Goal: Task Accomplishment & Management: Manage account settings

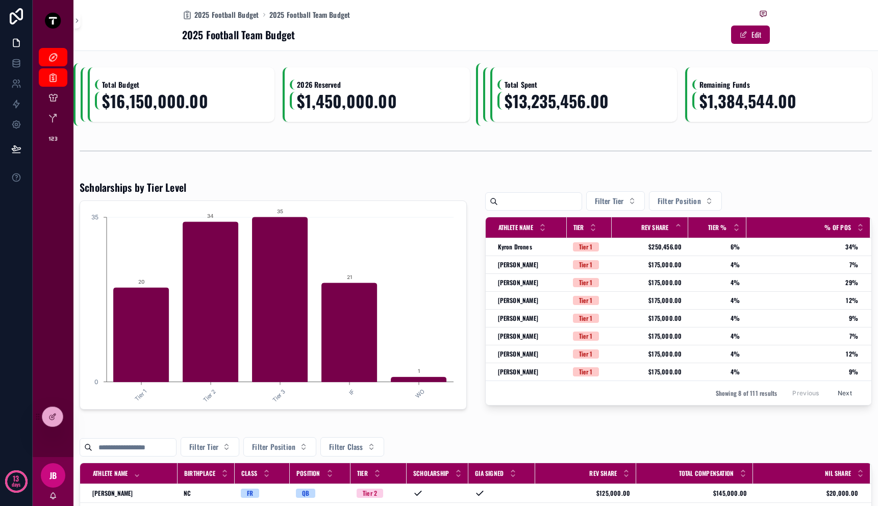
click at [213, 84] on span "Total Budget" at bounding box center [178, 85] width 167 height 10
click at [53, 425] on div at bounding box center [52, 416] width 20 height 19
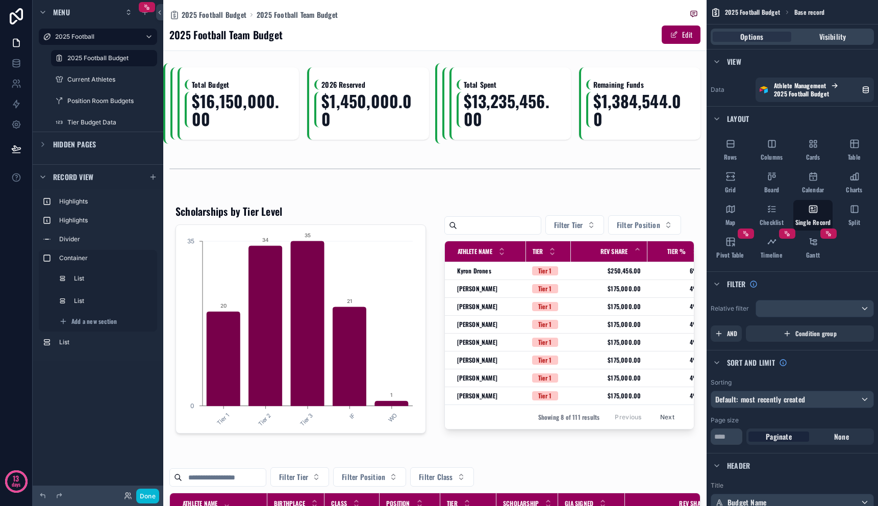
click at [263, 99] on div "scrollable content" at bounding box center [300, 103] width 270 height 81
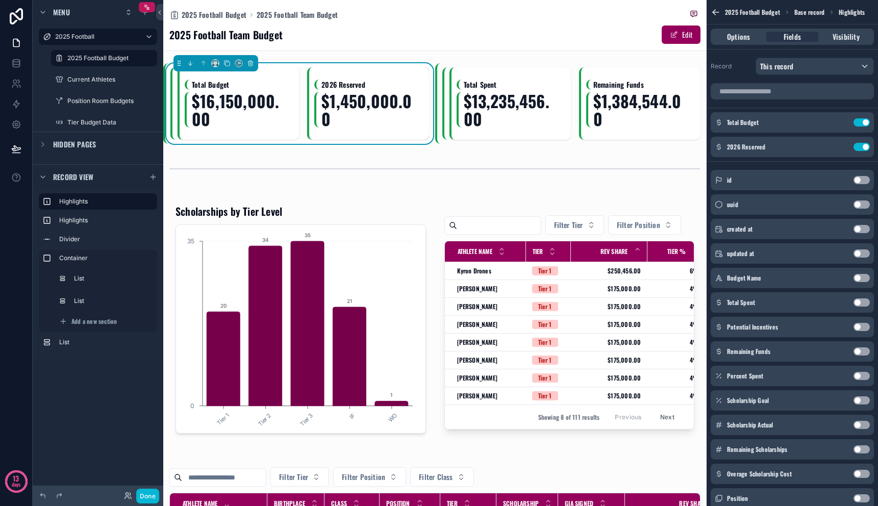
click at [170, 101] on div "Total Budget $16,150,000.00 2026 Reserved $1,450,000.00" at bounding box center [299, 103] width 259 height 72
click at [253, 104] on span "$16,150,000.00" at bounding box center [239, 110] width 95 height 36
click at [92, 282] on label "List" at bounding box center [111, 279] width 71 height 8
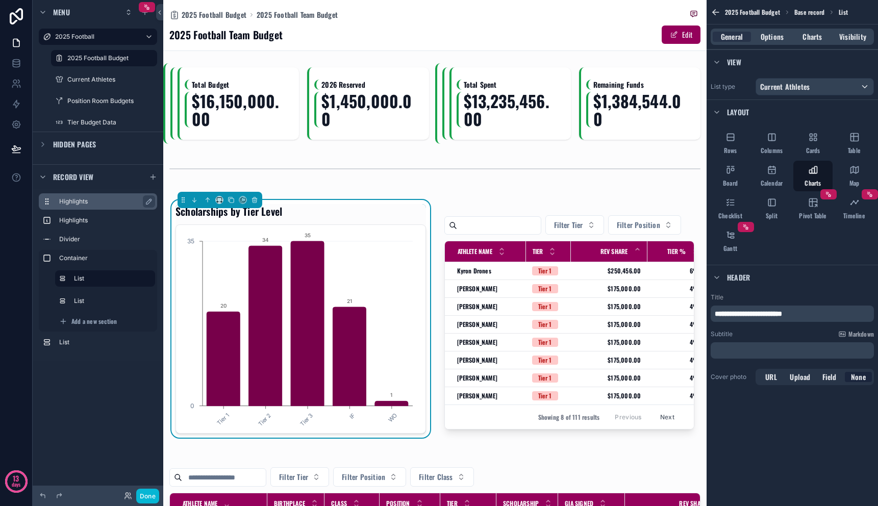
click at [78, 206] on div "Highlights" at bounding box center [106, 201] width 94 height 12
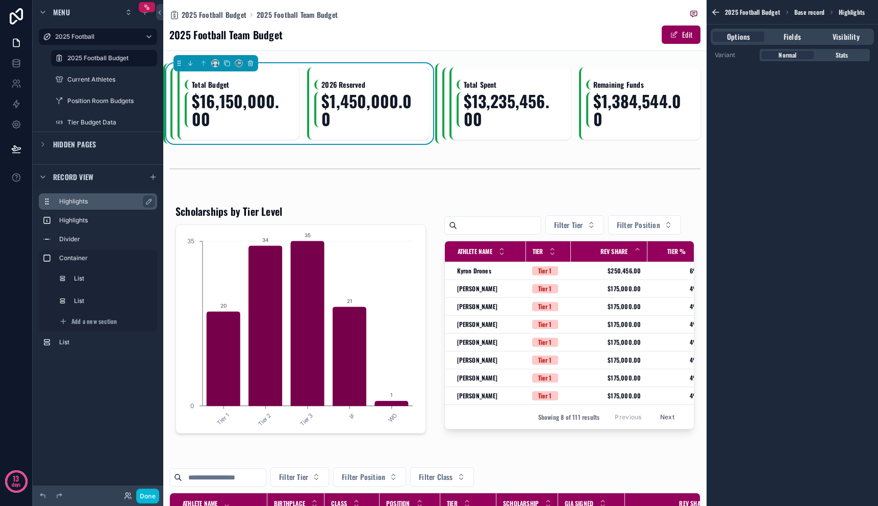
click at [78, 201] on label "Highlights" at bounding box center [104, 202] width 90 height 8
click at [103, 223] on label "Highlights" at bounding box center [104, 220] width 90 height 8
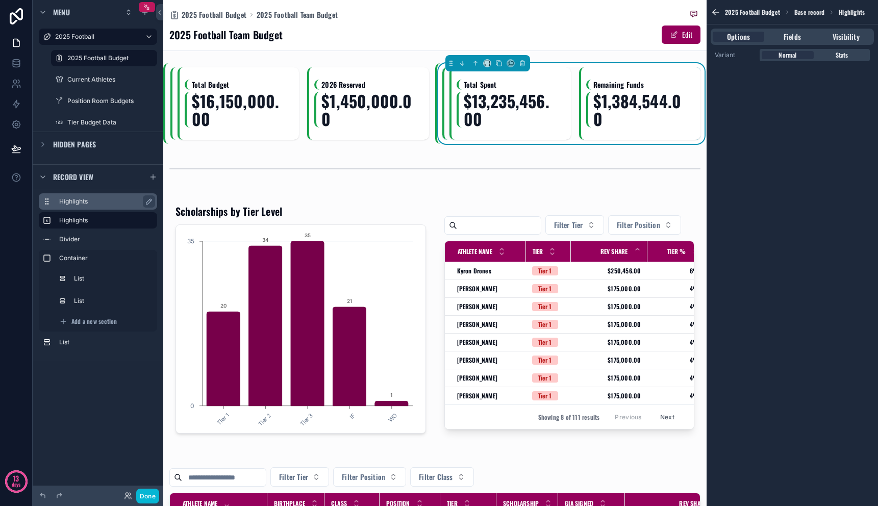
click at [103, 203] on label "Highlights" at bounding box center [104, 202] width 90 height 8
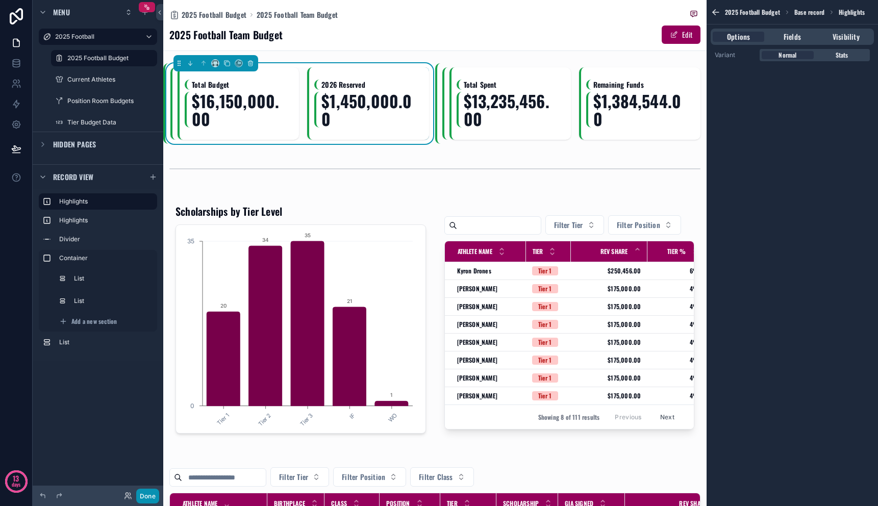
click at [155, 495] on button "Done" at bounding box center [147, 496] width 23 height 15
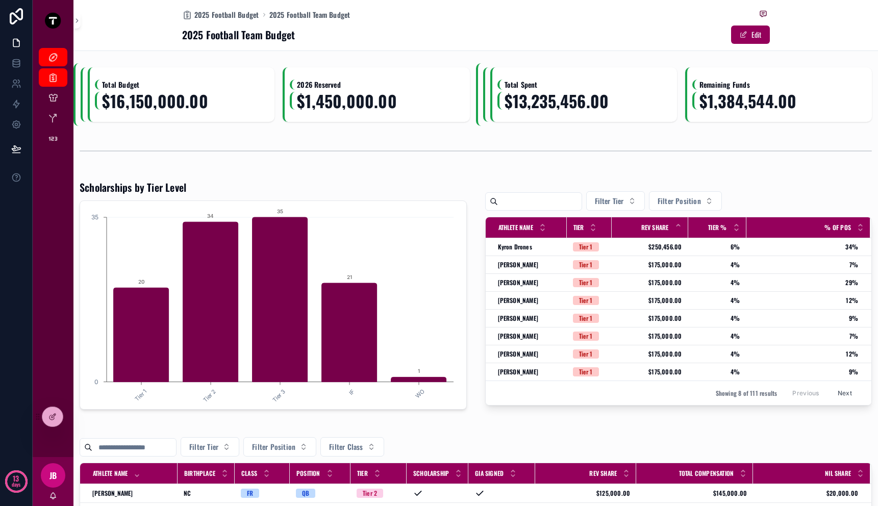
click at [136, 133] on div "Total Budget $16,150,000.00 2026 Reserved $1,450,000.00 Total Spent $13,235,456…" at bounding box center [475, 455] width 805 height 784
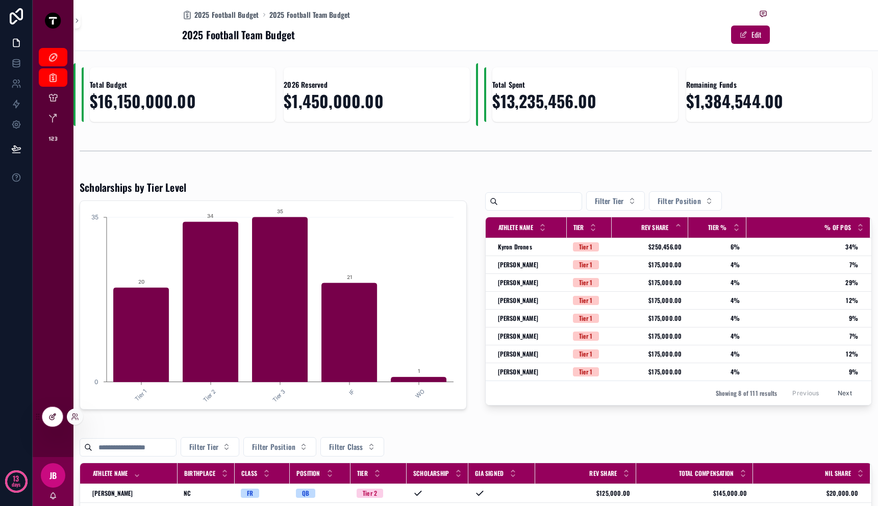
click at [54, 425] on div at bounding box center [52, 416] width 20 height 19
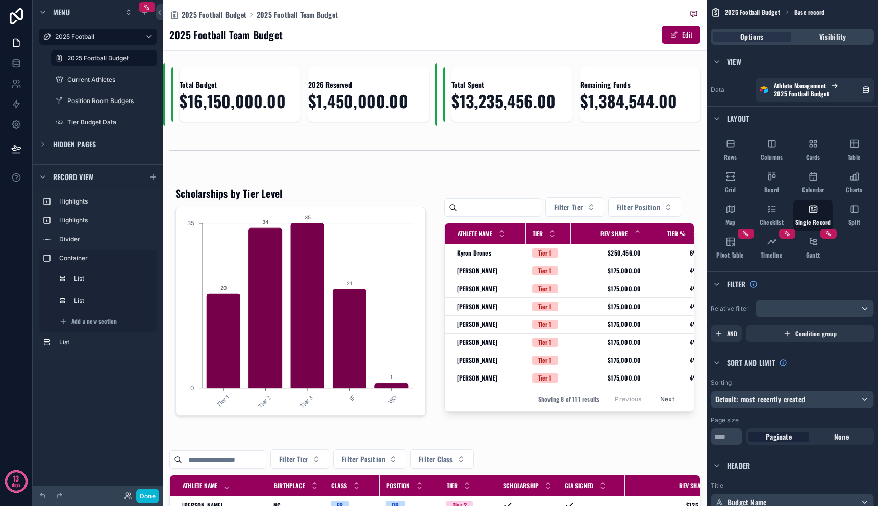
click at [226, 122] on div "scrollable content" at bounding box center [299, 94] width 272 height 63
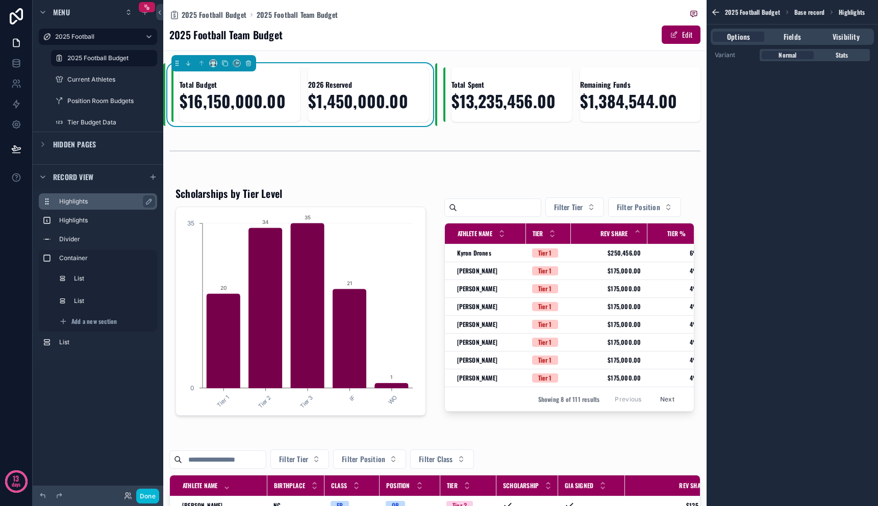
click at [106, 205] on label "Highlights" at bounding box center [104, 202] width 90 height 8
click at [795, 37] on span "Fields" at bounding box center [792, 37] width 17 height 10
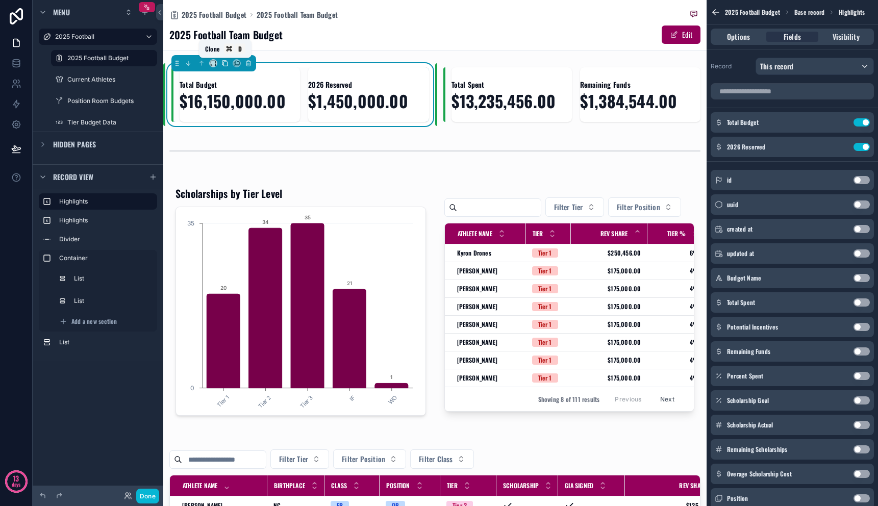
click at [227, 65] on icon "scrollable content" at bounding box center [225, 63] width 7 height 7
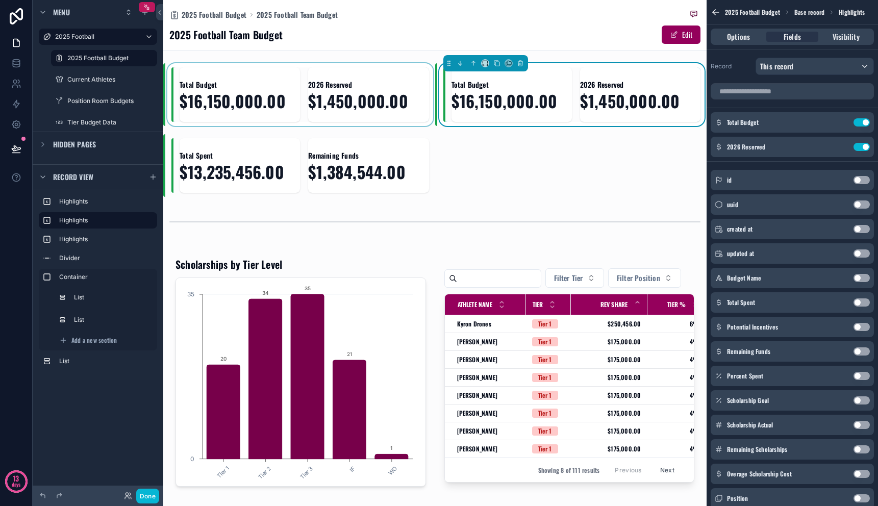
click at [276, 101] on div "scrollable content" at bounding box center [299, 94] width 272 height 63
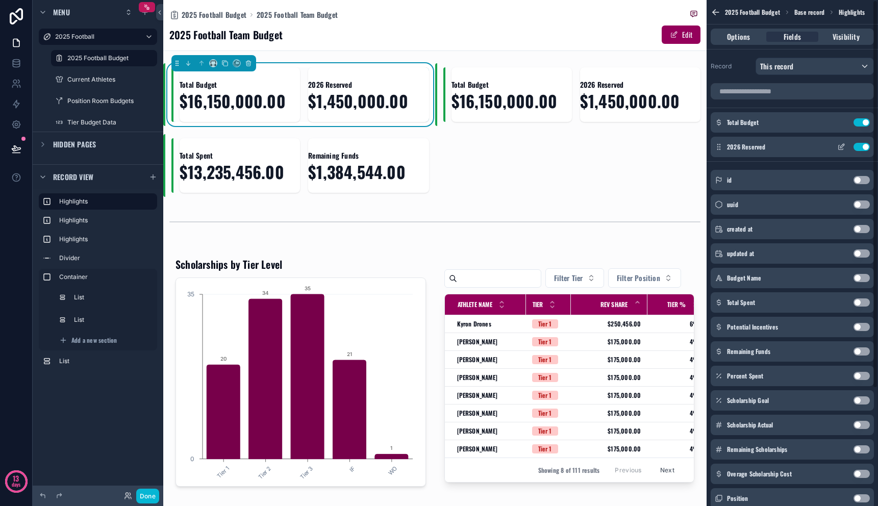
click at [863, 148] on button "Use setting" at bounding box center [862, 147] width 16 height 8
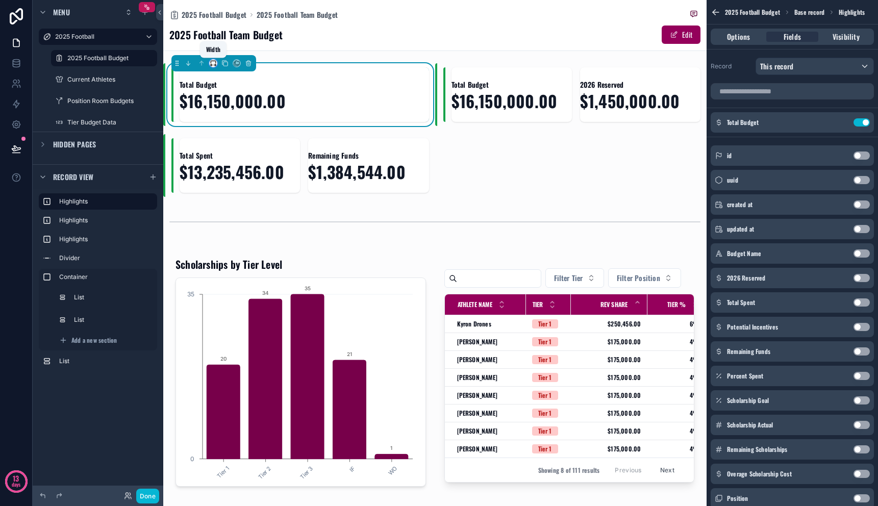
click at [212, 63] on icon "scrollable content" at bounding box center [213, 63] width 7 height 7
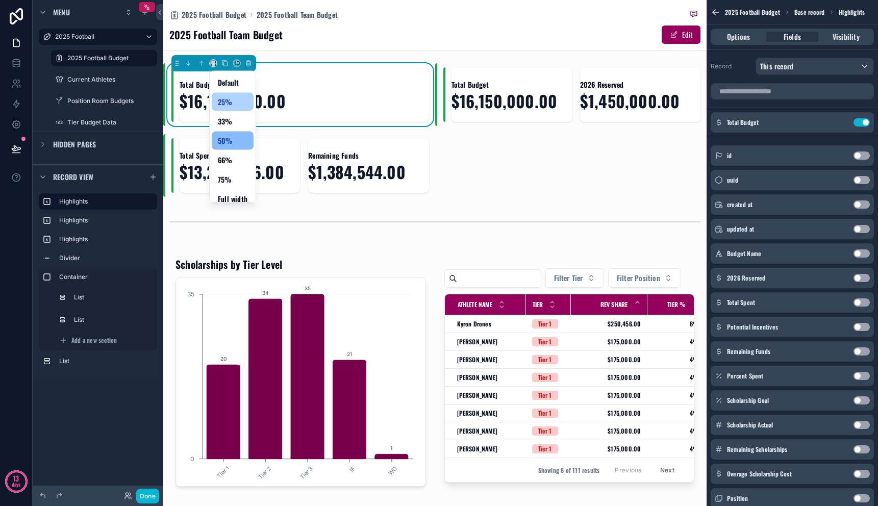
click at [237, 102] on div "25%" at bounding box center [233, 102] width 30 height 12
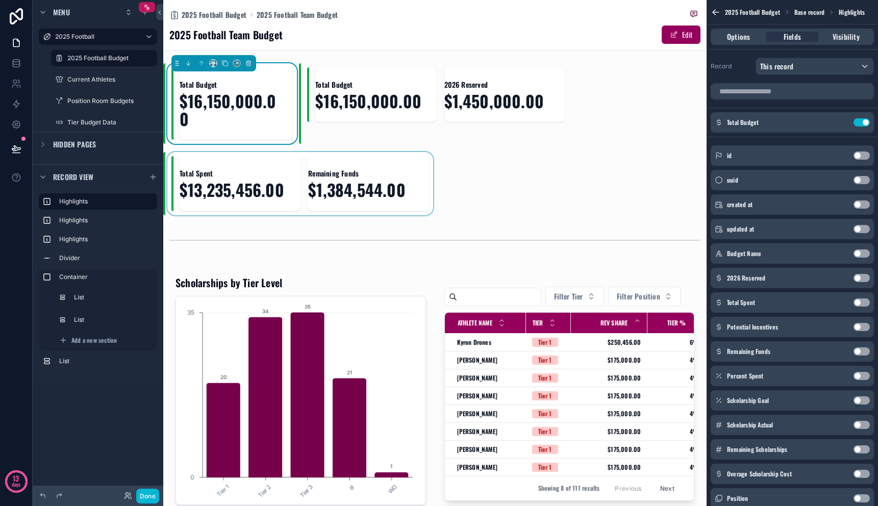
click at [302, 194] on div "scrollable content" at bounding box center [299, 183] width 272 height 63
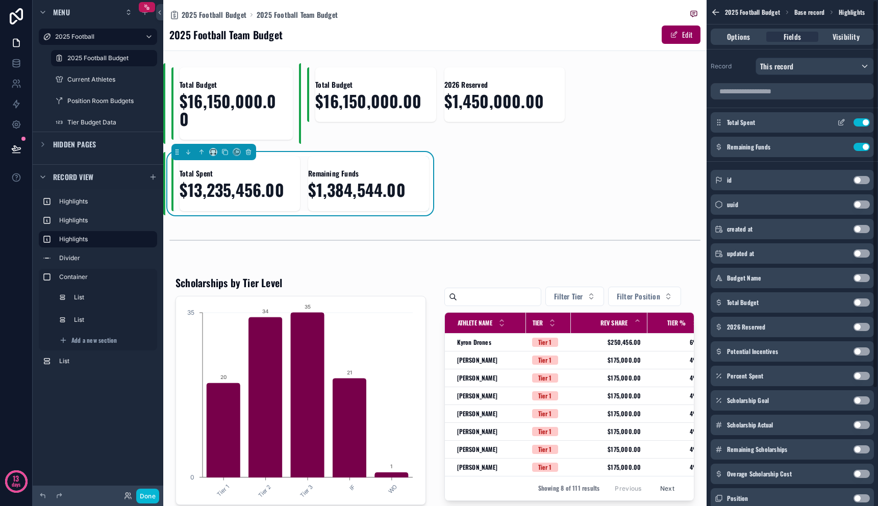
click at [866, 122] on button "Use setting" at bounding box center [862, 122] width 16 height 8
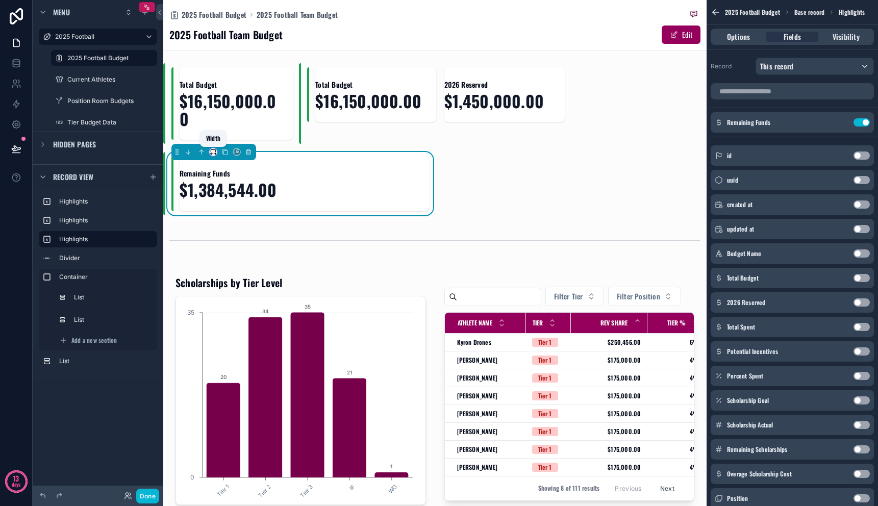
click at [212, 152] on icon "scrollable content" at bounding box center [213, 152] width 7 height 7
click at [235, 193] on div "25%" at bounding box center [233, 191] width 30 height 12
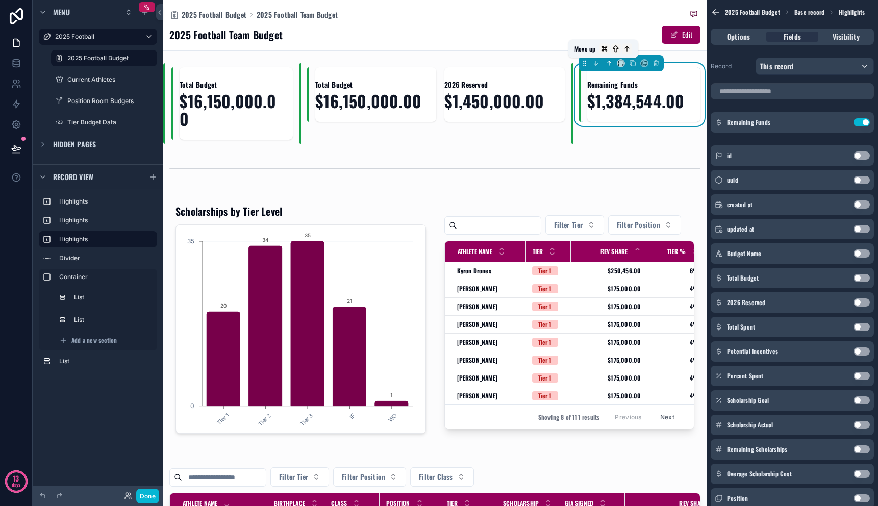
click at [606, 62] on icon "scrollable content" at bounding box center [609, 63] width 7 height 7
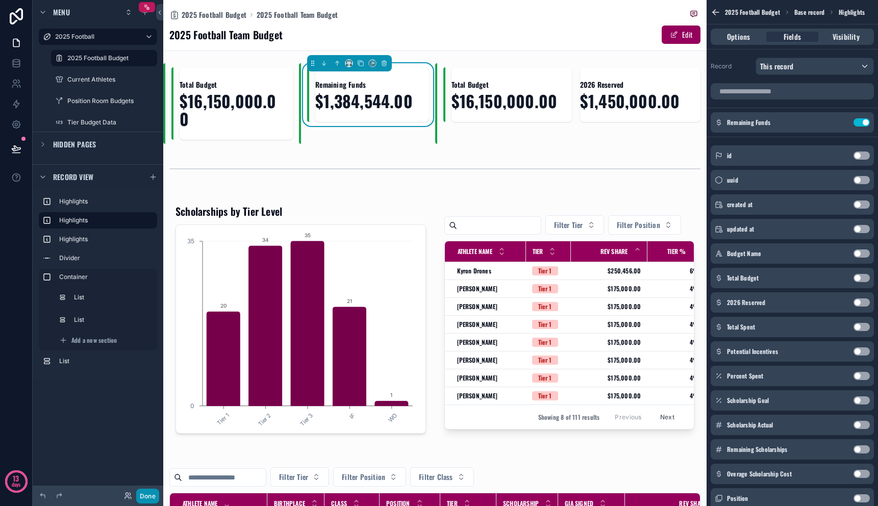
click at [146, 493] on button "Done" at bounding box center [147, 496] width 23 height 15
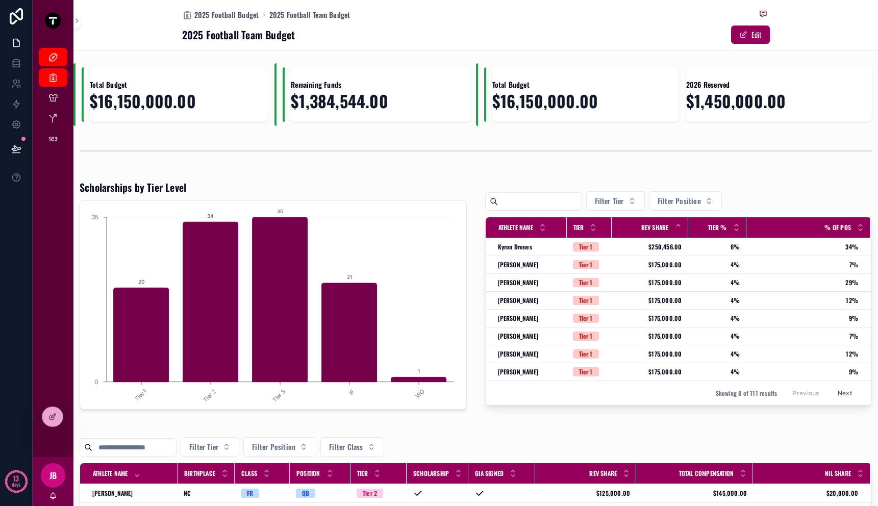
click at [283, 106] on div "Remaining Funds $1,384,544.00" at bounding box center [376, 94] width 187 height 55
click at [48, 416] on icon at bounding box center [52, 417] width 8 height 8
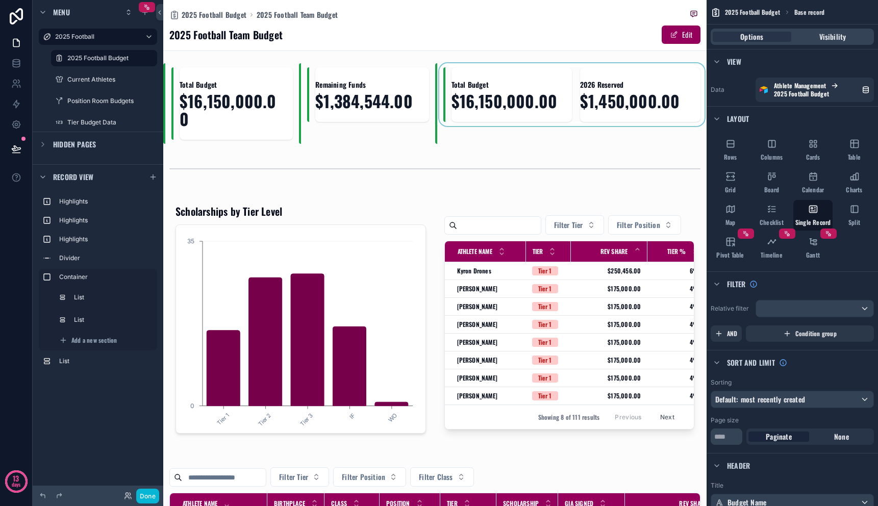
click at [534, 101] on div "scrollable content" at bounding box center [571, 103] width 272 height 81
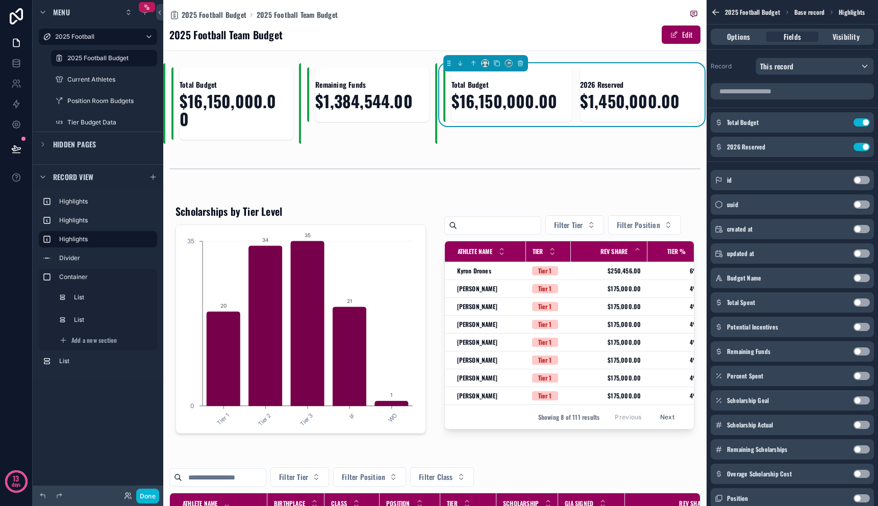
click at [532, 102] on span "$16,150,000.00" at bounding box center [506, 101] width 108 height 18
click at [494, 64] on icon "scrollable content" at bounding box center [497, 63] width 7 height 7
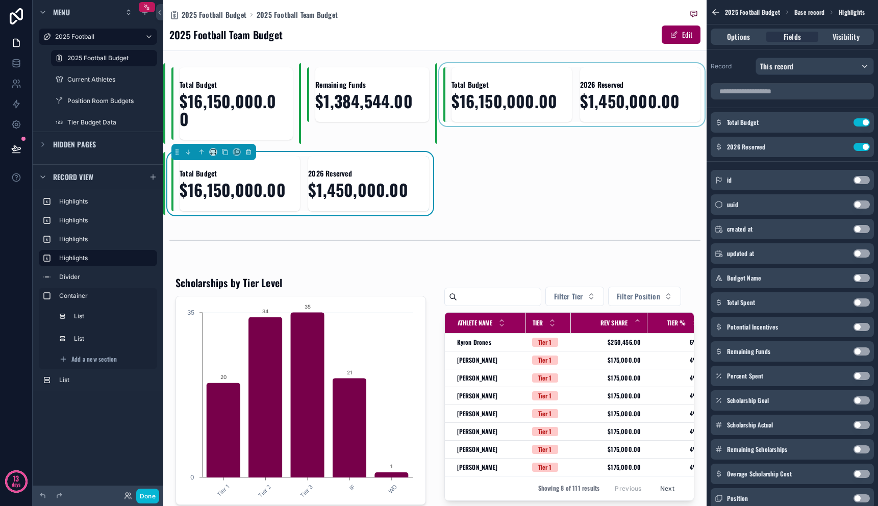
click at [600, 87] on div "scrollable content" at bounding box center [571, 103] width 272 height 81
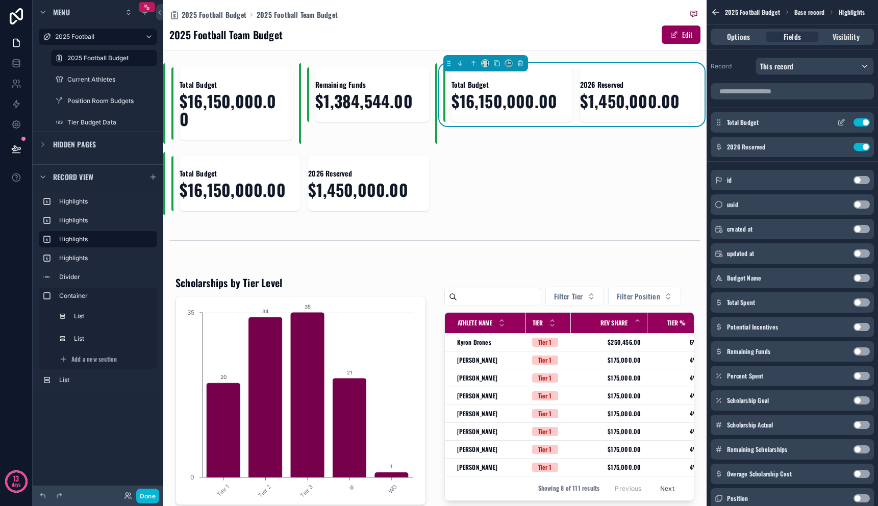
click at [864, 122] on button "Use setting" at bounding box center [862, 122] width 16 height 8
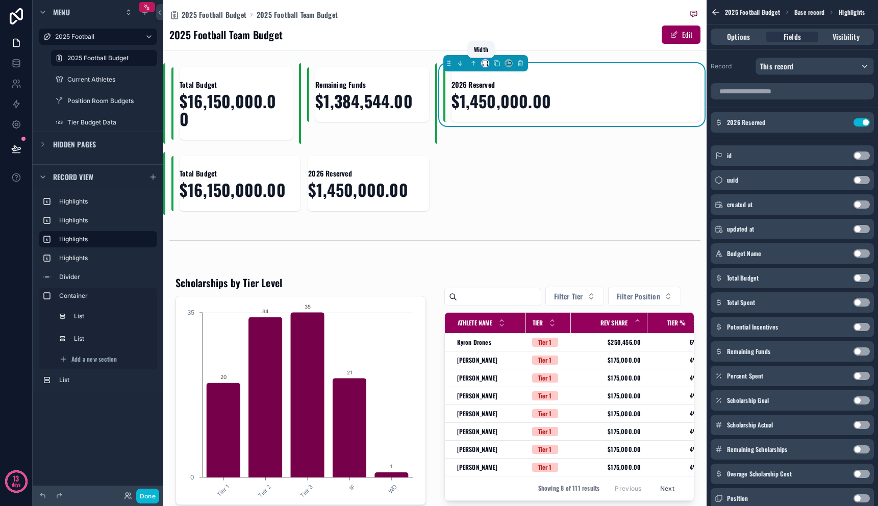
click at [483, 64] on icon "scrollable content" at bounding box center [485, 63] width 7 height 7
click at [492, 100] on span "25%" at bounding box center [493, 102] width 15 height 12
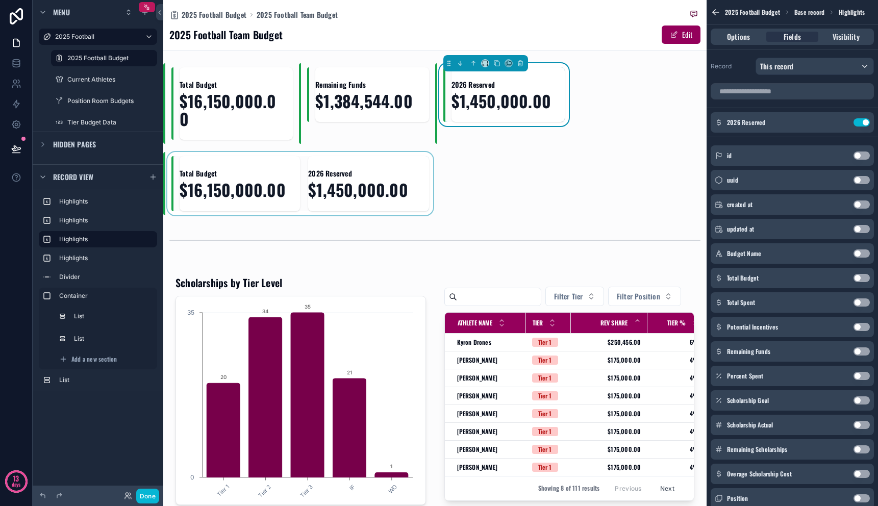
click at [304, 161] on div "scrollable content" at bounding box center [299, 183] width 272 height 63
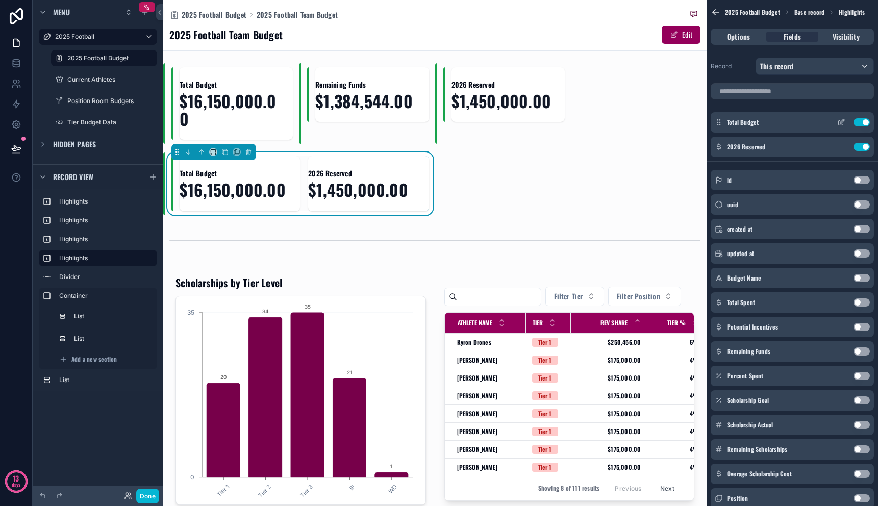
click at [862, 122] on button "Use setting" at bounding box center [862, 122] width 16 height 8
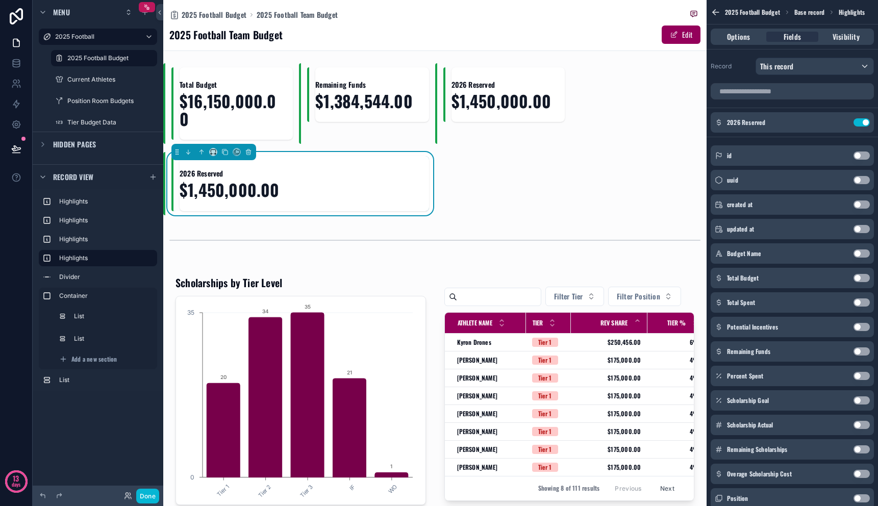
click at [861, 305] on button "Use setting" at bounding box center [862, 303] width 16 height 8
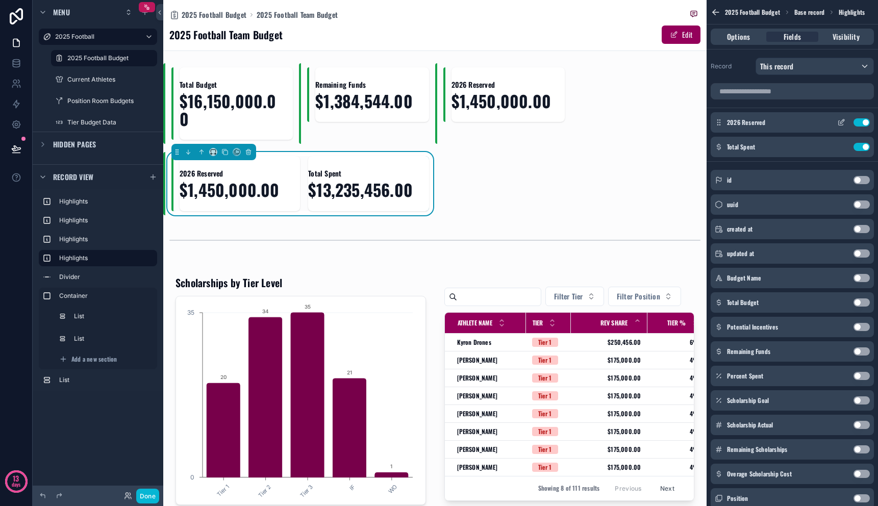
click at [864, 122] on button "Use setting" at bounding box center [862, 122] width 16 height 8
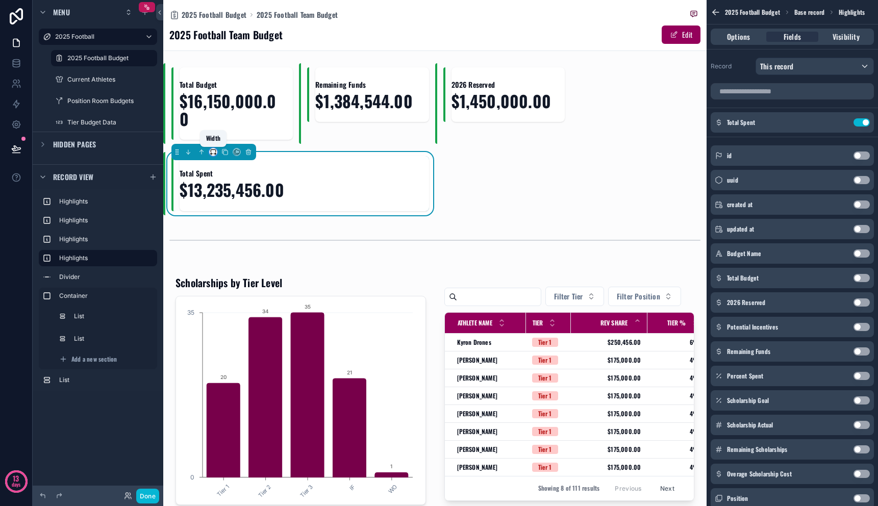
click at [212, 153] on icon "scrollable content" at bounding box center [213, 152] width 7 height 7
click at [233, 194] on div "25%" at bounding box center [233, 191] width 30 height 12
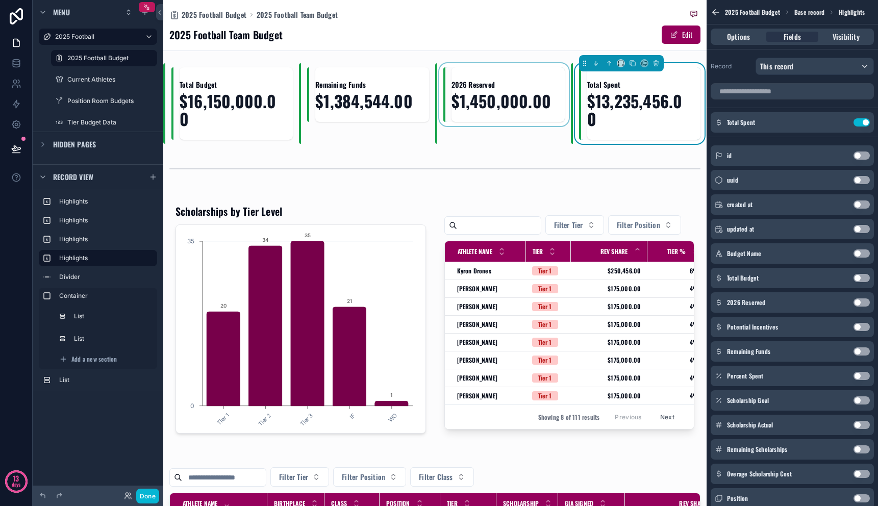
click at [473, 85] on div "scrollable content" at bounding box center [503, 103] width 136 height 81
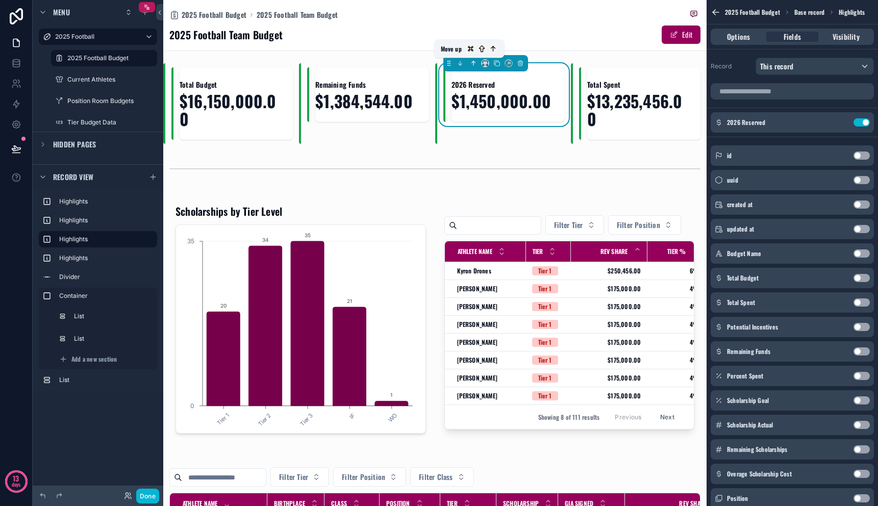
click at [474, 64] on icon "scrollable content" at bounding box center [474, 63] width 0 height 4
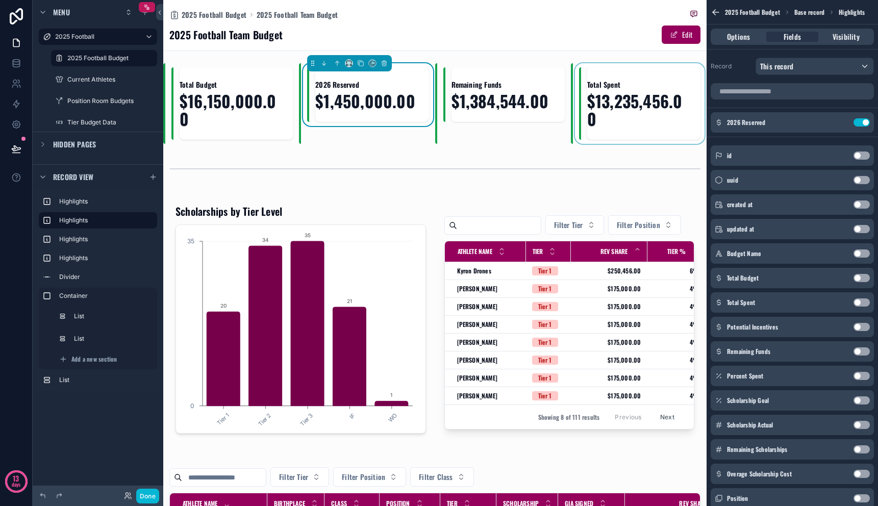
click at [604, 88] on div "scrollable content" at bounding box center [639, 103] width 136 height 81
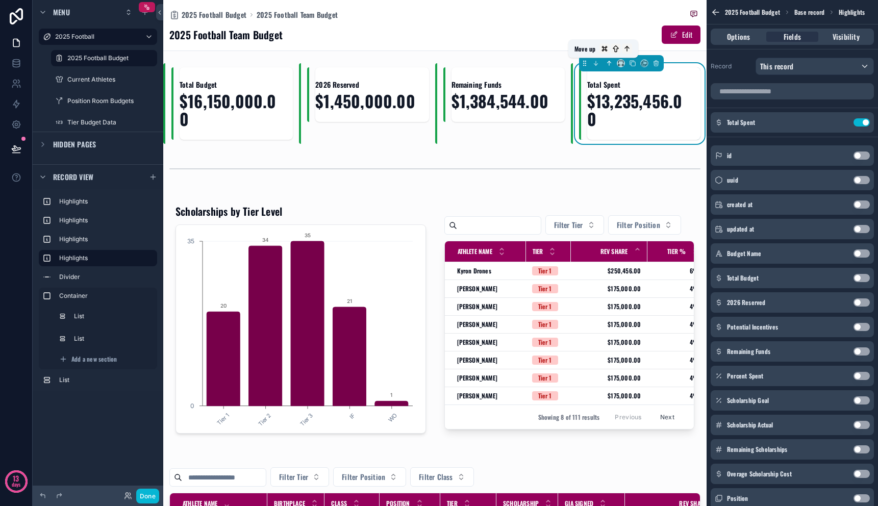
click at [605, 67] on button "scrollable content" at bounding box center [609, 63] width 11 height 11
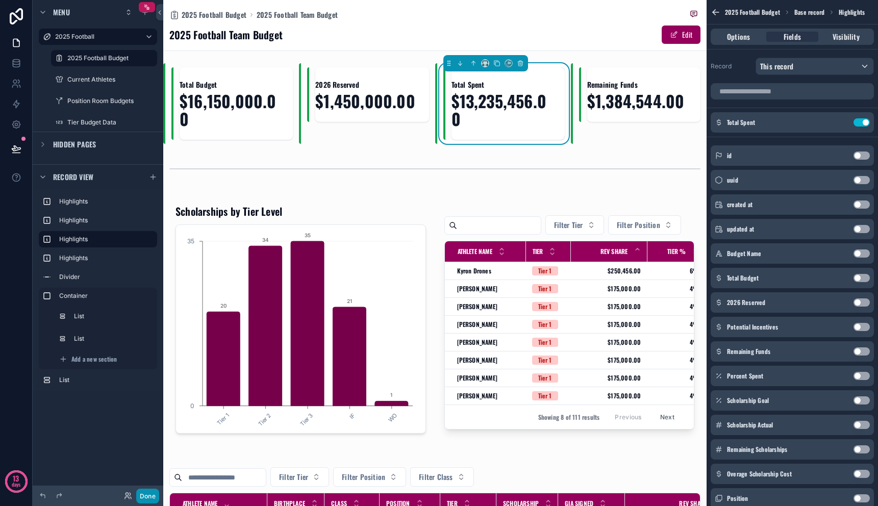
click at [153, 497] on button "Done" at bounding box center [147, 496] width 23 height 15
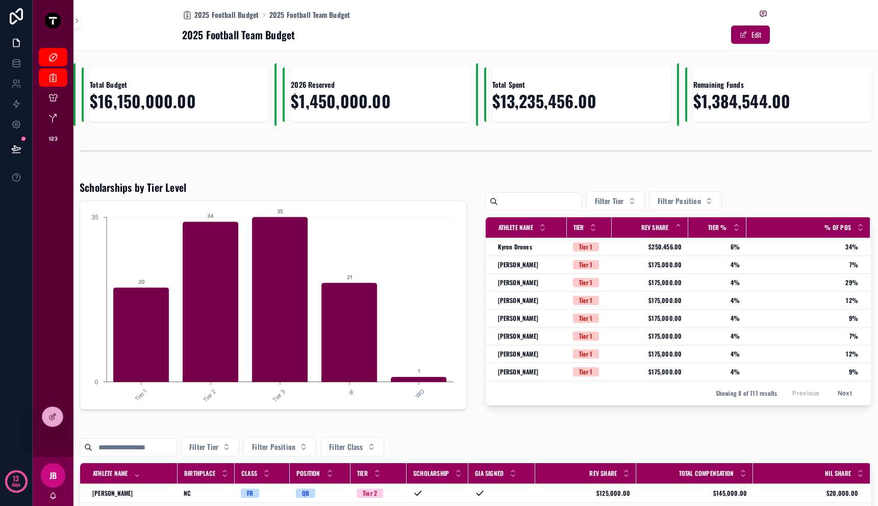
click at [535, 105] on span "$13,235,456.00" at bounding box center [576, 101] width 166 height 18
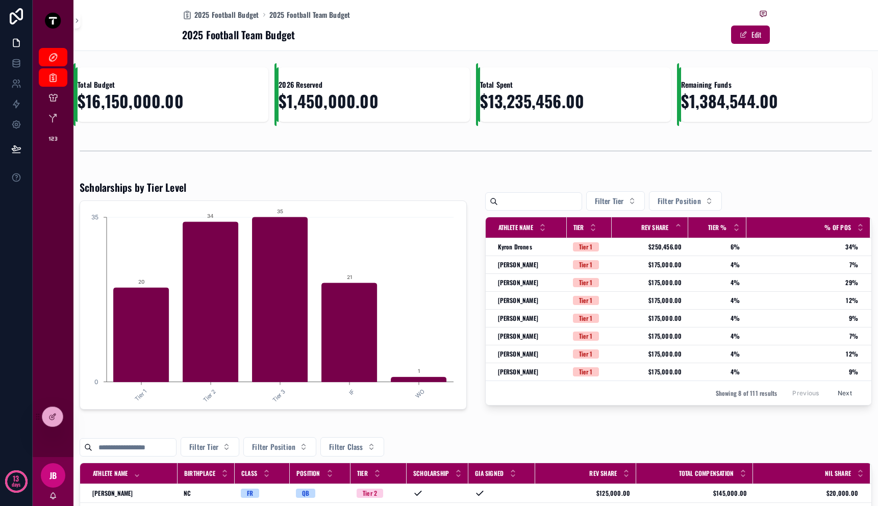
click at [410, 82] on span "2026 Reserved" at bounding box center [368, 85] width 179 height 10
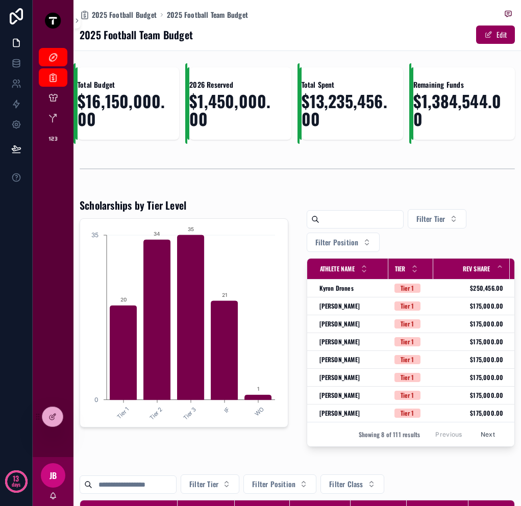
click at [419, 154] on div "scrollable content" at bounding box center [297, 169] width 448 height 34
click at [238, 73] on div "2026 Reserved $1,450,000.00" at bounding box center [240, 103] width 102 height 72
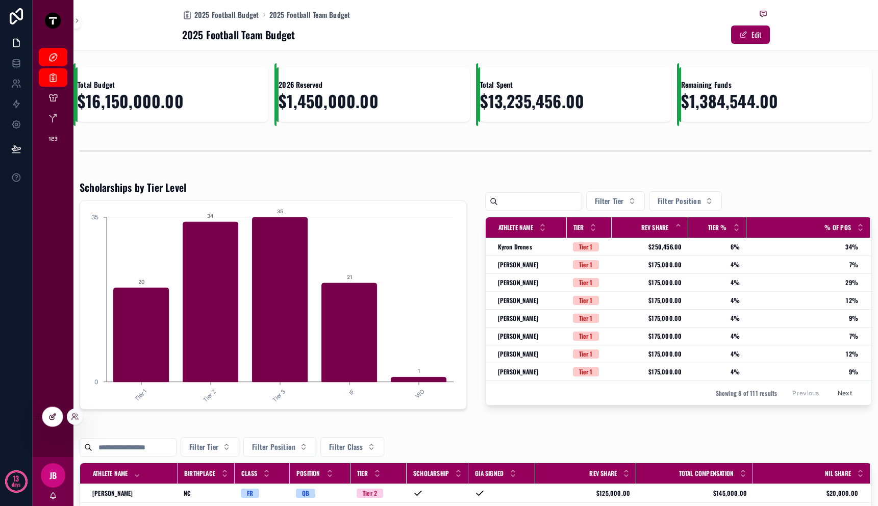
click at [55, 413] on icon at bounding box center [52, 417] width 8 height 8
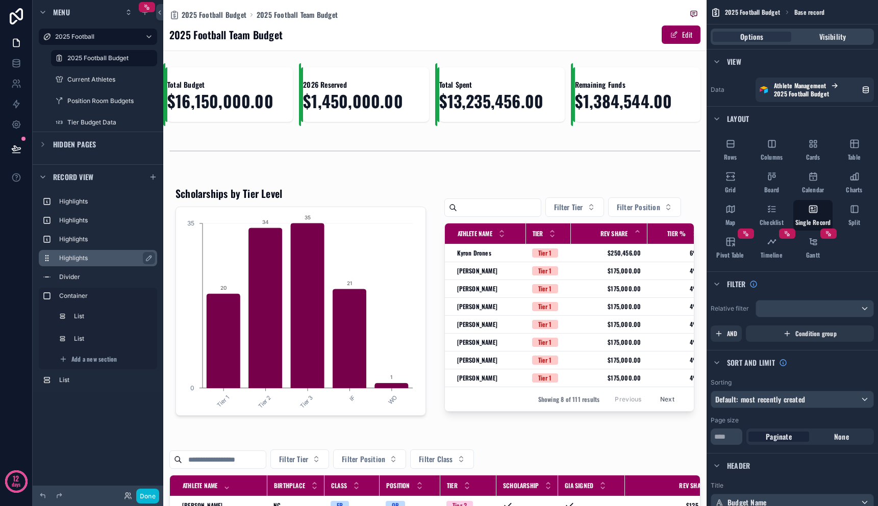
click at [102, 260] on label "Highlights" at bounding box center [104, 258] width 90 height 8
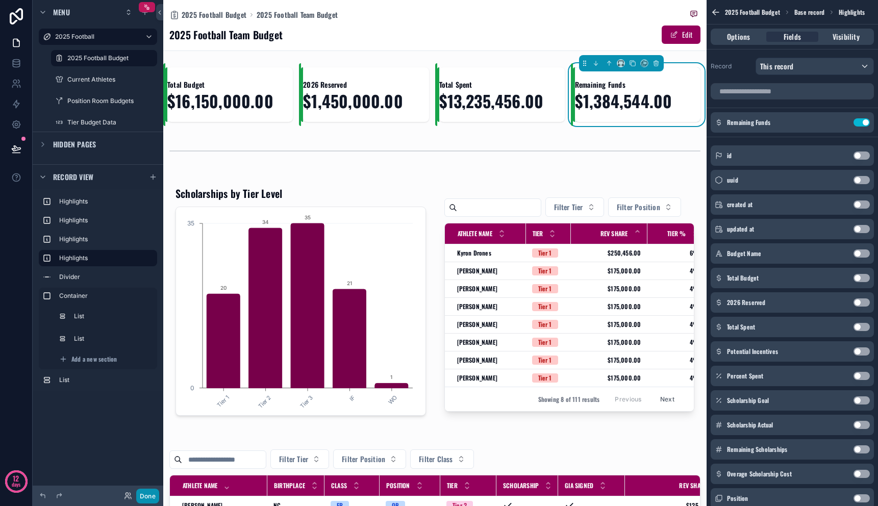
click at [146, 491] on button "Done" at bounding box center [147, 496] width 23 height 15
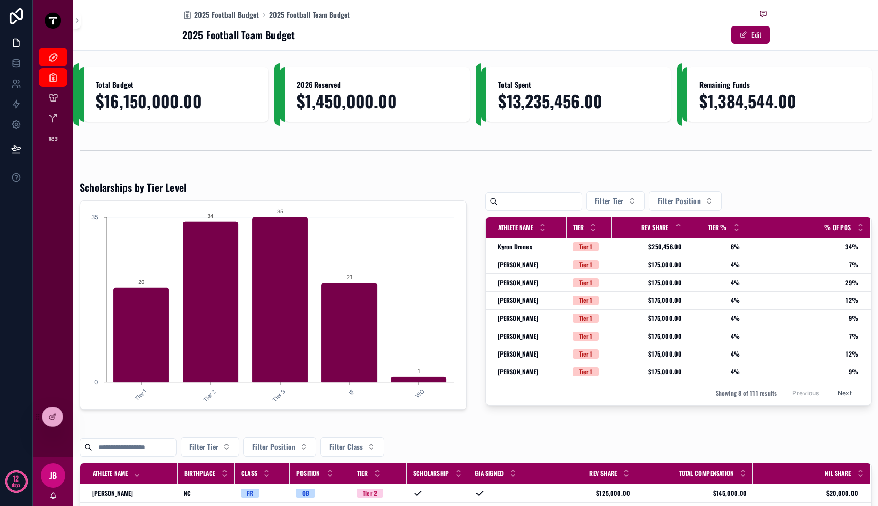
drag, startPoint x: 437, startPoint y: 121, endPoint x: 431, endPoint y: 109, distance: 14.2
click at [437, 121] on div "2026 Reserved $1,450,000.00" at bounding box center [377, 94] width 185 height 55
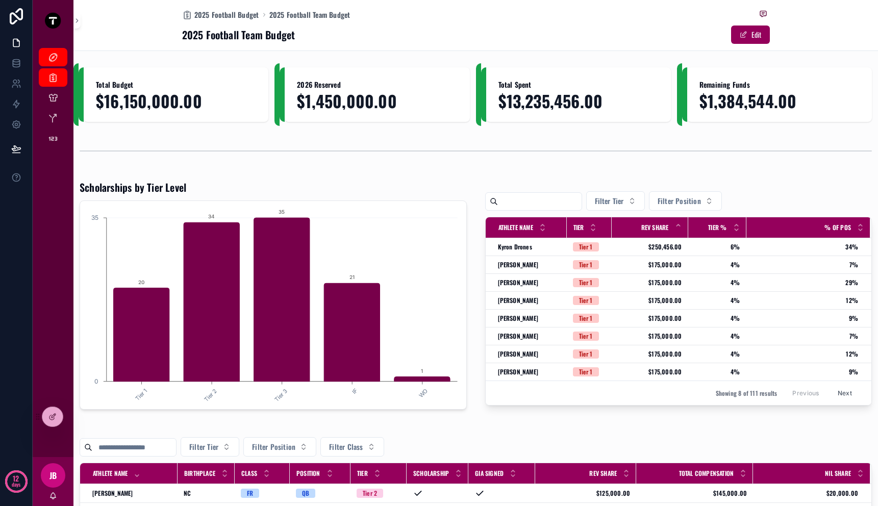
click at [716, 396] on div "Total Budget $16,150,000.00 2026 Reserved $1,450,000.00 Total Spent $13,235,456…" at bounding box center [475, 455] width 805 height 784
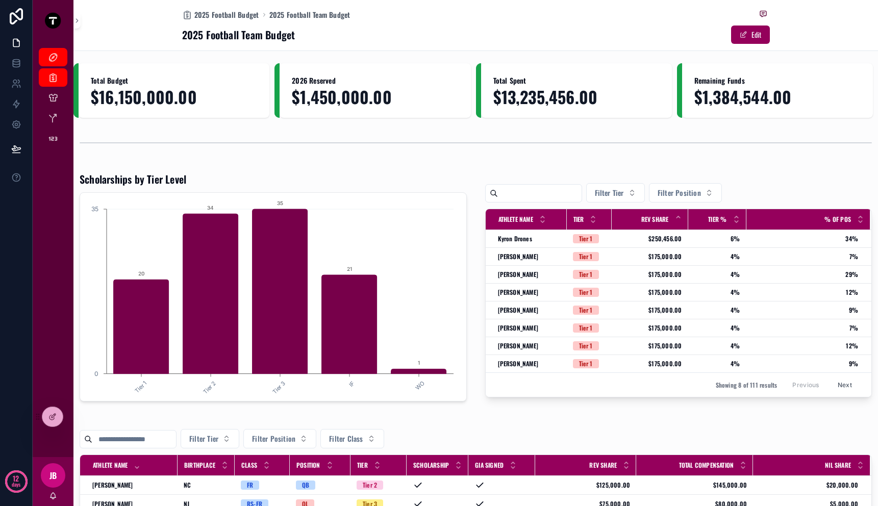
scroll to position [2, 0]
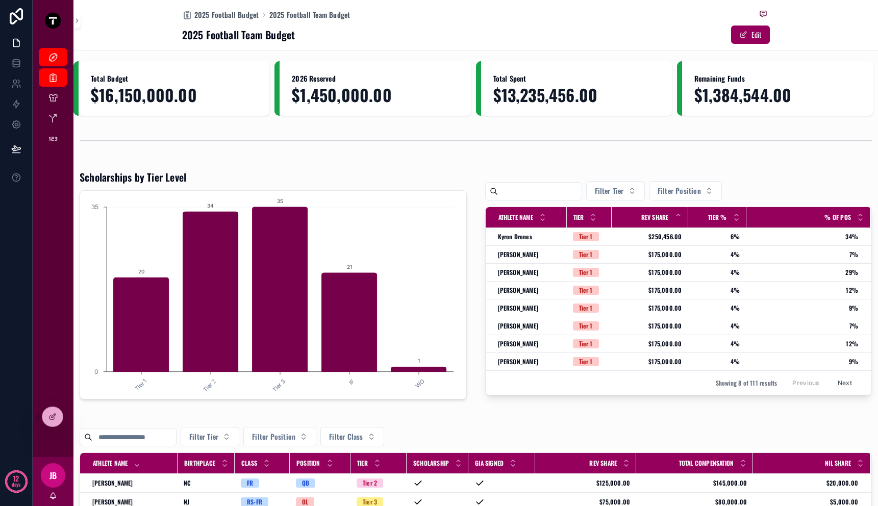
click at [202, 78] on span "Total Budget" at bounding box center [174, 78] width 166 height 10
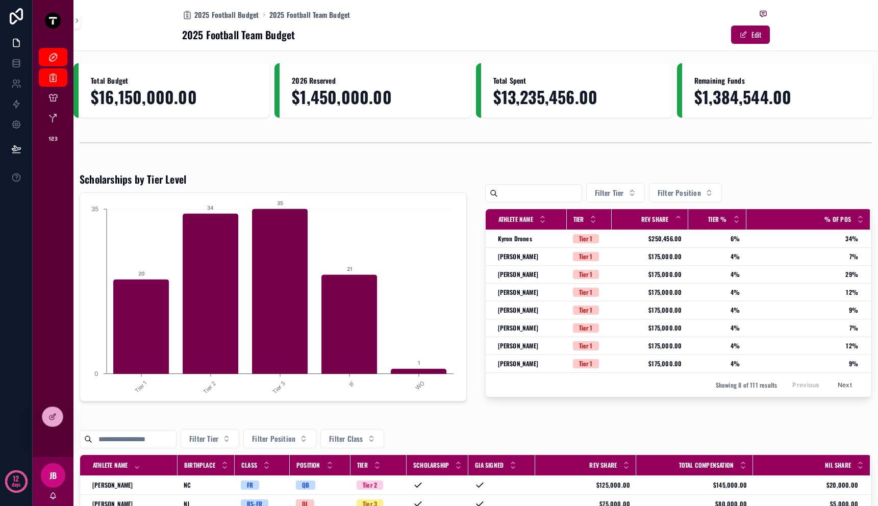
click at [67, 167] on div "2025 Football 2025 Football Budget Current Athletes Position Room Budgets Tier …" at bounding box center [53, 249] width 41 height 416
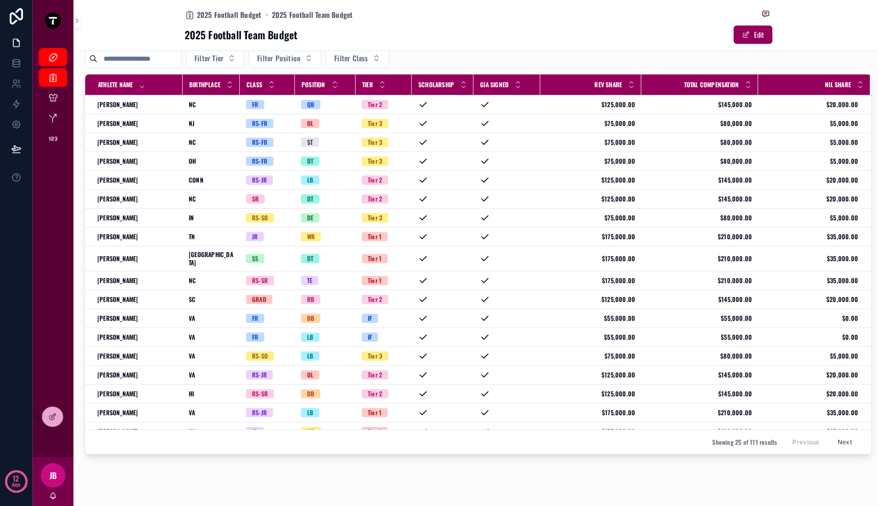
scroll to position [379, 0]
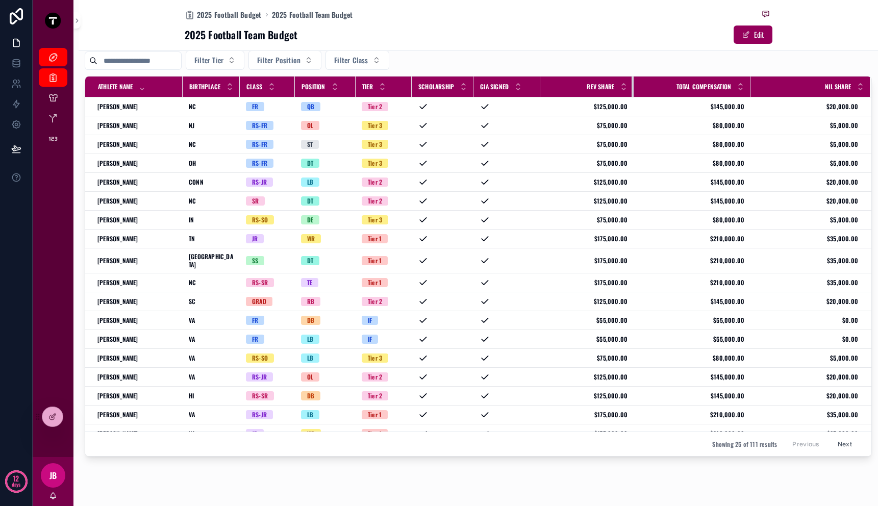
drag, startPoint x: 634, startPoint y: 88, endPoint x: 626, endPoint y: 89, distance: 7.7
click at [626, 89] on tr "Athlete Name Birthplace Class Position Tier Scholarship GIA Signed Rev Share To…" at bounding box center [478, 87] width 787 height 21
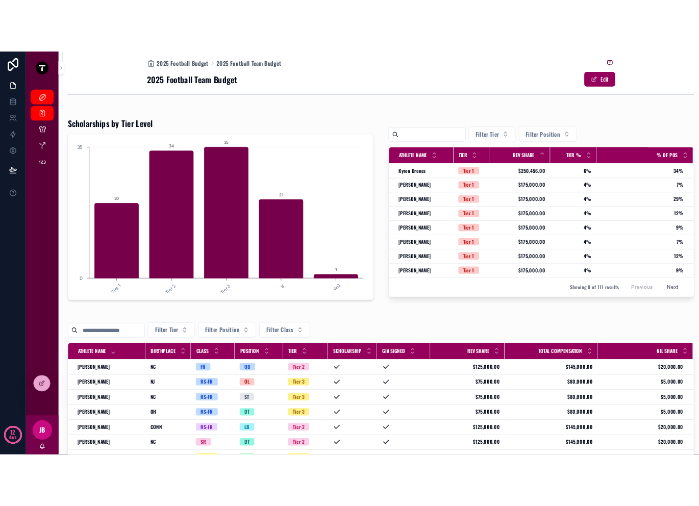
scroll to position [86, 0]
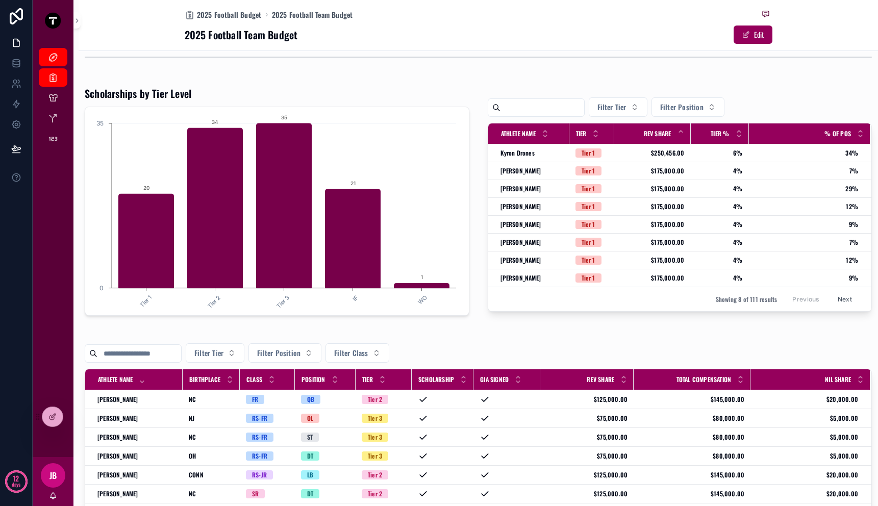
click at [444, 360] on div "Filter Tier Filter Position Filter Class" at bounding box center [479, 352] width 788 height 19
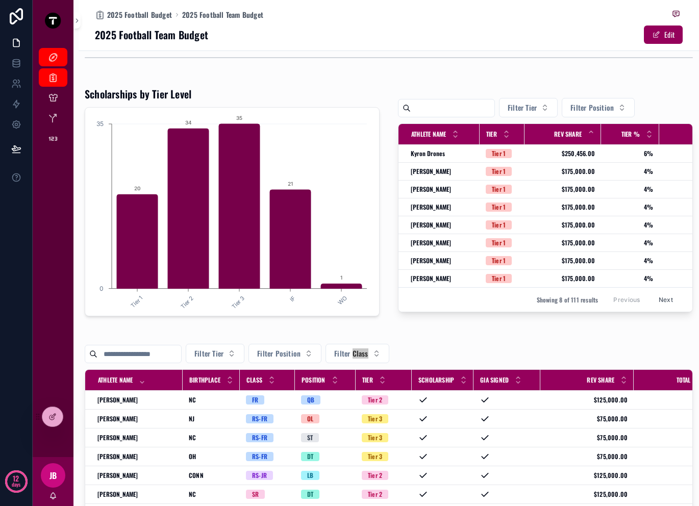
scroll to position [84, 0]
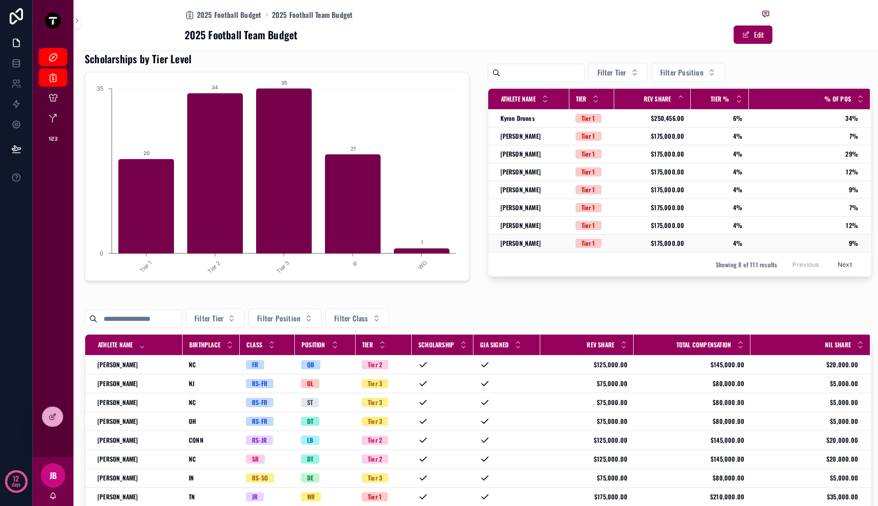
scroll to position [0, 0]
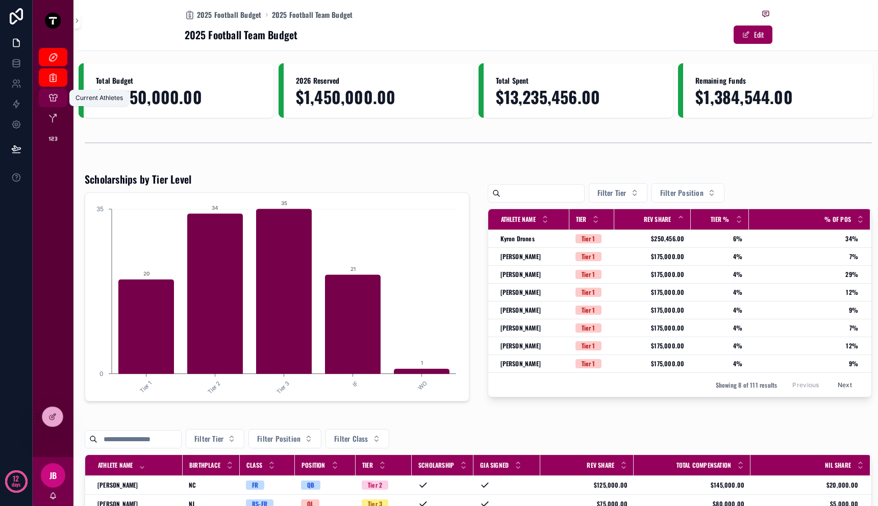
click at [53, 99] on icon "scrollable content" at bounding box center [53, 98] width 10 height 10
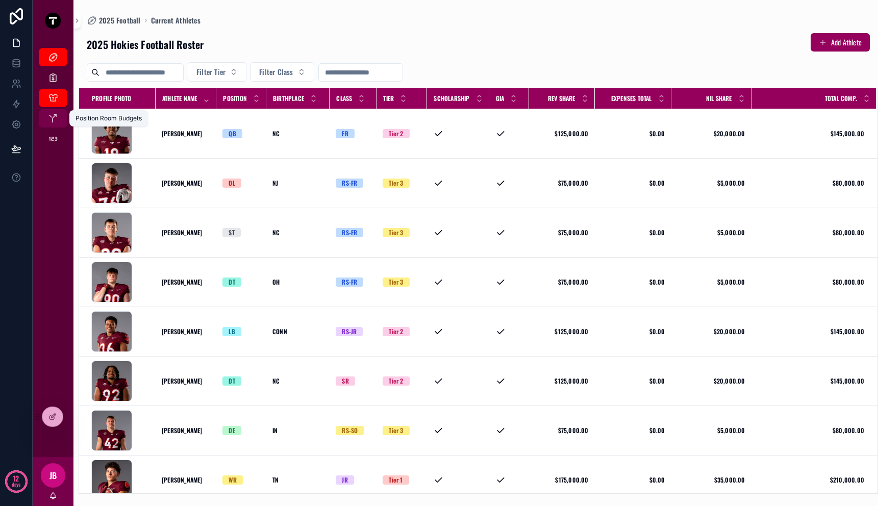
click at [62, 123] on link "Position Room Budgets" at bounding box center [53, 118] width 29 height 18
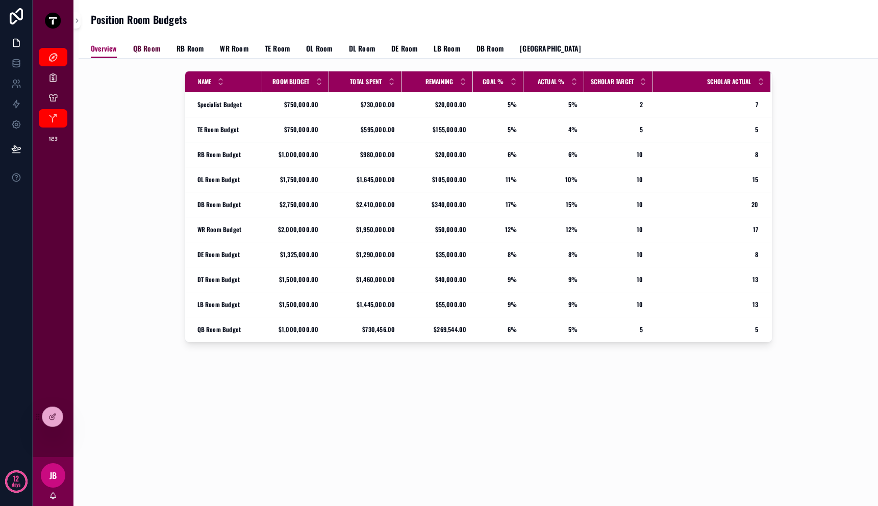
click at [157, 44] on span "QB Room" at bounding box center [146, 48] width 27 height 10
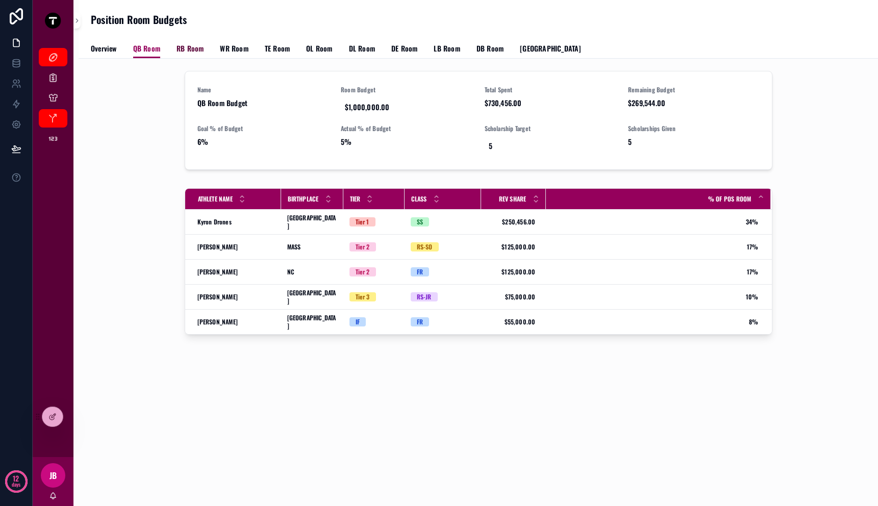
click at [191, 47] on span "RB Room" at bounding box center [190, 48] width 27 height 10
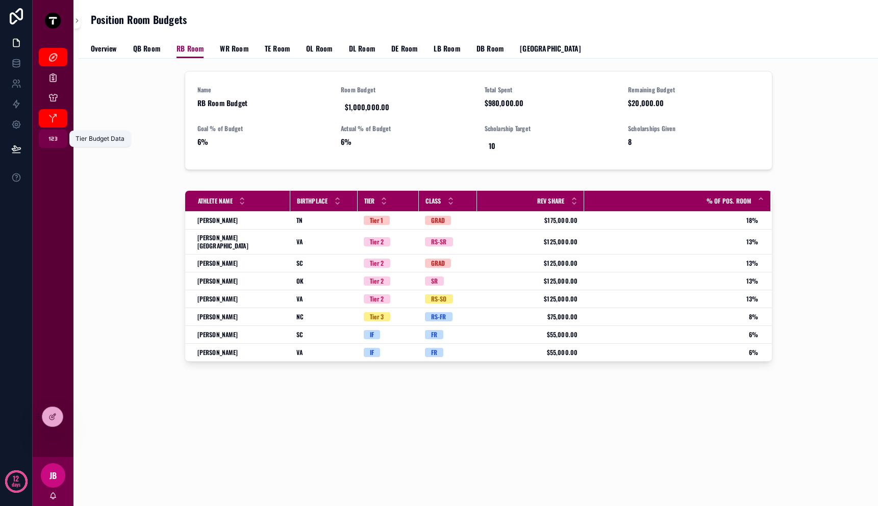
click at [50, 135] on icon "scrollable content" at bounding box center [53, 139] width 10 height 10
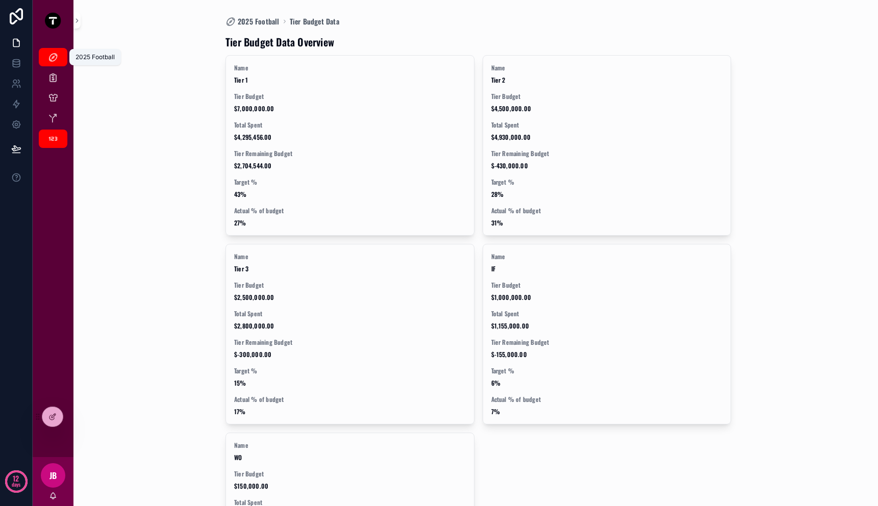
click at [53, 53] on icon "scrollable content" at bounding box center [53, 57] width 10 height 10
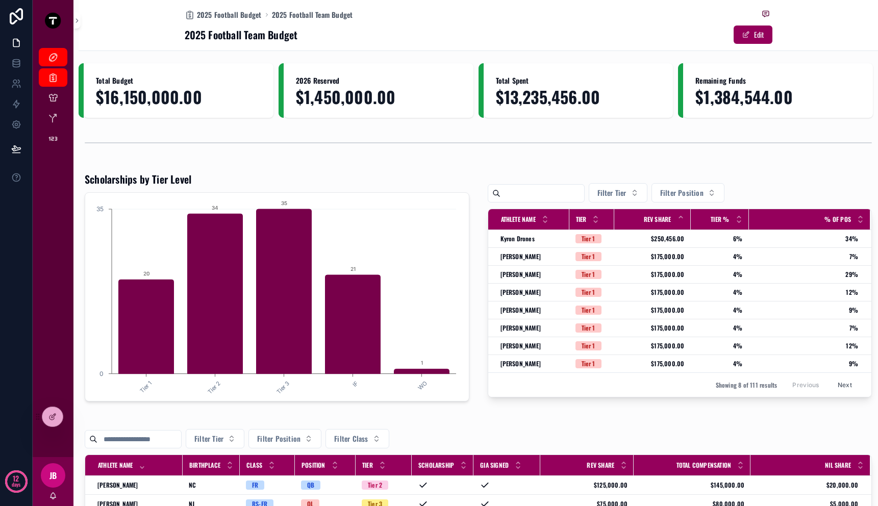
click at [49, 241] on div "2025 Football 2025 Football Budget Current Athletes Position Room Budgets Tier …" at bounding box center [53, 249] width 41 height 416
click at [659, 238] on span "$250,456.00" at bounding box center [653, 239] width 64 height 8
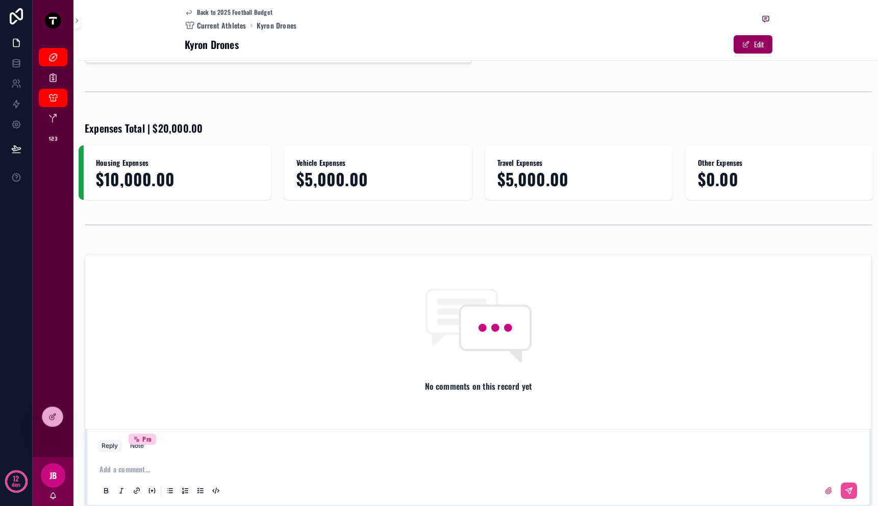
scroll to position [235, 0]
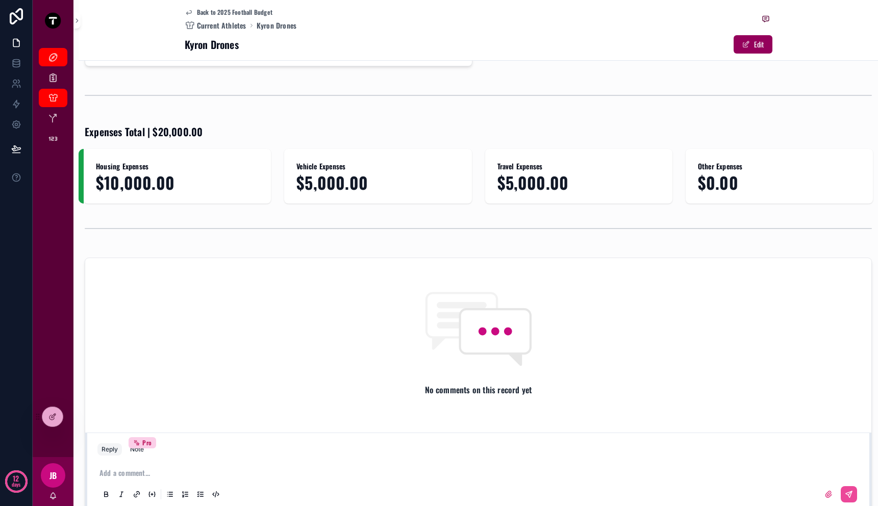
click at [270, 188] on div "Housing Expenses $10,000.00 Vehicle Expenses $5,000.00 Travel Expenses $5,000.0…" at bounding box center [479, 176] width 800 height 55
click at [374, 185] on span "$5,000.00" at bounding box center [378, 183] width 163 height 18
click at [253, 155] on div "Housing Expenses $10,000.00" at bounding box center [177, 176] width 187 height 55
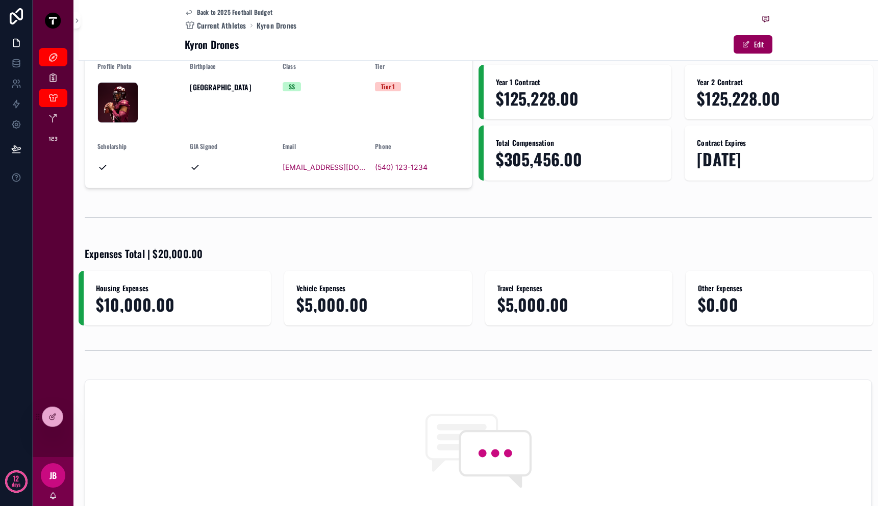
scroll to position [0, 0]
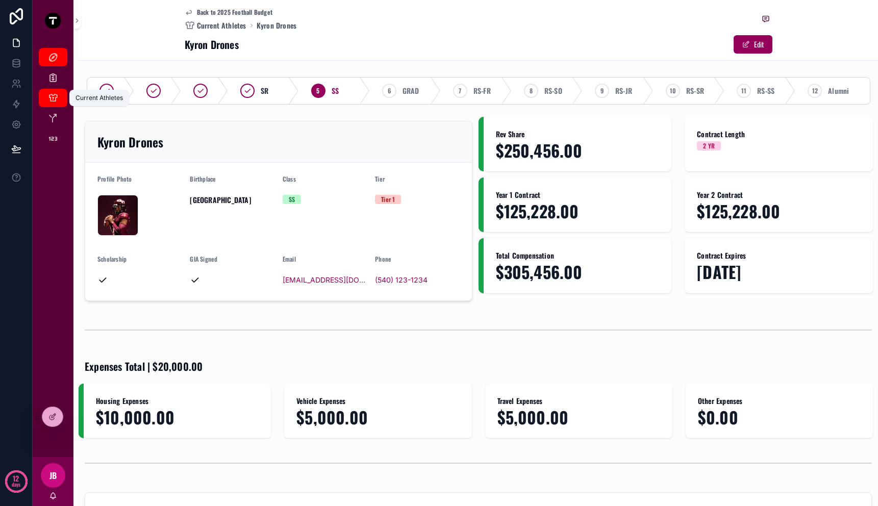
click at [52, 99] on icon "scrollable content" at bounding box center [53, 98] width 10 height 10
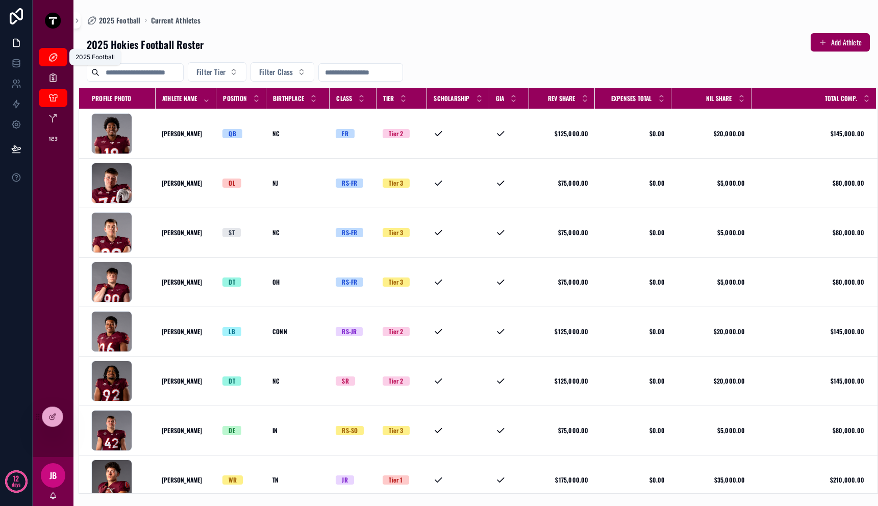
click at [52, 51] on div "2025 Football" at bounding box center [53, 57] width 16 height 16
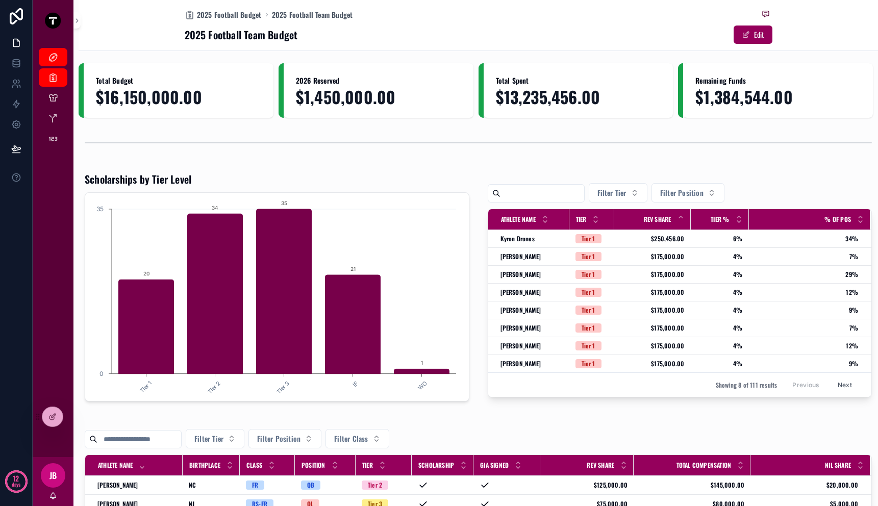
click at [52, 174] on div "2025 Football 2025 Football Budget Current Athletes Position Room Budgets Tier …" at bounding box center [53, 249] width 41 height 416
click at [10, 64] on link at bounding box center [16, 63] width 32 height 20
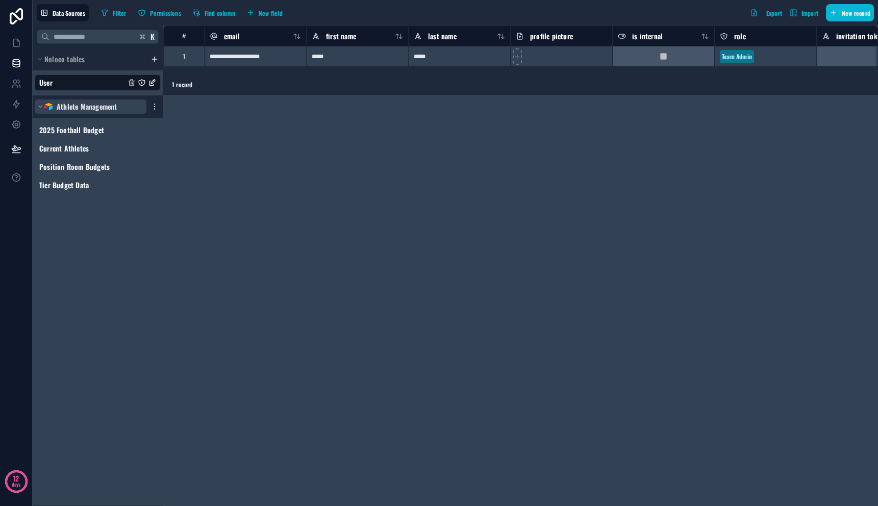
click at [92, 106] on span "Athlete Management" at bounding box center [87, 107] width 61 height 10
click at [157, 111] on div "Athlete Management" at bounding box center [98, 106] width 130 height 22
click at [156, 110] on icon "scrollable content" at bounding box center [155, 107] width 8 height 8
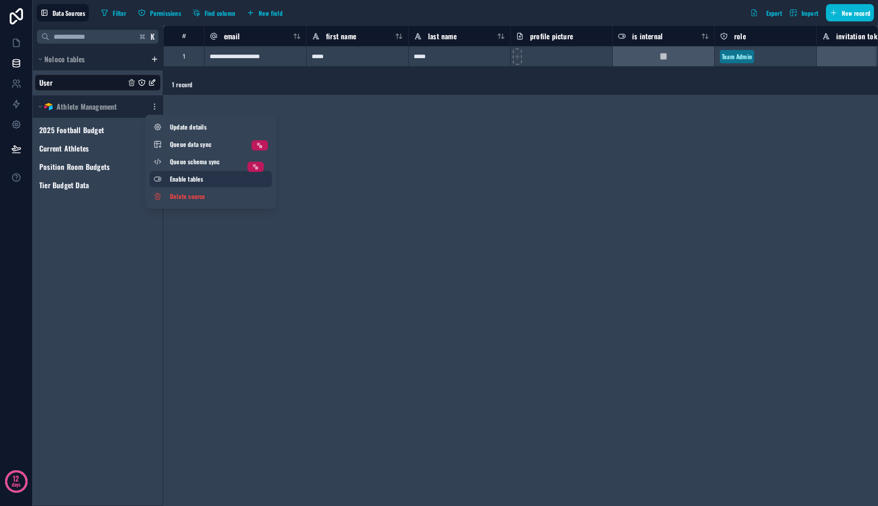
click at [209, 177] on span "Enable tables" at bounding box center [219, 179] width 98 height 8
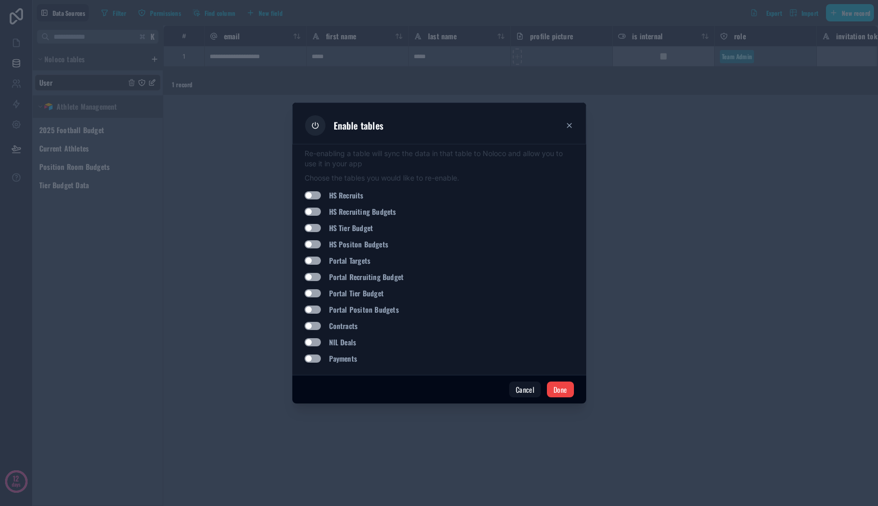
click at [313, 197] on button "Use setting" at bounding box center [313, 195] width 16 height 8
click at [315, 210] on button "Use setting" at bounding box center [313, 212] width 16 height 8
click at [312, 227] on button "Use setting" at bounding box center [313, 228] width 16 height 8
click at [310, 248] on button "Use setting" at bounding box center [313, 244] width 16 height 8
click at [559, 389] on button "Done" at bounding box center [560, 390] width 27 height 16
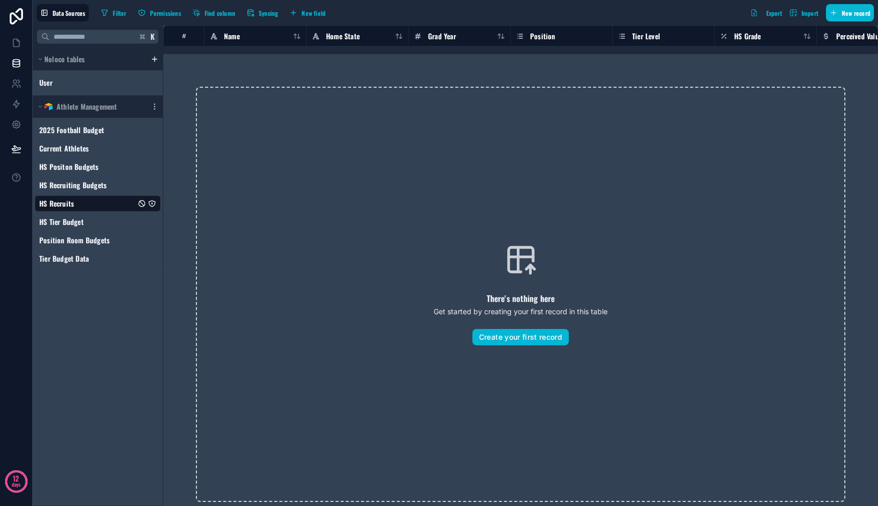
click at [627, 281] on div "There's nothing here Get started by creating your first record in this table Cr…" at bounding box center [521, 294] width 650 height 415
click at [101, 220] on div "HS Tier Budget" at bounding box center [98, 222] width 126 height 16
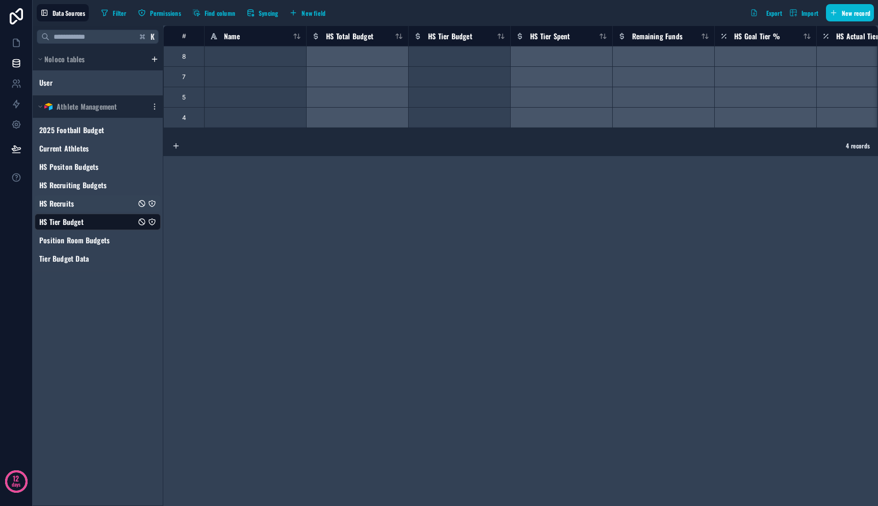
click at [91, 208] on div "HS Recruits" at bounding box center [98, 203] width 126 height 16
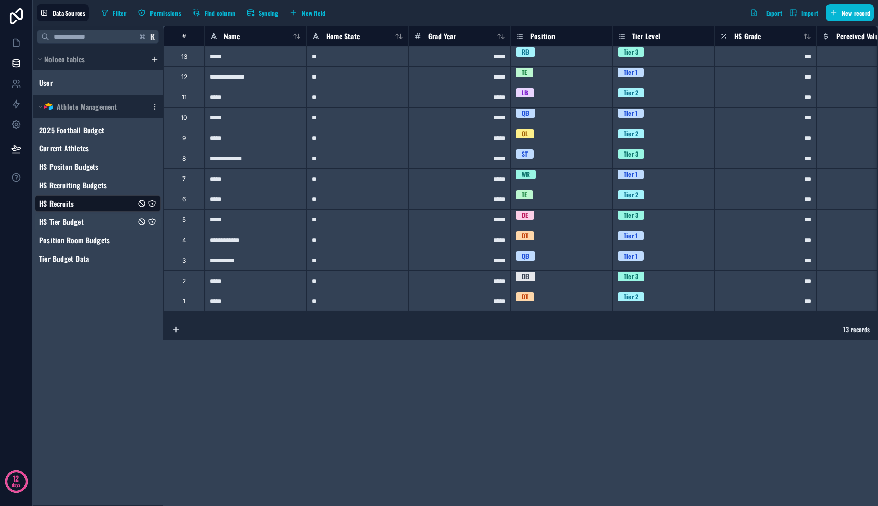
click at [91, 226] on div "HS Tier Budget" at bounding box center [98, 222] width 126 height 16
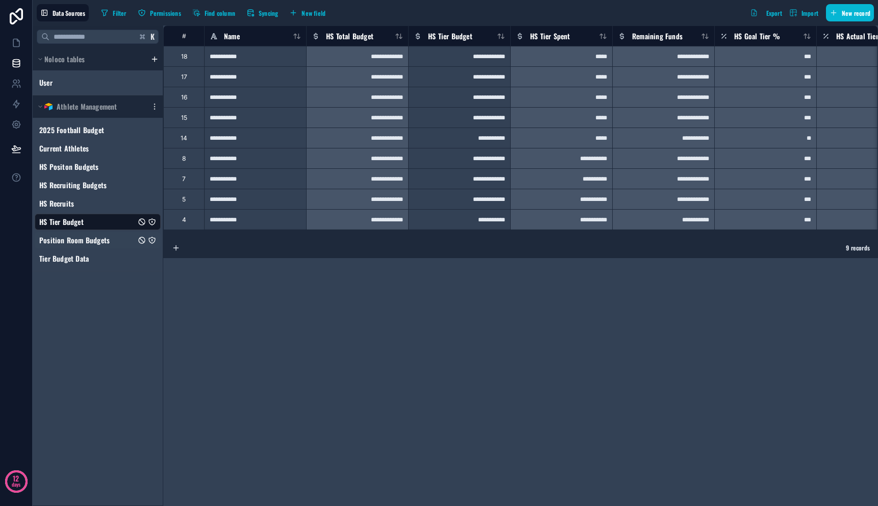
click at [90, 237] on span "Position Room Budgets" at bounding box center [74, 240] width 70 height 10
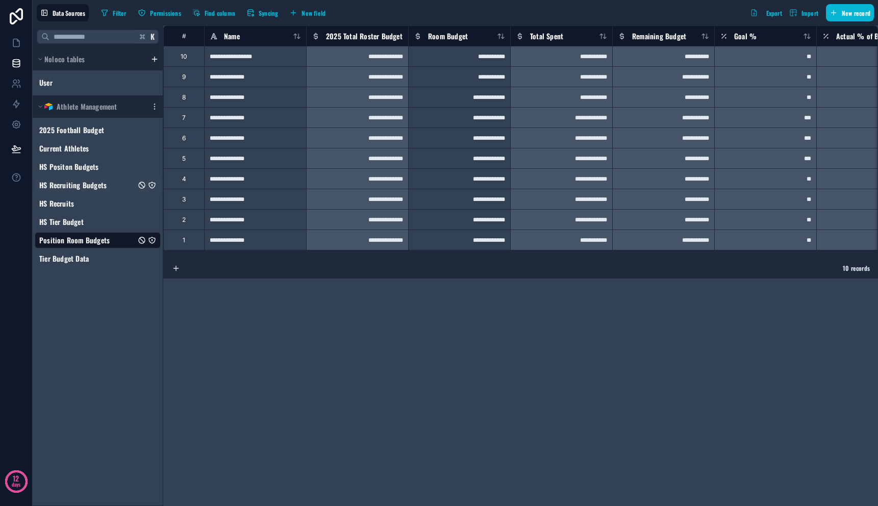
click at [92, 186] on span "HS Recruiting Budgets" at bounding box center [72, 185] width 67 height 10
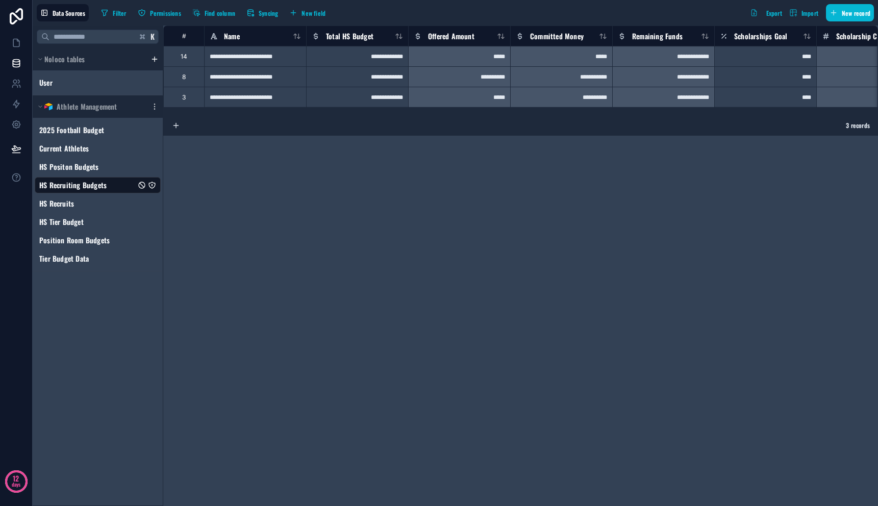
click at [317, 190] on div "**********" at bounding box center [520, 266] width 715 height 481
click at [29, 46] on link at bounding box center [16, 43] width 32 height 20
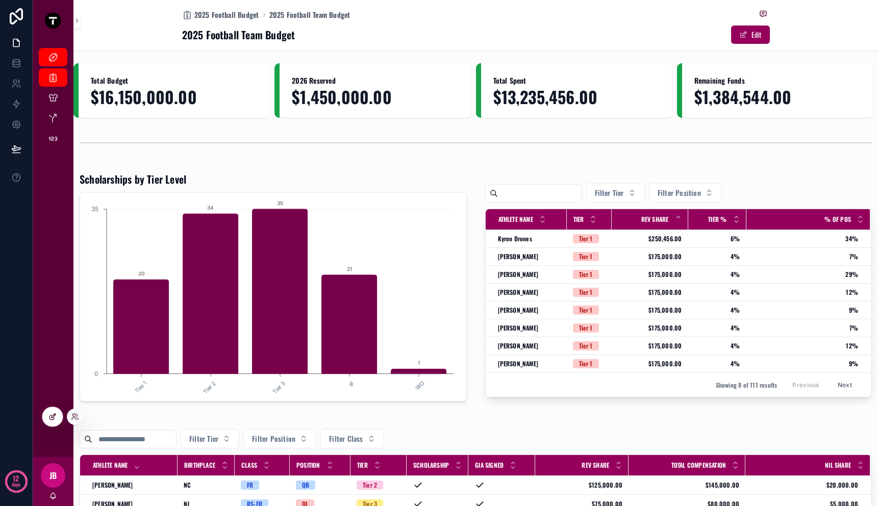
click at [55, 412] on div at bounding box center [52, 416] width 20 height 19
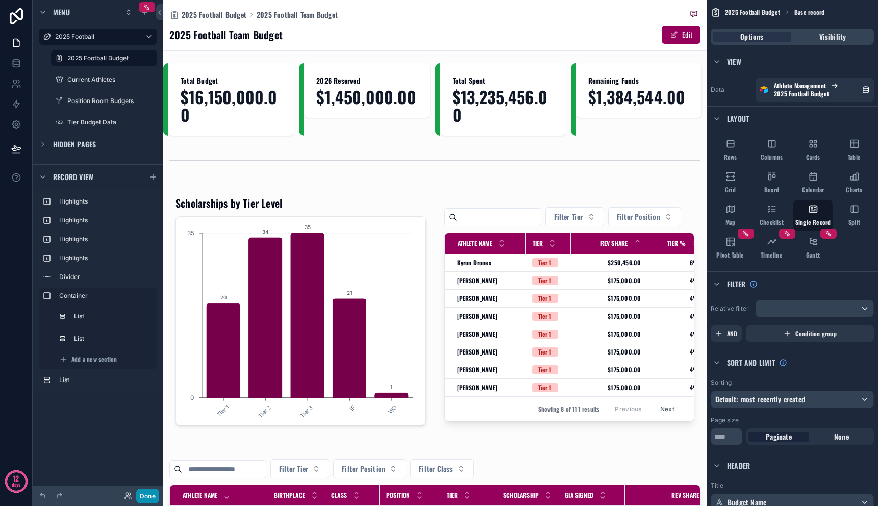
click at [149, 494] on button "Done" at bounding box center [147, 496] width 23 height 15
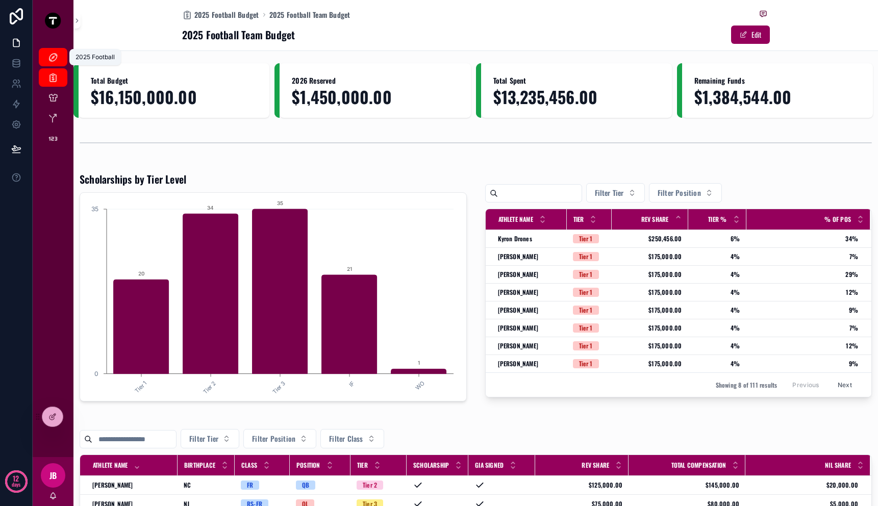
click at [57, 57] on icon "scrollable content" at bounding box center [53, 57] width 10 height 10
click at [56, 71] on div "2025 Football Budget" at bounding box center [53, 77] width 16 height 16
click at [56, 80] on icon "scrollable content" at bounding box center [53, 77] width 10 height 10
click at [56, 109] on link "Position Room Budgets" at bounding box center [53, 118] width 29 height 18
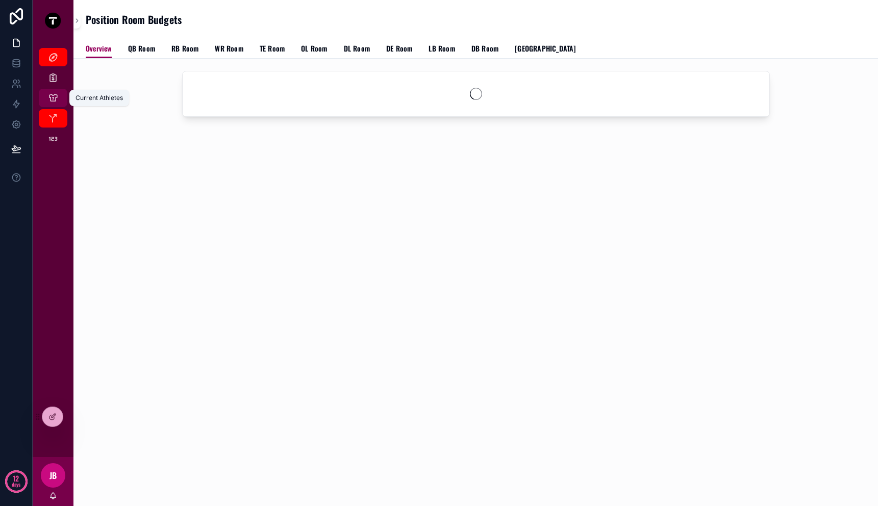
click at [56, 101] on icon "scrollable content" at bounding box center [53, 98] width 10 height 10
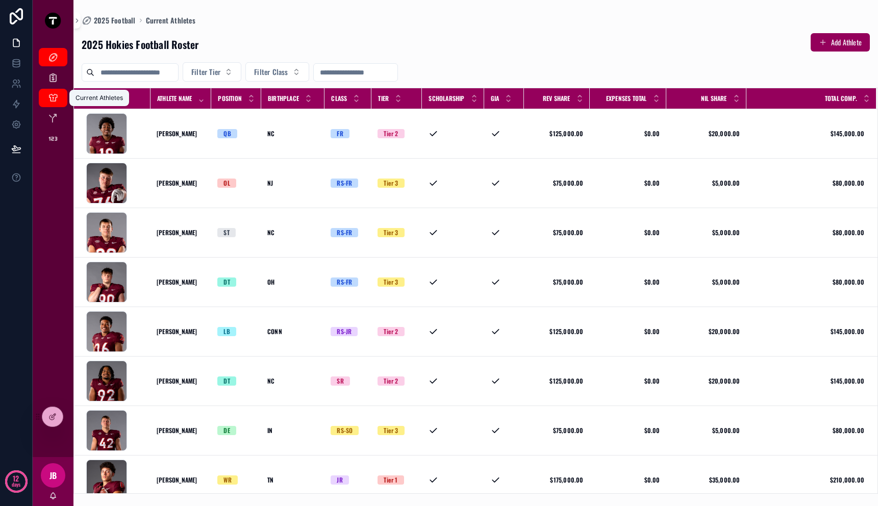
click at [56, 101] on icon "scrollable content" at bounding box center [53, 98] width 10 height 10
click at [56, 83] on div "2025 Football Budget" at bounding box center [53, 77] width 16 height 16
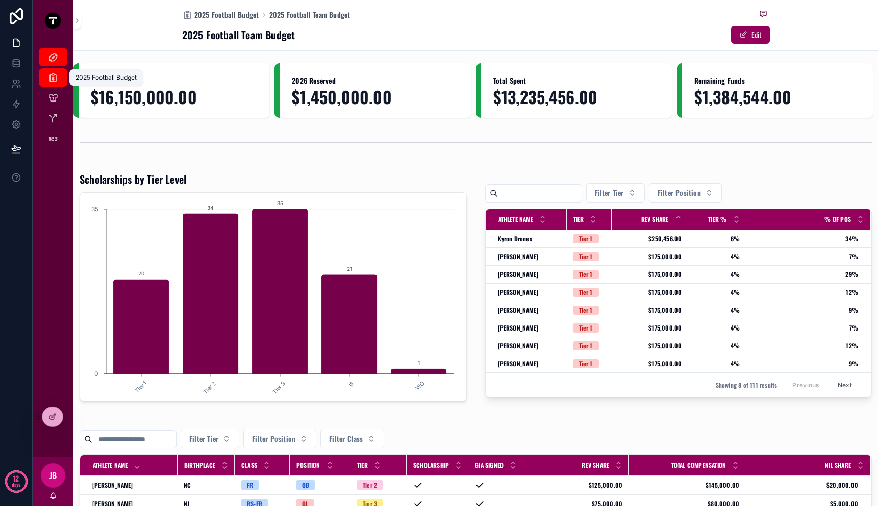
click at [56, 81] on icon "scrollable content" at bounding box center [53, 77] width 10 height 10
click at [56, 102] on icon "scrollable content" at bounding box center [53, 98] width 10 height 10
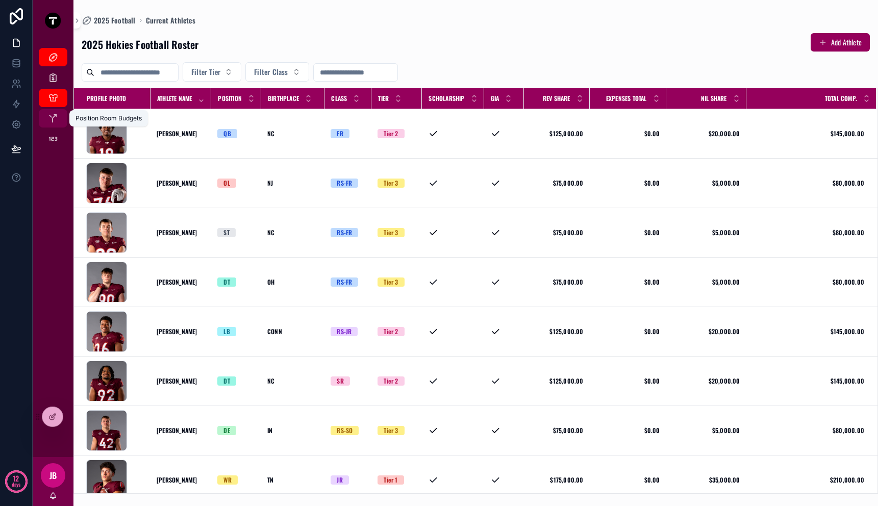
click at [56, 123] on icon "scrollable content" at bounding box center [53, 118] width 10 height 10
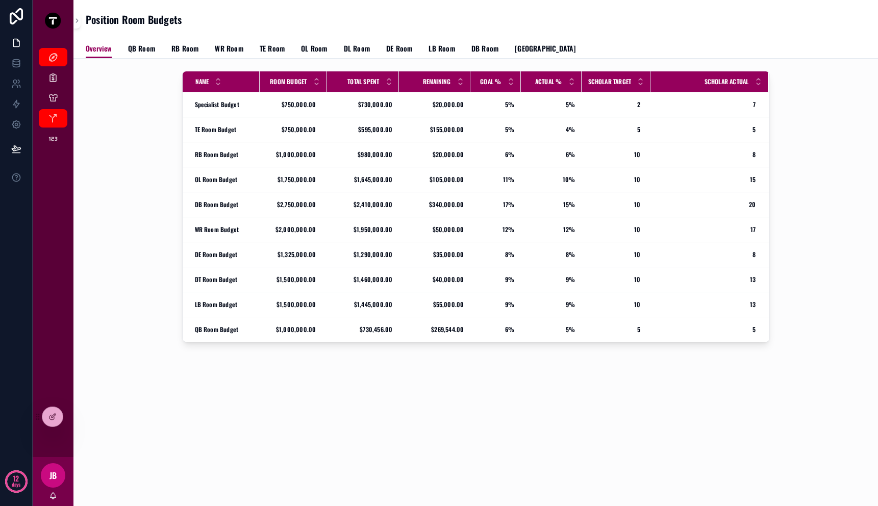
click at [149, 224] on div "Name Room Budget Total Spent Remaining Goal % Actual % Scholar Target Scholar A…" at bounding box center [476, 209] width 789 height 284
click at [140, 46] on span "QB Room" at bounding box center [141, 48] width 27 height 10
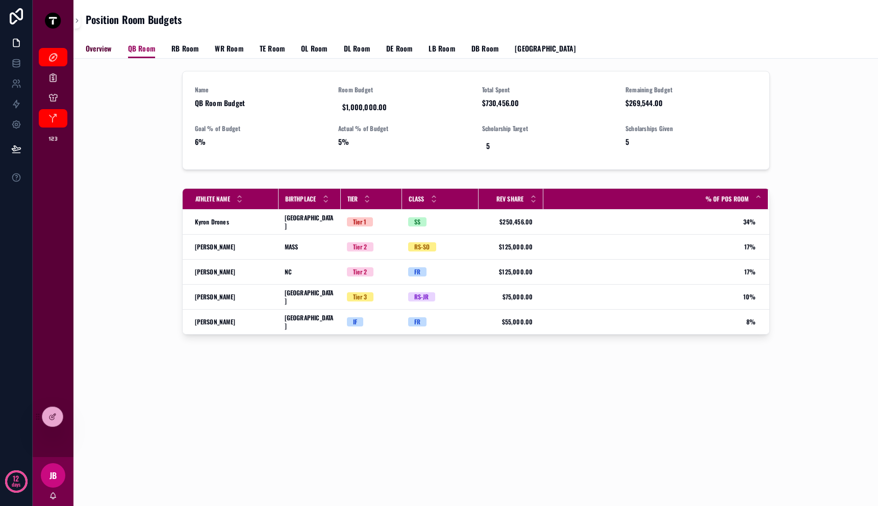
click at [100, 49] on span "Overview" at bounding box center [99, 48] width 26 height 10
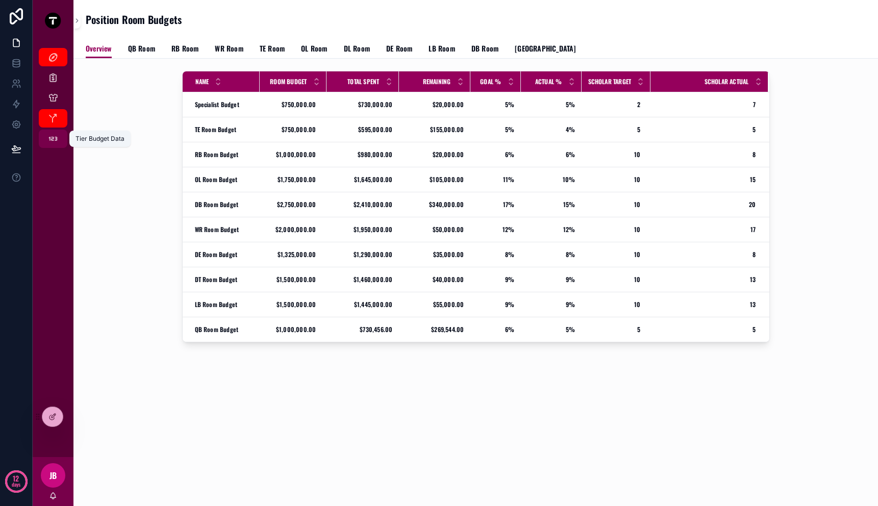
click at [53, 140] on icon "scrollable content" at bounding box center [53, 139] width 10 height 10
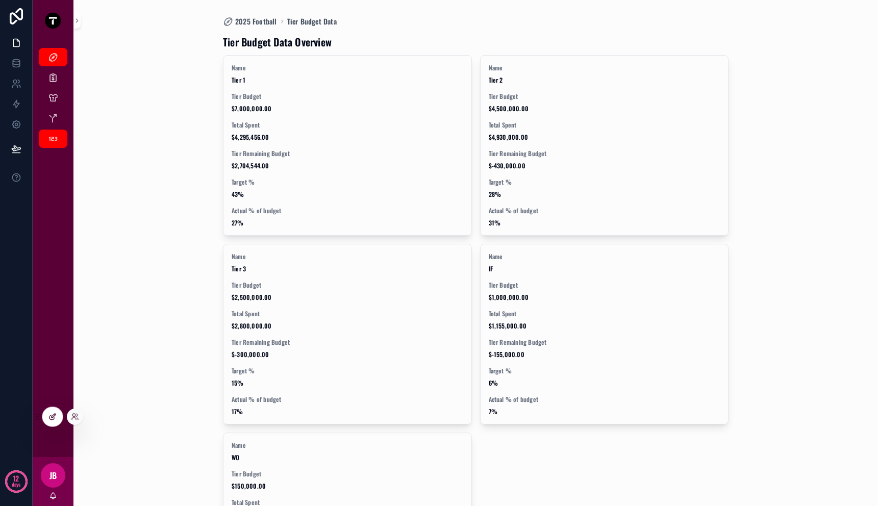
click at [50, 419] on icon at bounding box center [52, 417] width 5 height 5
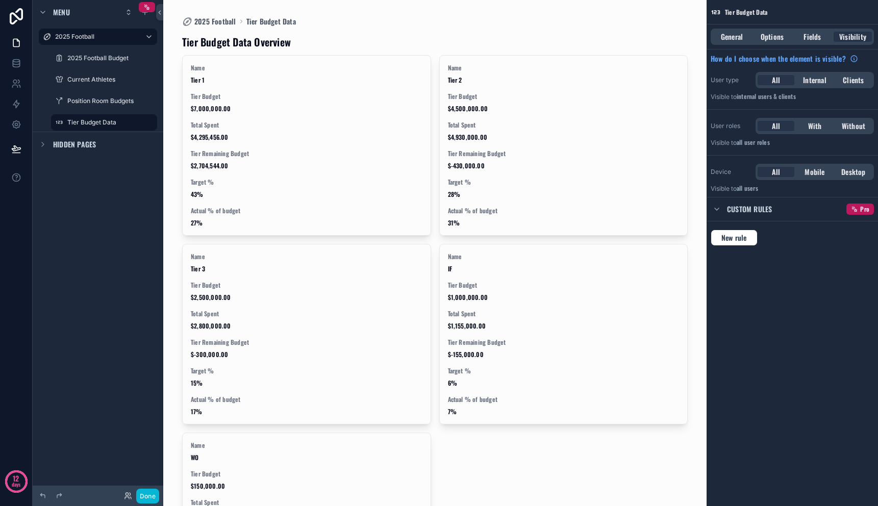
click at [321, 58] on div "scrollable content" at bounding box center [435, 323] width 522 height 646
click at [339, 42] on div "Tier Budget Data Overview" at bounding box center [435, 42] width 506 height 14
click at [738, 34] on span "General" at bounding box center [732, 37] width 22 height 10
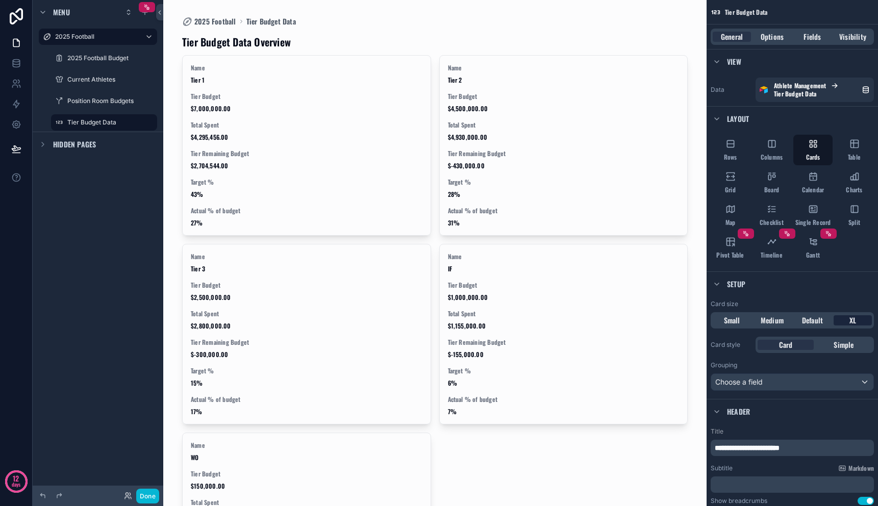
click at [850, 317] on span "XL" at bounding box center [853, 320] width 7 height 10
click at [735, 158] on span "Rows" at bounding box center [730, 157] width 13 height 8
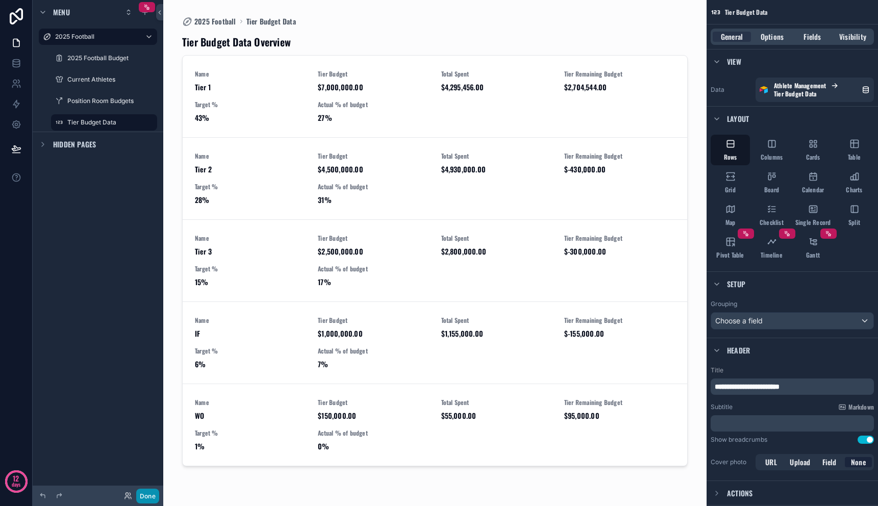
click at [152, 498] on button "Done" at bounding box center [147, 496] width 23 height 15
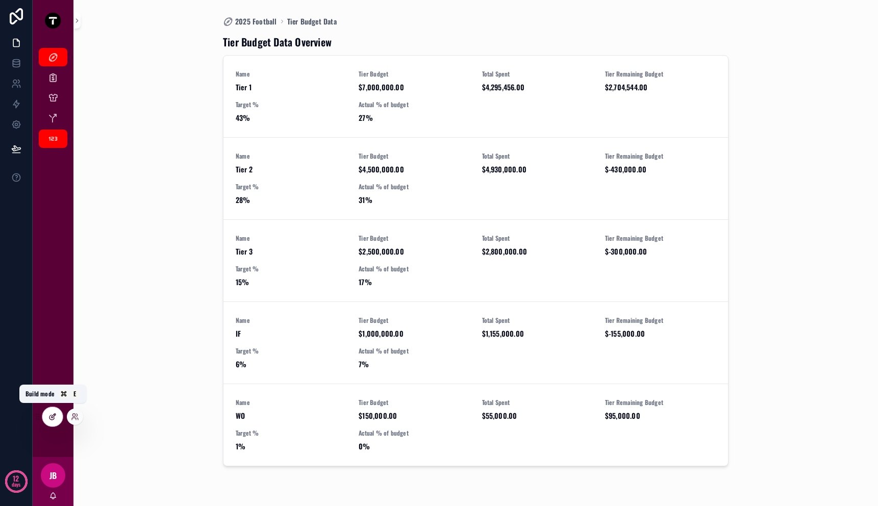
click at [48, 413] on icon at bounding box center [52, 417] width 8 height 8
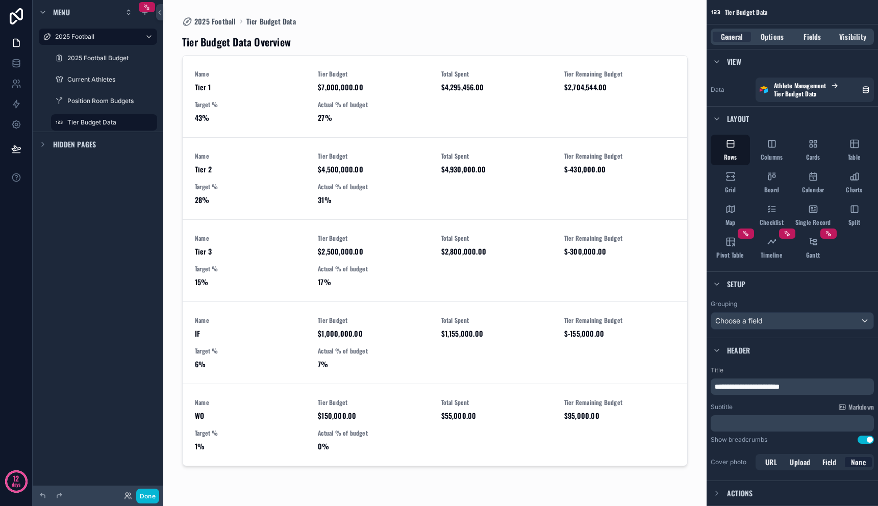
click at [122, 149] on div "Hidden pages" at bounding box center [98, 144] width 131 height 24
click at [118, 122] on label "Tier Budget Data" at bounding box center [101, 122] width 69 height 8
click at [521, 209] on div "scrollable content" at bounding box center [435, 247] width 522 height 494
click at [776, 35] on span "Options" at bounding box center [772, 37] width 23 height 10
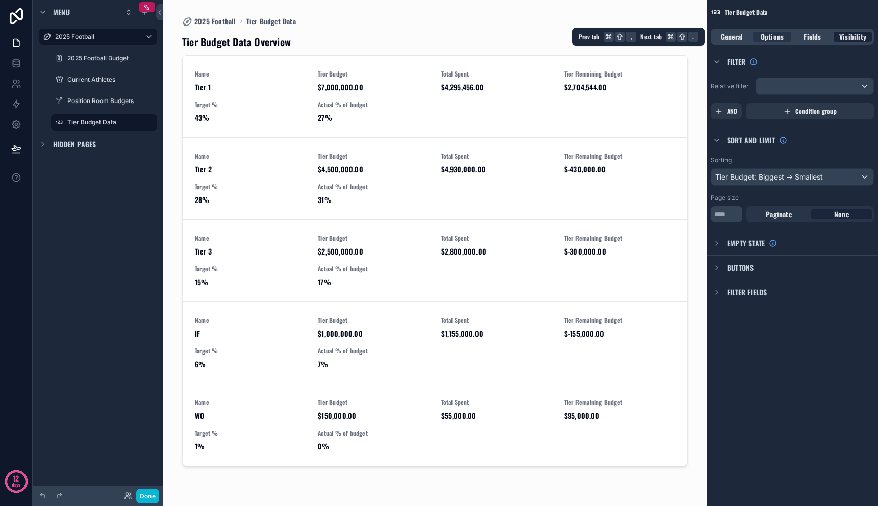
click at [848, 38] on span "Visibility" at bounding box center [853, 37] width 27 height 10
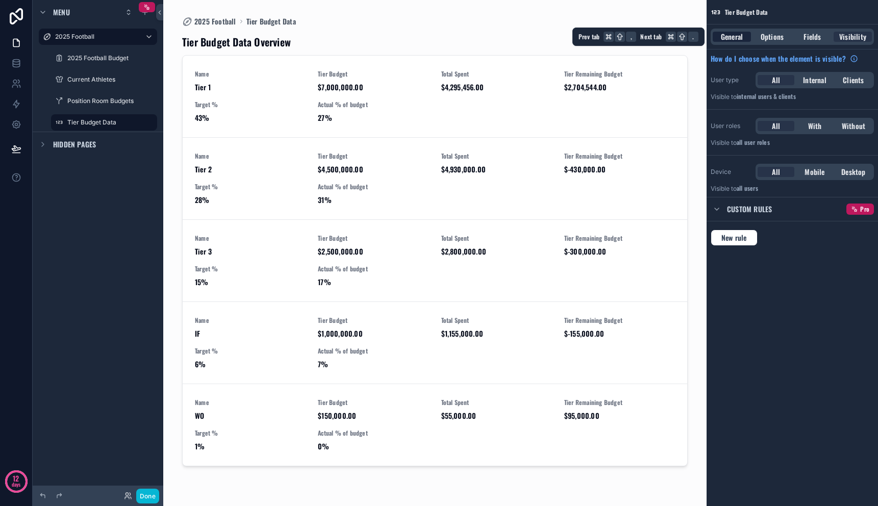
click at [728, 37] on span "General" at bounding box center [732, 37] width 22 height 10
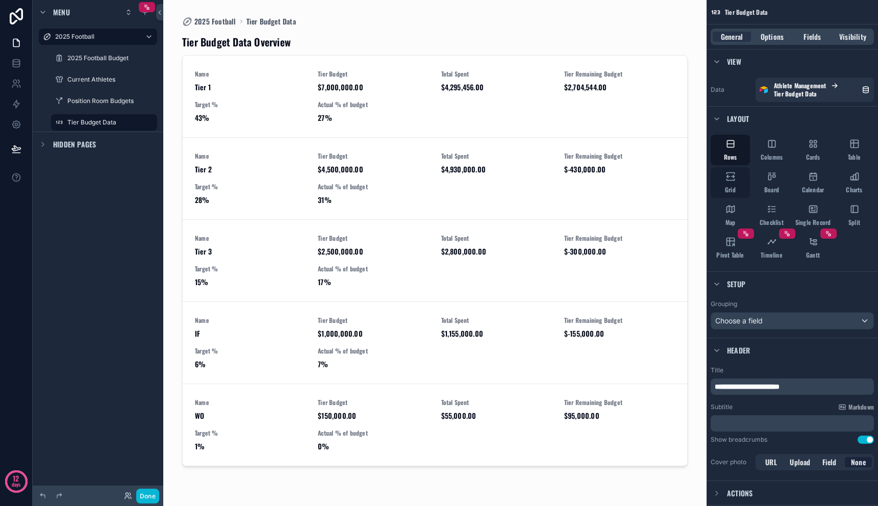
click at [728, 178] on icon "scrollable content" at bounding box center [731, 176] width 10 height 10
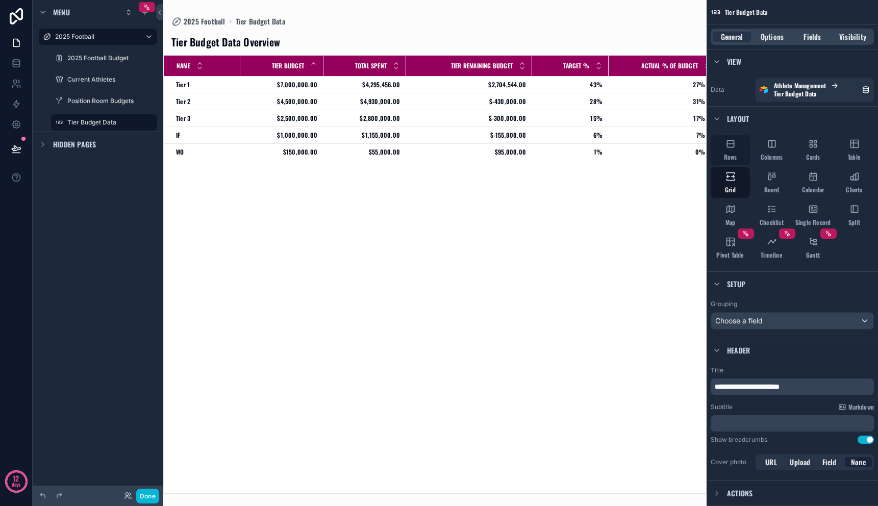
click at [728, 148] on icon "scrollable content" at bounding box center [731, 144] width 10 height 10
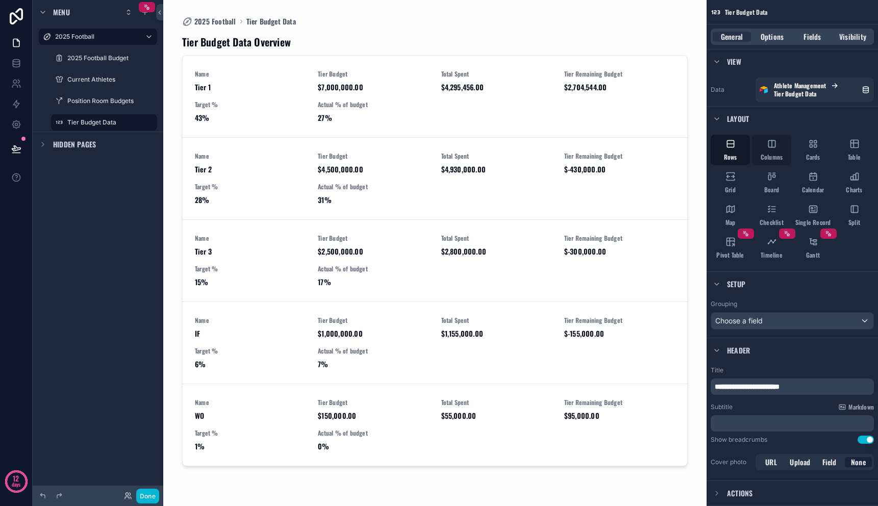
click at [779, 147] on div "Columns" at bounding box center [771, 150] width 39 height 31
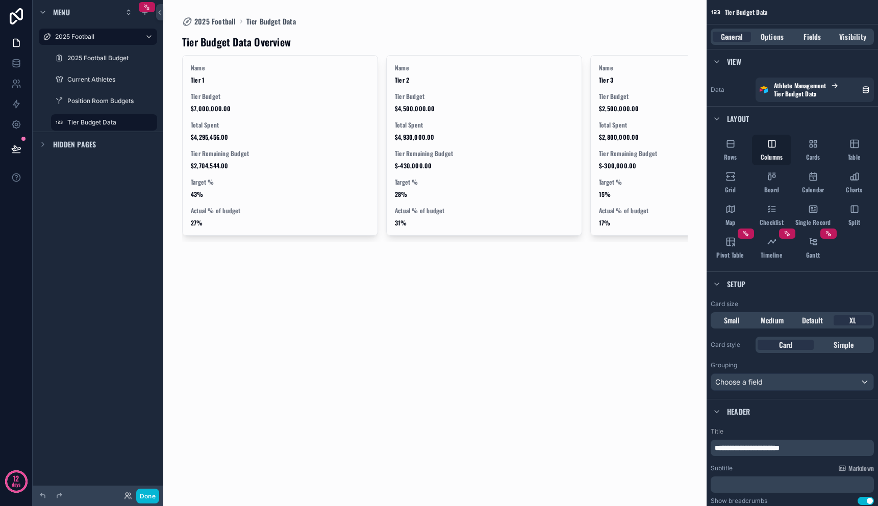
click at [753, 149] on div "Columns" at bounding box center [771, 150] width 39 height 31
click at [750, 151] on div "Rows Columns Cards Table Grid Board Calendar Charts Map Checklist Single Record…" at bounding box center [792, 199] width 171 height 137
click at [734, 154] on span "Rows" at bounding box center [730, 157] width 13 height 8
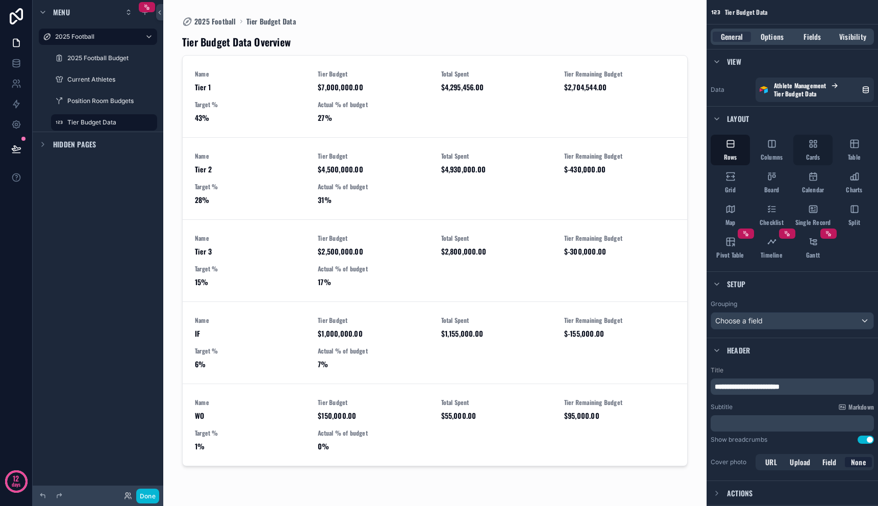
click at [814, 152] on div "Cards" at bounding box center [813, 150] width 39 height 31
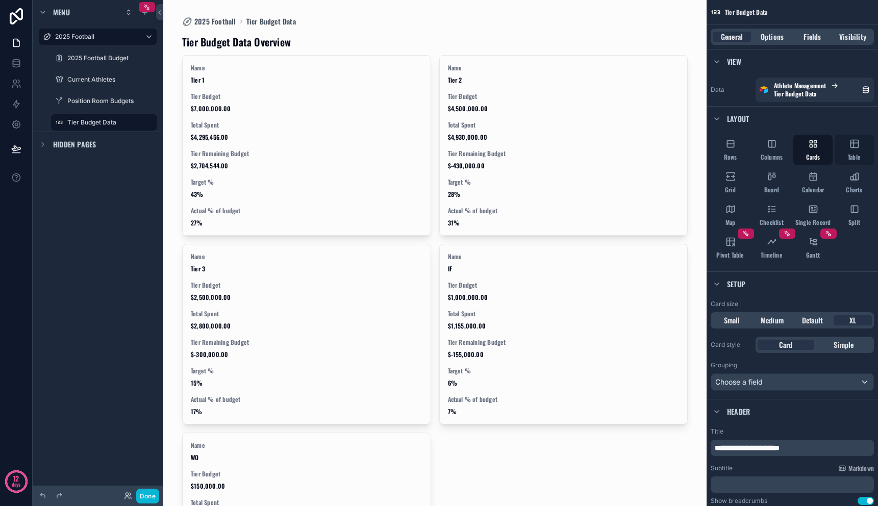
click at [855, 152] on div "Table" at bounding box center [854, 150] width 39 height 31
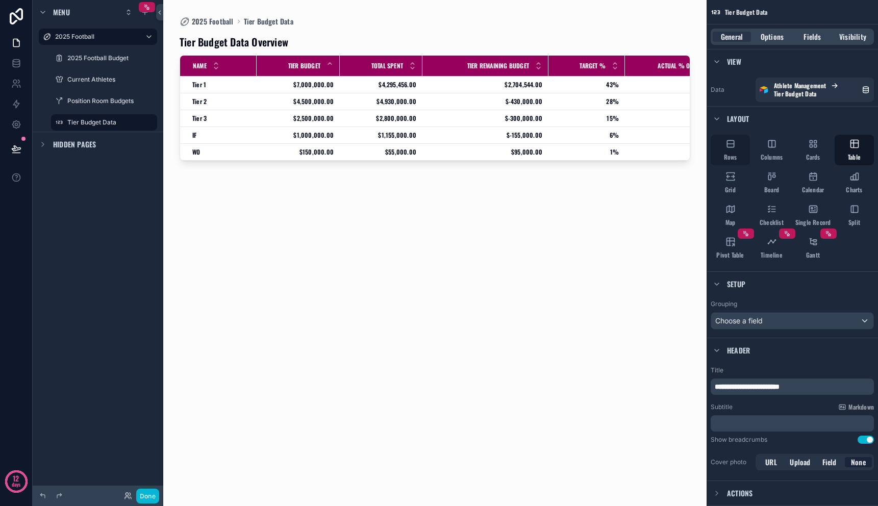
click at [732, 150] on div "Rows" at bounding box center [730, 150] width 39 height 31
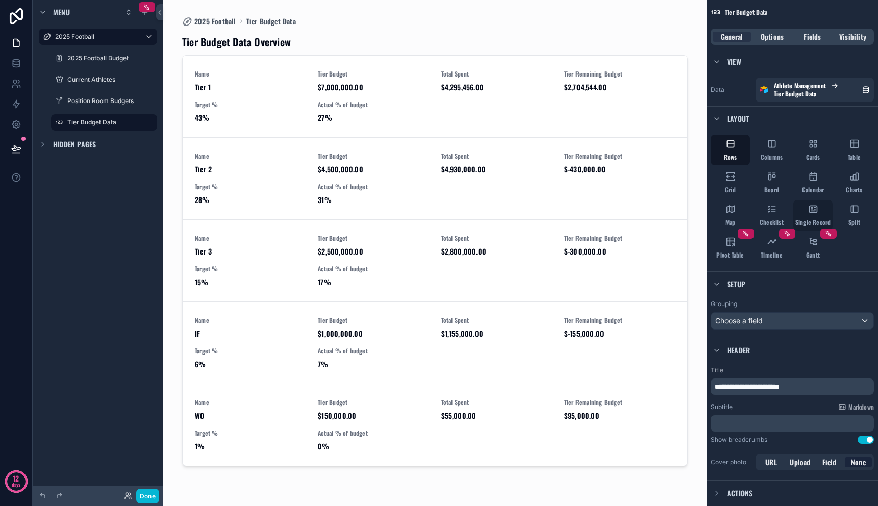
click at [816, 205] on icon "scrollable content" at bounding box center [813, 209] width 10 height 10
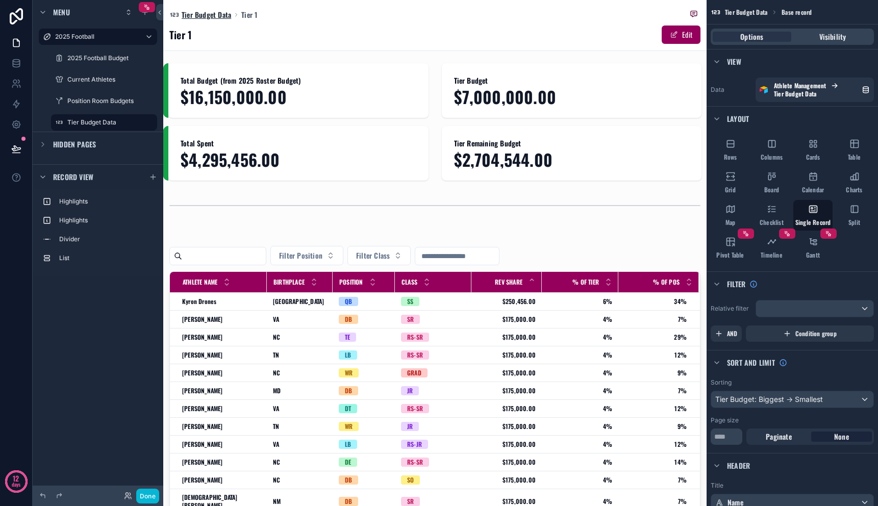
click at [217, 18] on span "Tier Budget Data" at bounding box center [207, 15] width 50 height 10
click at [863, 216] on div "Split" at bounding box center [854, 215] width 39 height 31
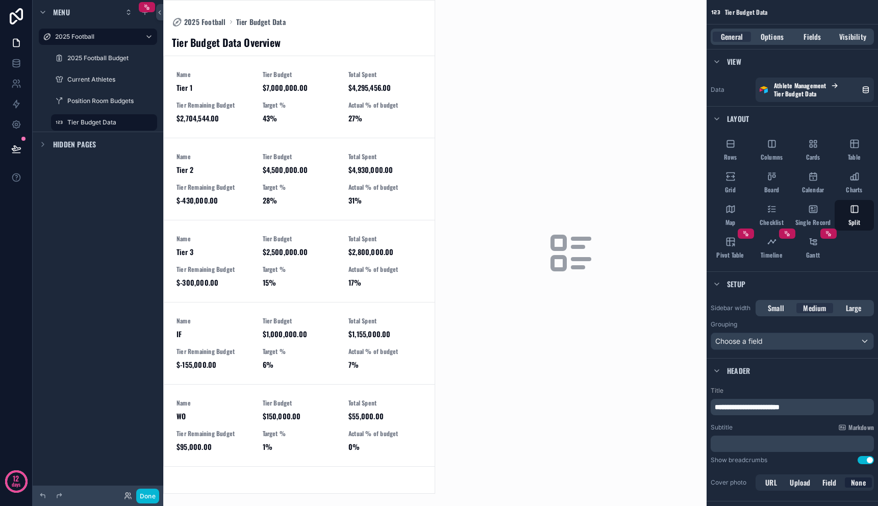
click at [574, 251] on icon "scrollable content" at bounding box center [571, 253] width 49 height 49
click at [565, 240] on icon "scrollable content" at bounding box center [559, 243] width 12 height 12
click at [780, 310] on span "Small" at bounding box center [776, 308] width 16 height 10
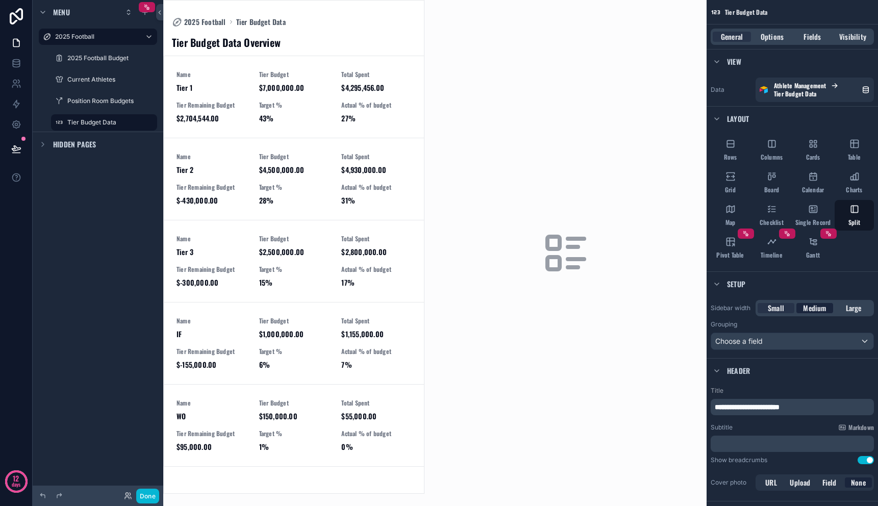
click at [822, 309] on span "Medium" at bounding box center [814, 308] width 23 height 10
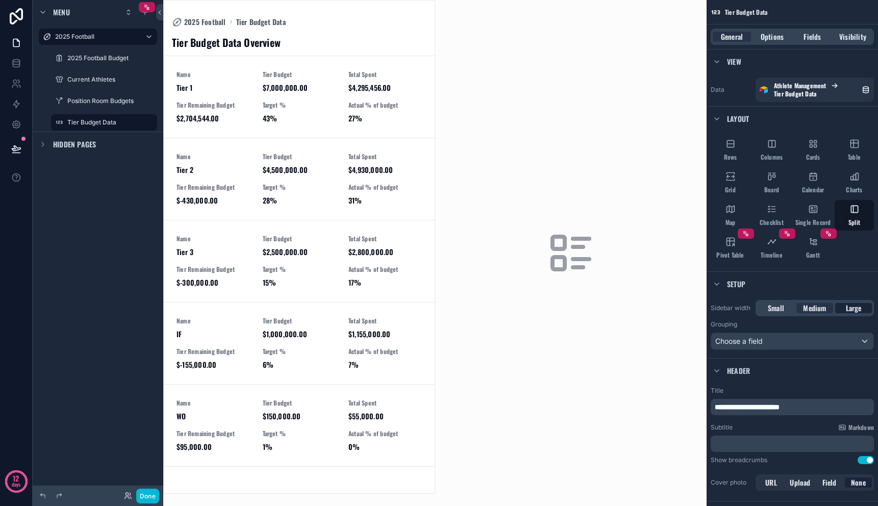
click at [863, 309] on div "Large" at bounding box center [854, 308] width 37 height 10
click at [803, 309] on span "Medium" at bounding box center [814, 308] width 23 height 10
click at [834, 310] on div "Small Medium Large" at bounding box center [815, 308] width 118 height 16
click at [865, 306] on div "Large" at bounding box center [854, 308] width 37 height 10
click at [833, 306] on div "Small Medium Large" at bounding box center [815, 308] width 118 height 16
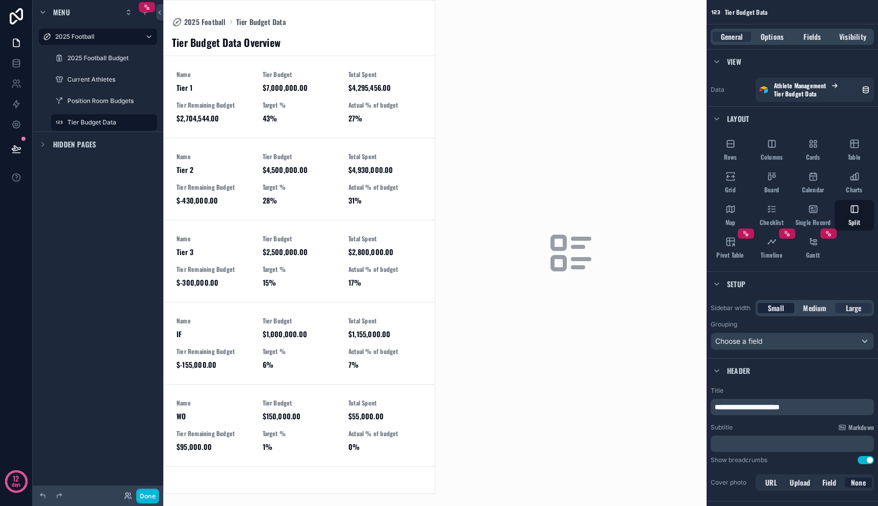
click at [784, 307] on span "Small" at bounding box center [776, 308] width 16 height 10
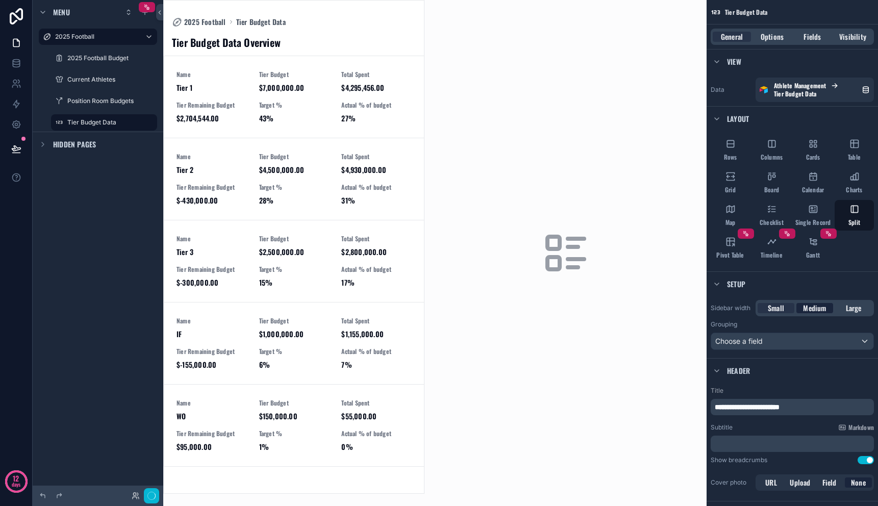
click at [814, 309] on span "Medium" at bounding box center [814, 308] width 23 height 10
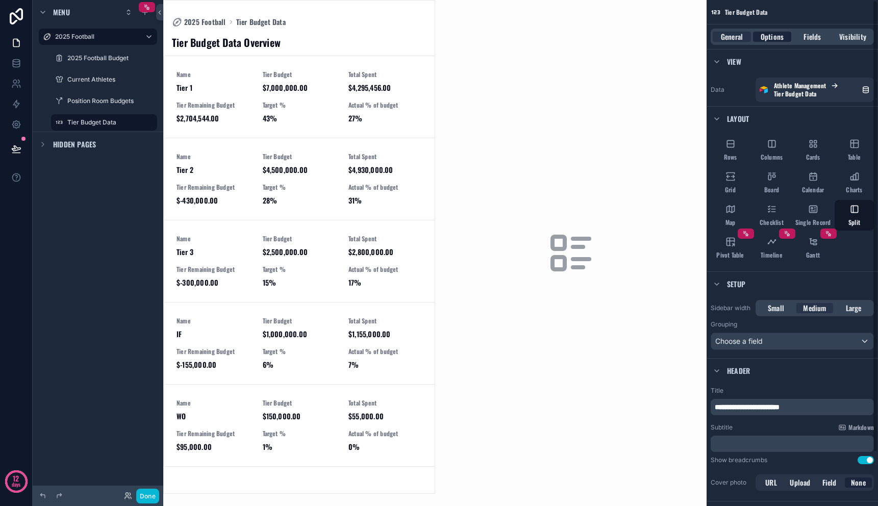
click at [760, 35] on div "Options" at bounding box center [772, 37] width 38 height 10
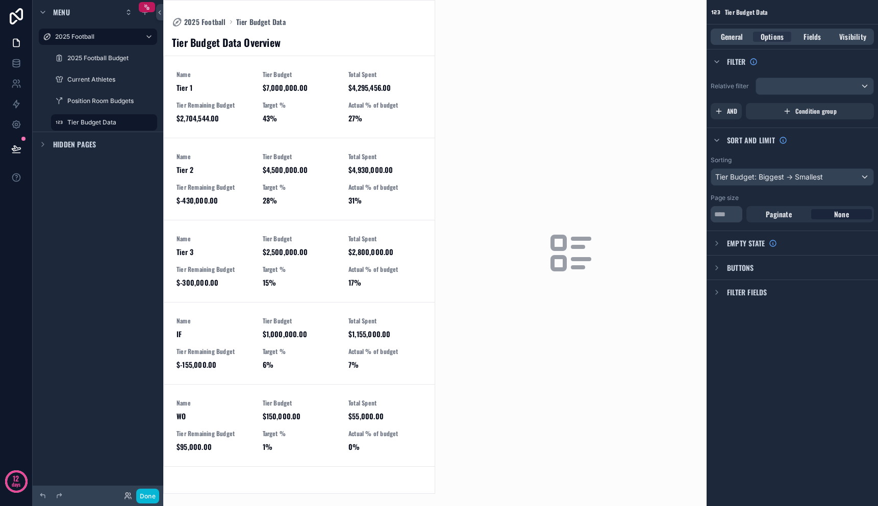
click at [814, 44] on div "General Options Fields Visibility" at bounding box center [792, 37] width 163 height 16
click at [814, 39] on span "Fields" at bounding box center [812, 37] width 17 height 10
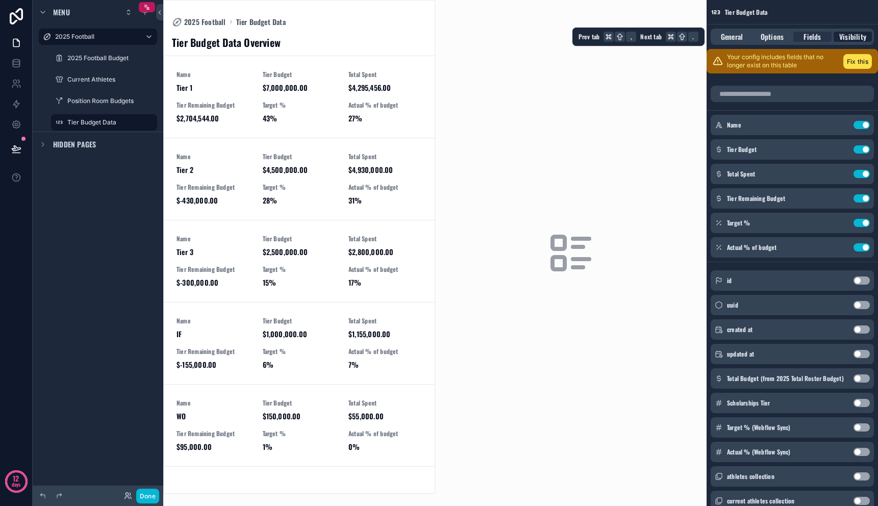
click at [855, 40] on span "Visibility" at bounding box center [853, 37] width 27 height 10
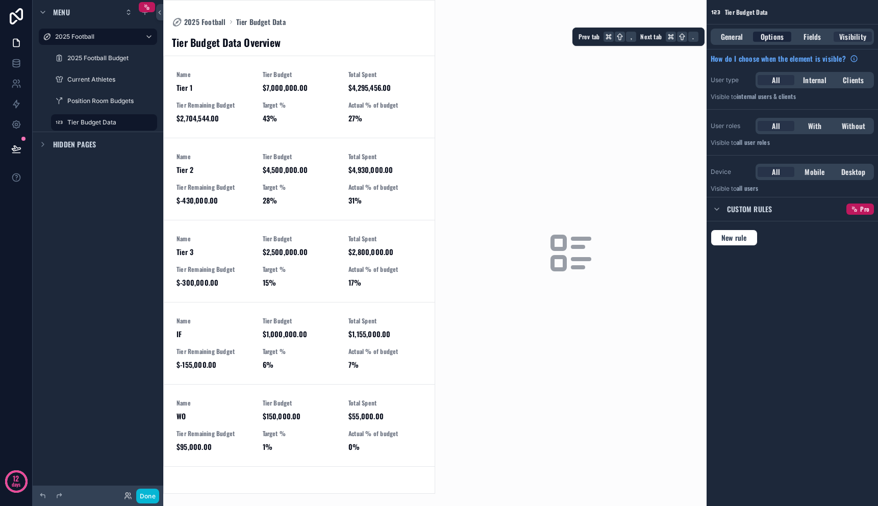
click at [770, 40] on span "Options" at bounding box center [772, 37] width 23 height 10
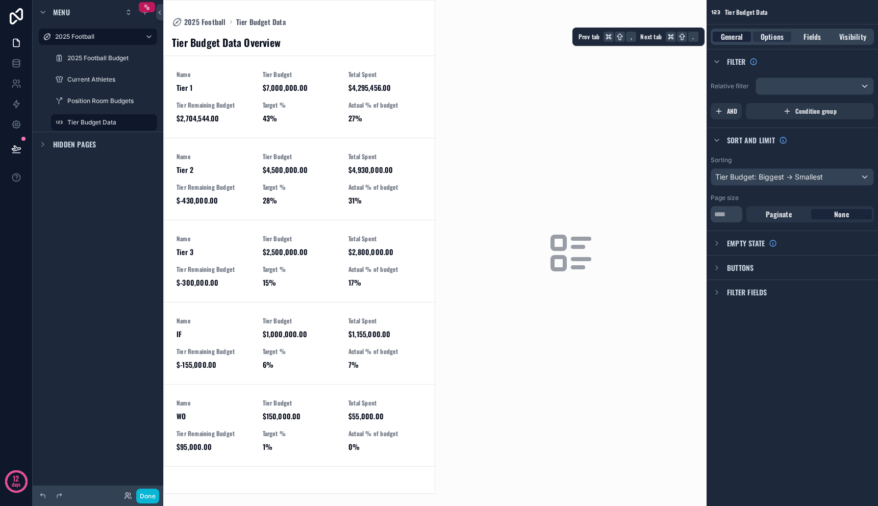
click at [734, 39] on span "General" at bounding box center [732, 37] width 22 height 10
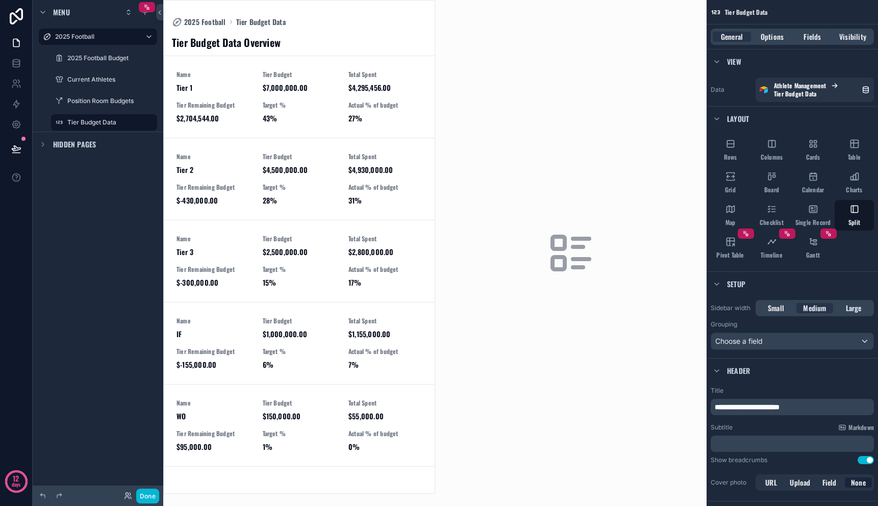
click at [627, 190] on div "scrollable content" at bounding box center [571, 253] width 272 height 506
click at [565, 247] on icon "scrollable content" at bounding box center [559, 243] width 12 height 12
click at [847, 310] on span "Large" at bounding box center [854, 308] width 16 height 10
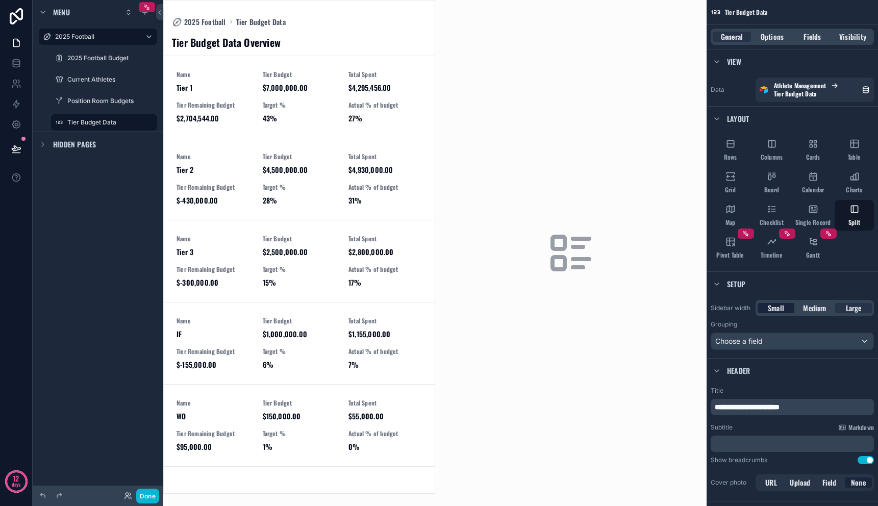
click at [780, 310] on span "Small" at bounding box center [776, 308] width 16 height 10
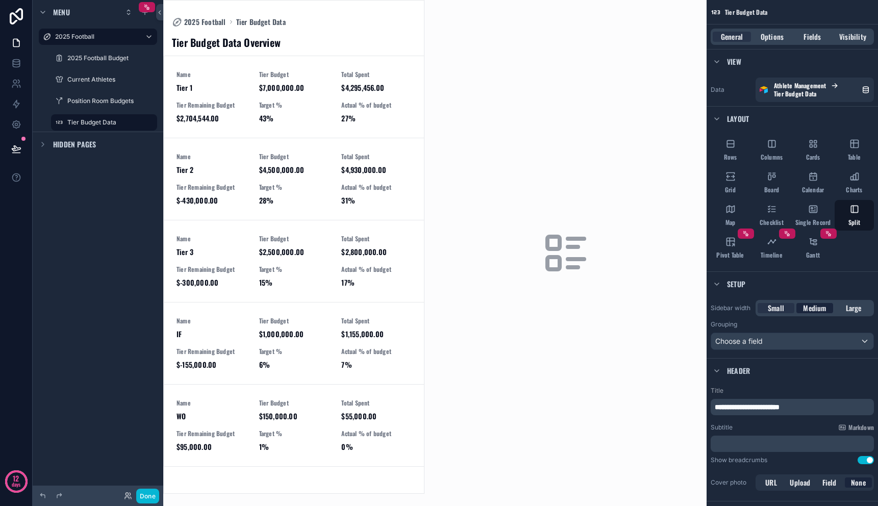
click at [816, 310] on span "Medium" at bounding box center [814, 308] width 23 height 10
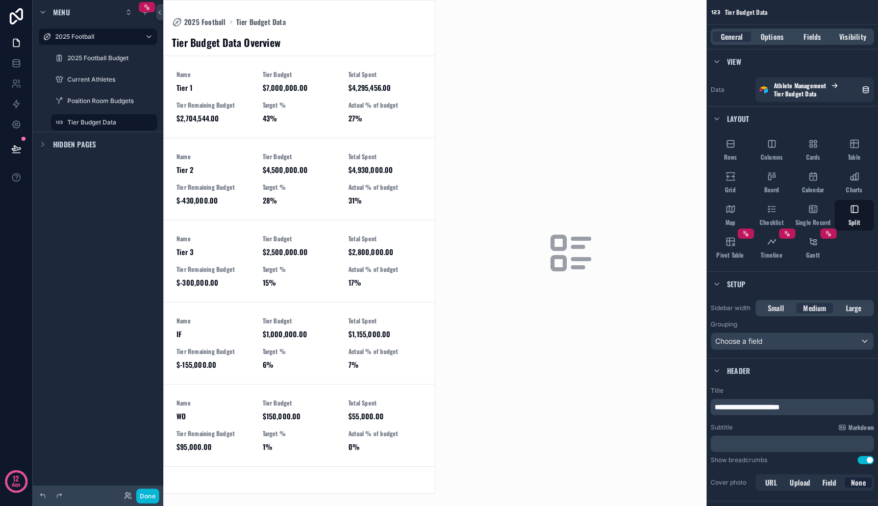
click at [863, 313] on div "Small Medium Large" at bounding box center [815, 308] width 118 height 16
click at [857, 310] on span "Large" at bounding box center [854, 308] width 16 height 10
click at [814, 309] on span "Medium" at bounding box center [814, 308] width 23 height 10
click at [562, 251] on icon "scrollable content" at bounding box center [571, 253] width 49 height 49
click at [273, 108] on span "Target %" at bounding box center [300, 105] width 74 height 8
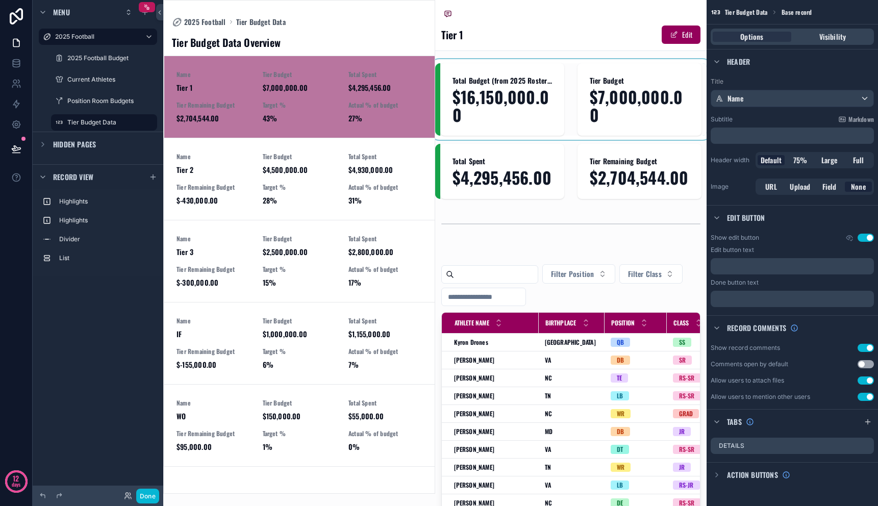
click at [573, 109] on div "scrollable content" at bounding box center [571, 99] width 272 height 72
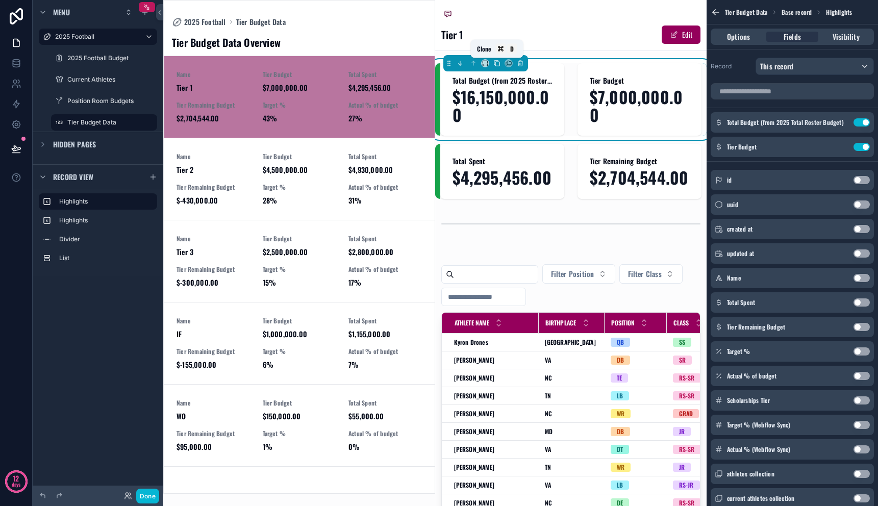
click at [501, 65] on button "scrollable content" at bounding box center [497, 63] width 11 height 11
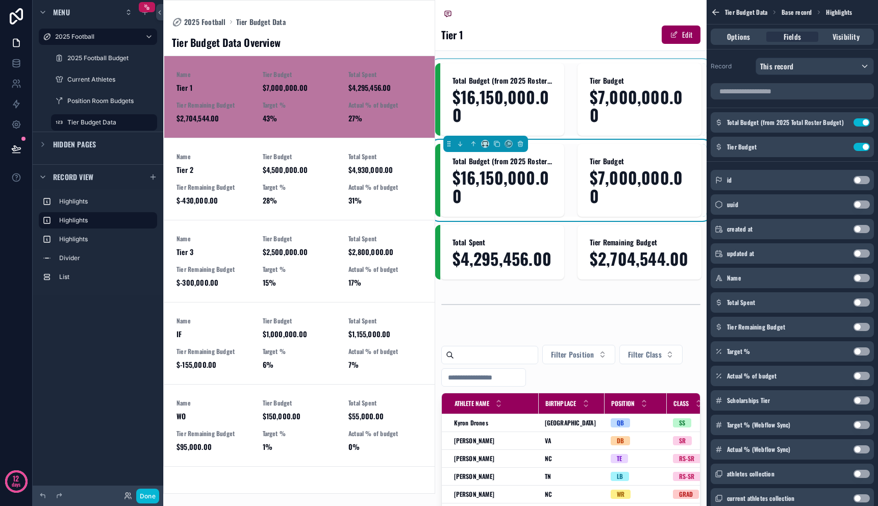
click at [579, 109] on div "scrollable content" at bounding box center [571, 99] width 272 height 72
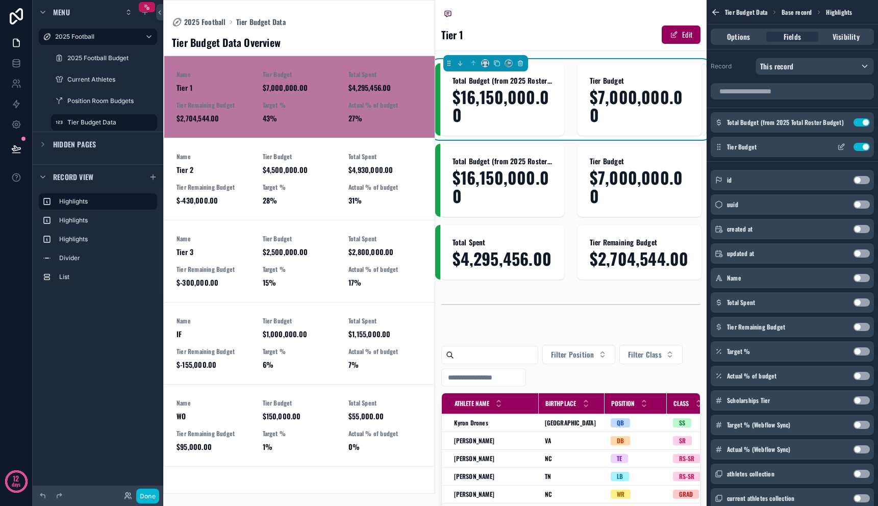
click at [864, 148] on button "Use setting" at bounding box center [862, 147] width 16 height 8
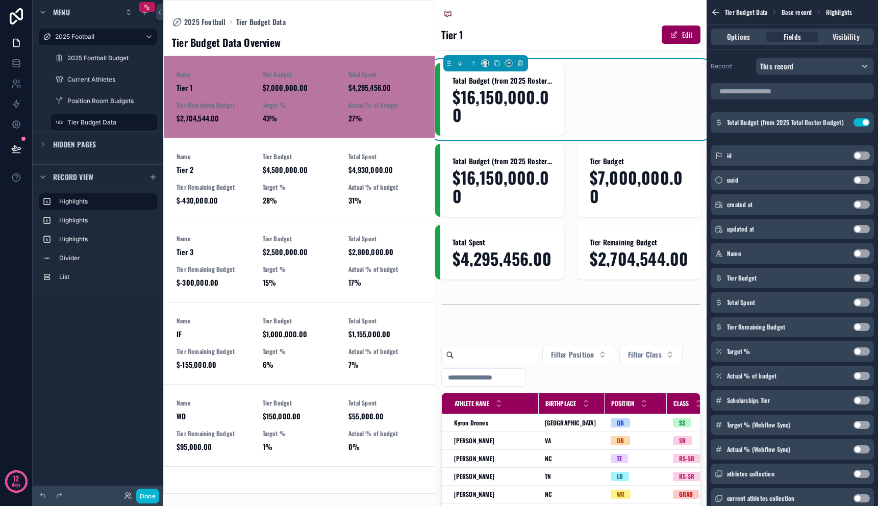
click at [500, 84] on span "Total Budget (from 2025 Roster Budget)" at bounding box center [503, 81] width 100 height 10
click at [496, 62] on icon "scrollable content" at bounding box center [498, 64] width 4 height 4
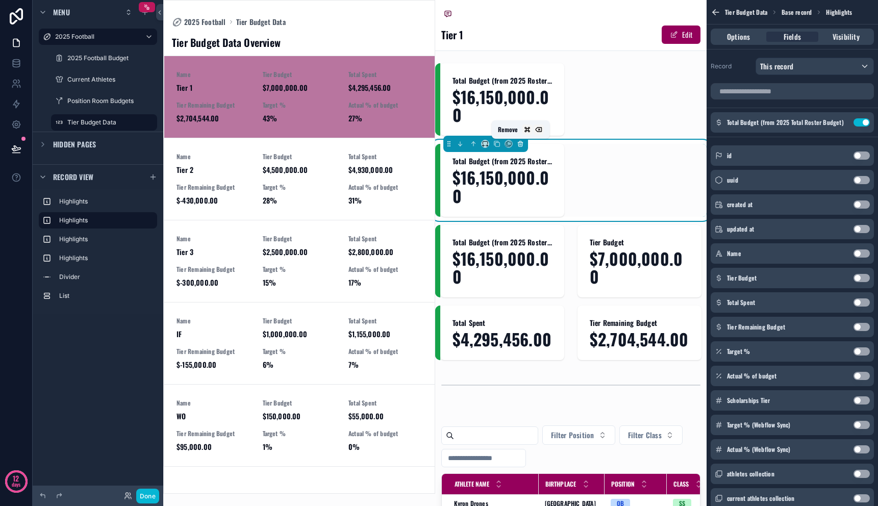
click at [524, 146] on button "scrollable content" at bounding box center [520, 143] width 11 height 11
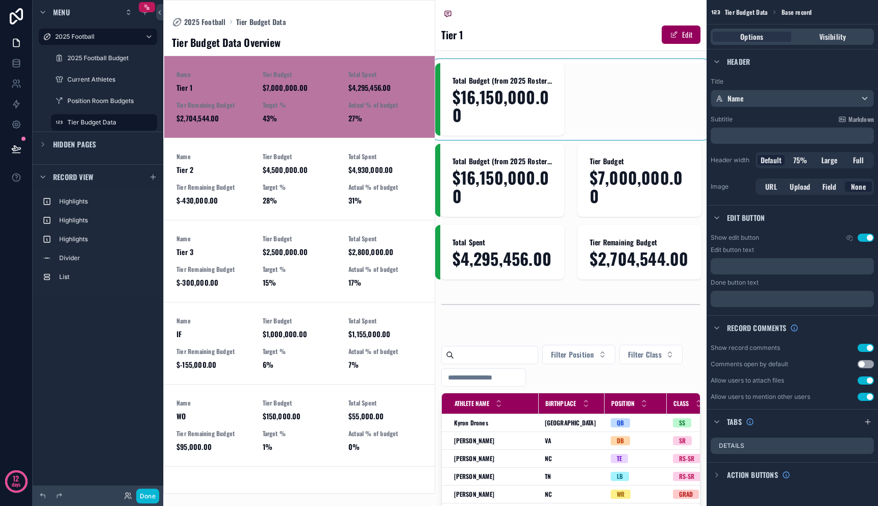
click at [519, 81] on div "scrollable content" at bounding box center [571, 99] width 272 height 72
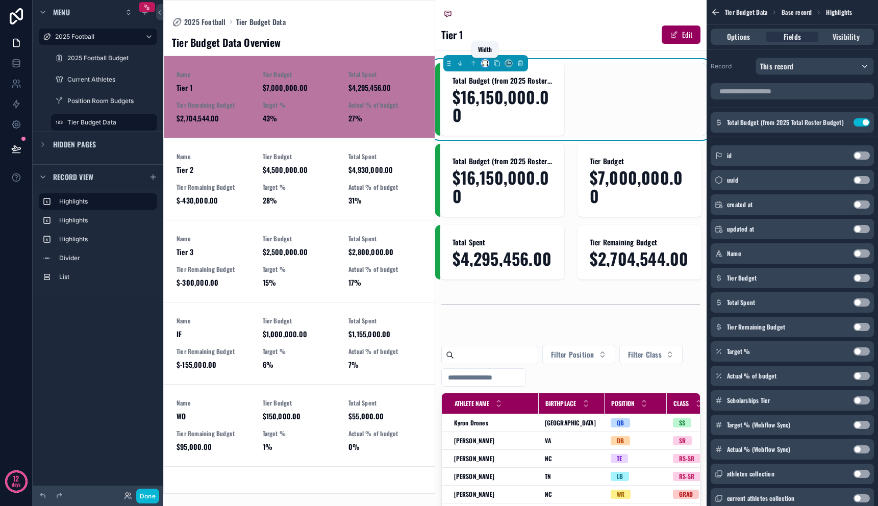
click at [488, 62] on icon "scrollable content" at bounding box center [485, 63] width 7 height 7
click at [514, 193] on span "Full width" at bounding box center [505, 199] width 30 height 12
click at [498, 108] on span "$16,150,000.00" at bounding box center [503, 106] width 100 height 36
click at [483, 62] on icon "scrollable content" at bounding box center [485, 63] width 7 height 7
click at [497, 77] on span "Default" at bounding box center [500, 83] width 21 height 12
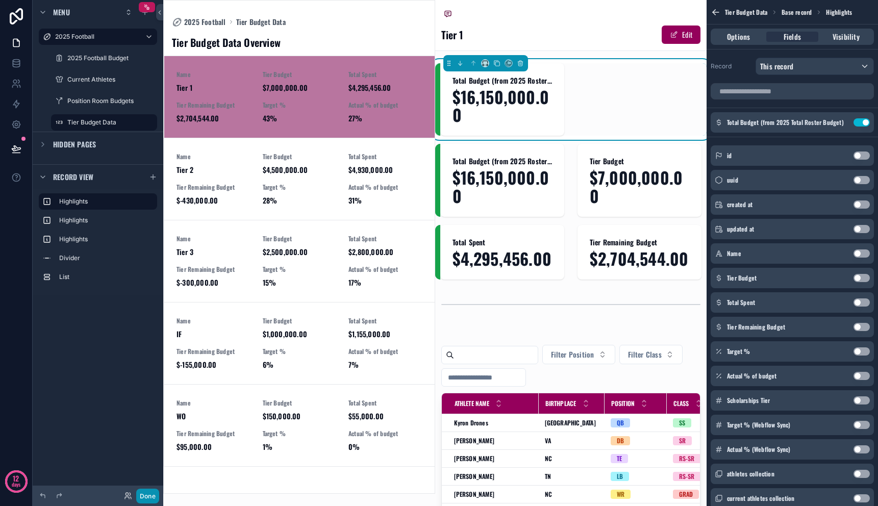
click at [140, 495] on button "Done" at bounding box center [147, 496] width 23 height 15
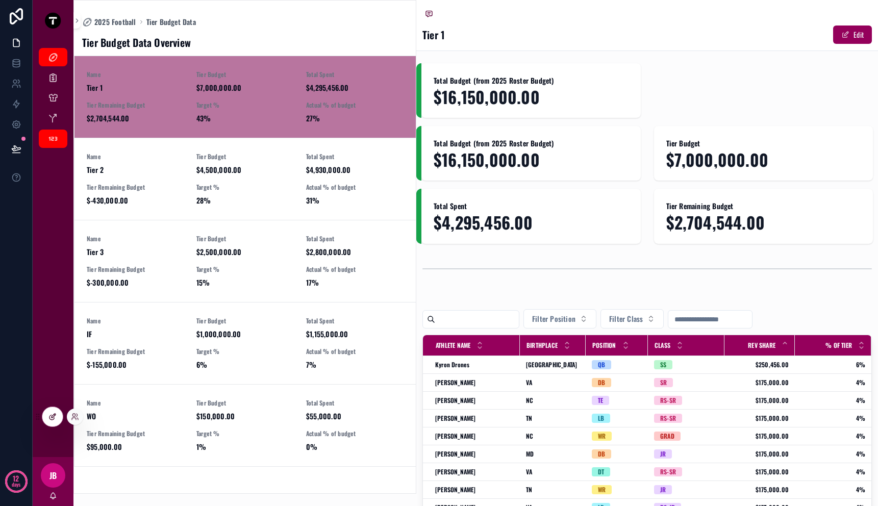
click at [57, 423] on div at bounding box center [52, 416] width 20 height 19
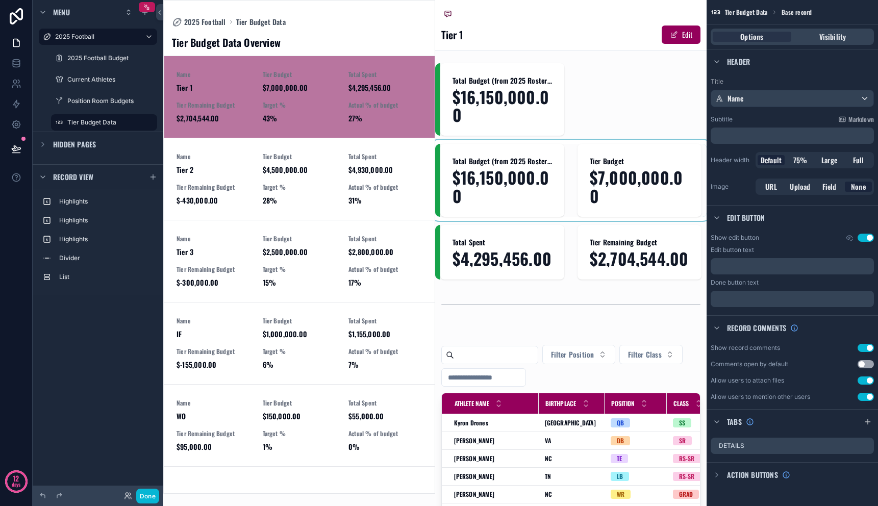
click at [526, 181] on div "scrollable content" at bounding box center [571, 180] width 272 height 72
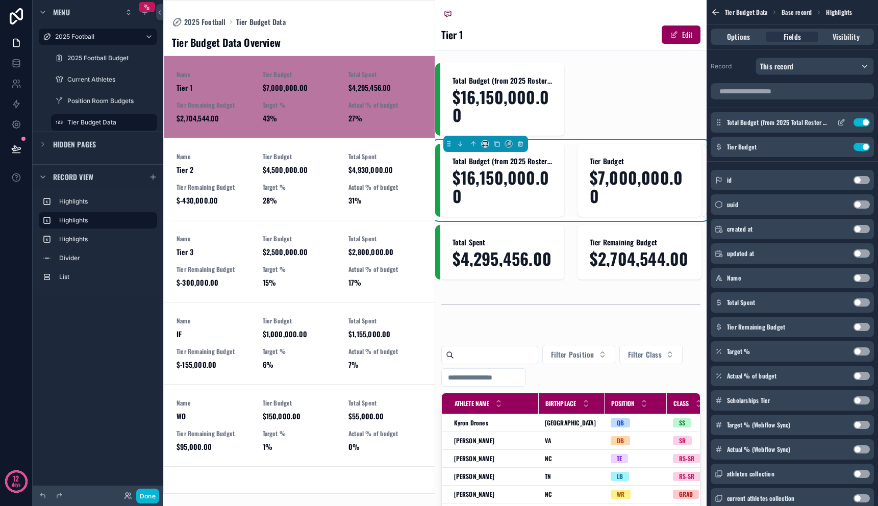
click at [867, 122] on button "Use setting" at bounding box center [862, 122] width 16 height 8
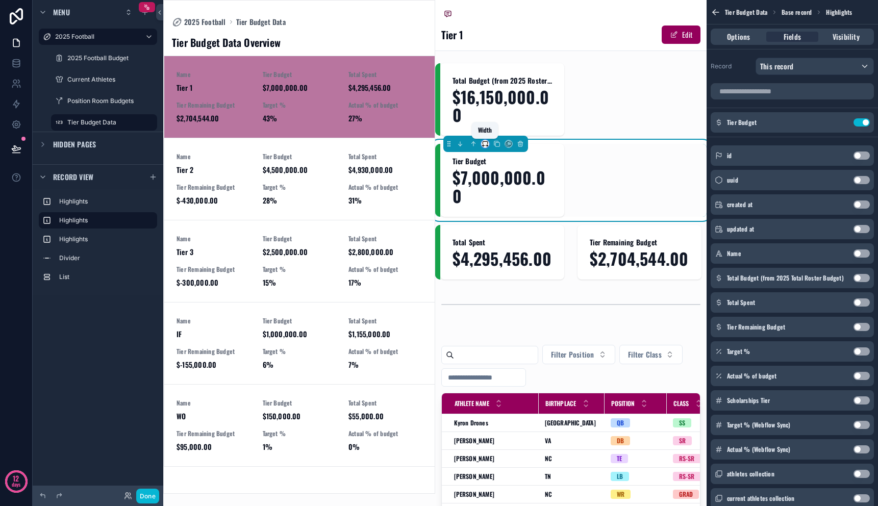
click at [484, 143] on icon "scrollable content" at bounding box center [485, 143] width 7 height 7
click at [583, 129] on div "scrollable content" at bounding box center [439, 253] width 878 height 506
click at [151, 495] on button "Done" at bounding box center [147, 496] width 23 height 15
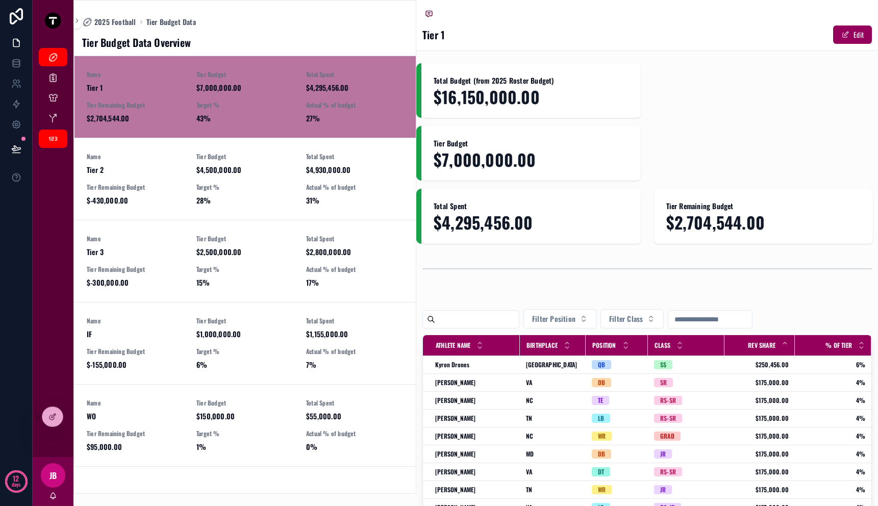
click at [727, 111] on div "Total Budget (from 2025 Roster Budget) $16,150,000.00" at bounding box center [647, 90] width 462 height 55
click at [555, 96] on span "$16,150,000.00" at bounding box center [531, 97] width 195 height 18
click at [53, 413] on icon at bounding box center [52, 417] width 8 height 8
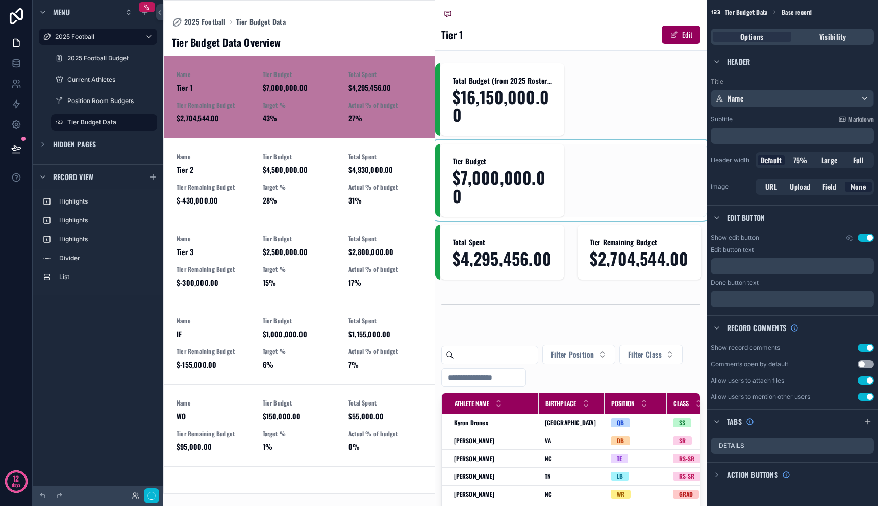
click at [568, 174] on div "scrollable content" at bounding box center [571, 180] width 272 height 72
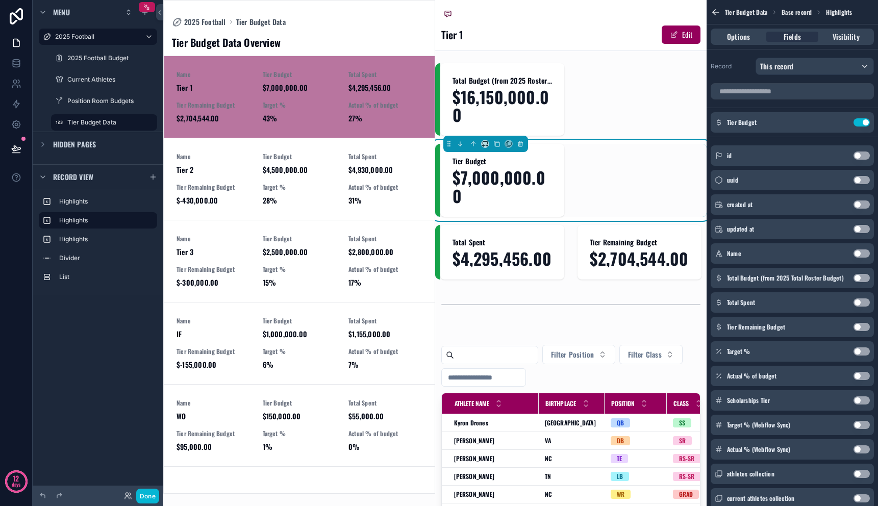
click at [537, 176] on span "$7,000,000.00" at bounding box center [503, 186] width 100 height 36
click at [484, 146] on icon "scrollable content" at bounding box center [485, 143] width 7 height 7
click at [484, 145] on div "scrollable content" at bounding box center [439, 253] width 878 height 506
click at [524, 263] on div "scrollable content" at bounding box center [571, 252] width 272 height 55
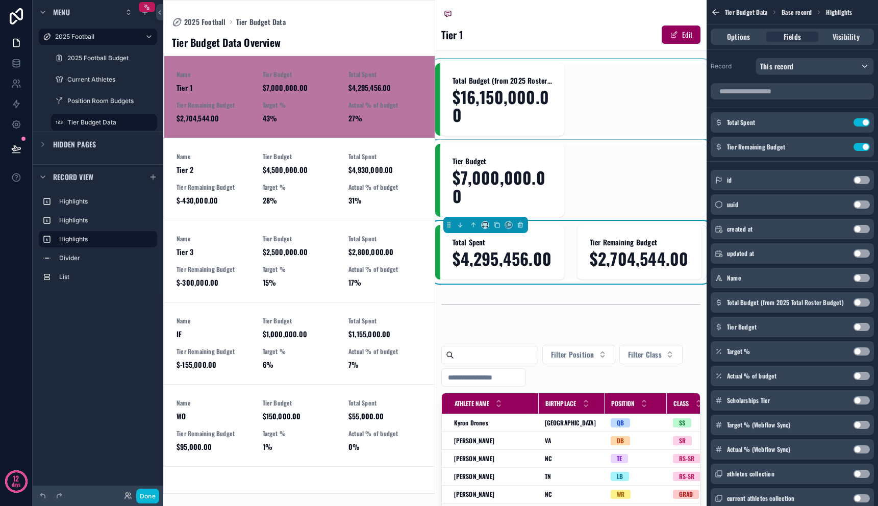
click at [524, 116] on div "scrollable content" at bounding box center [571, 99] width 272 height 72
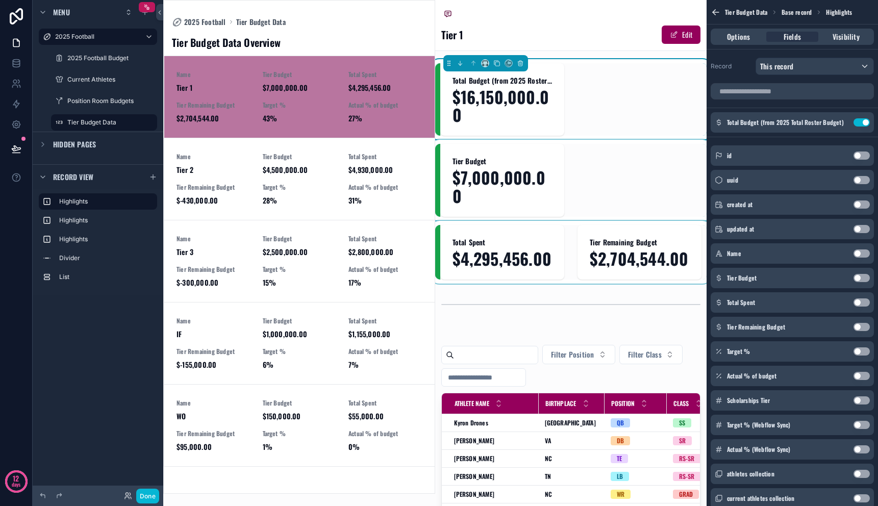
click at [868, 280] on button "Use setting" at bounding box center [862, 278] width 16 height 8
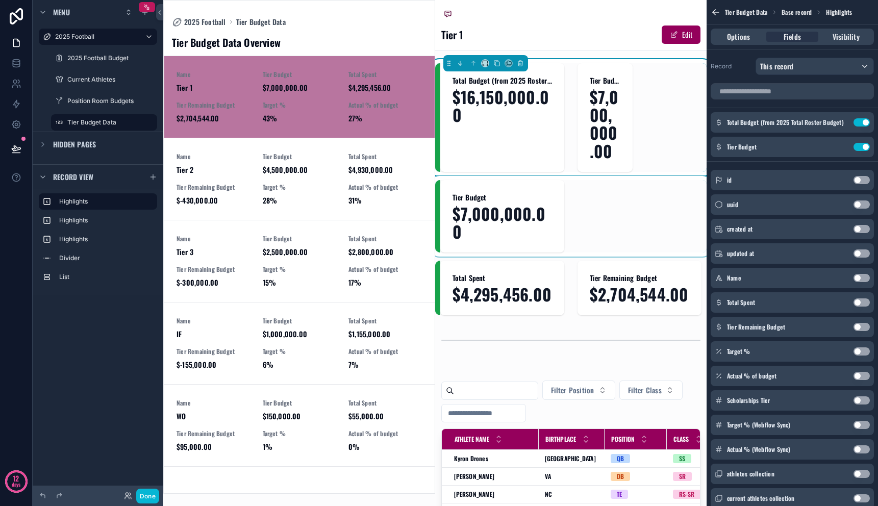
click at [524, 193] on div "scrollable content" at bounding box center [571, 216] width 272 height 72
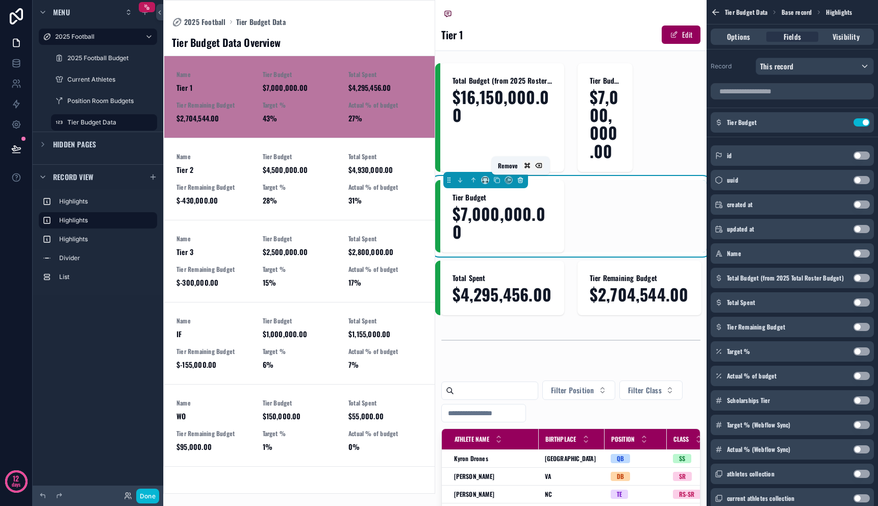
click at [521, 180] on icon "scrollable content" at bounding box center [521, 181] width 0 height 2
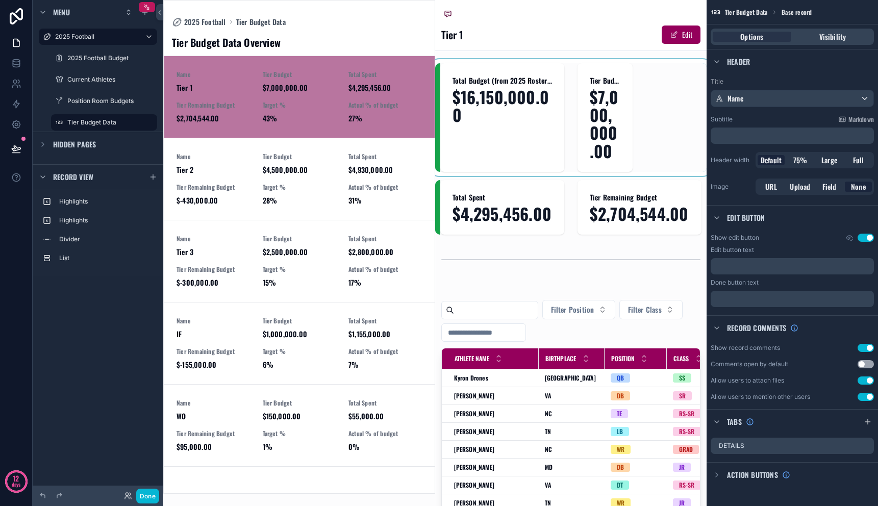
click at [609, 119] on div "scrollable content" at bounding box center [571, 117] width 272 height 109
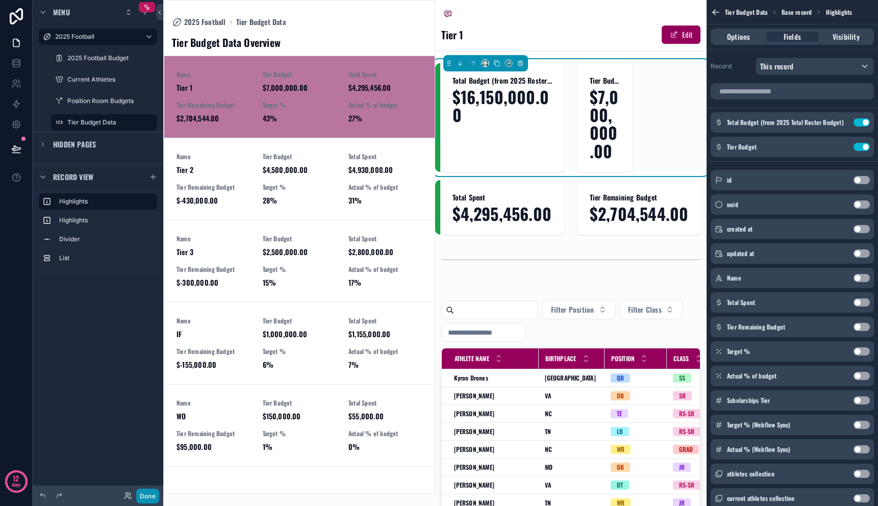
click at [149, 494] on button "Done" at bounding box center [147, 496] width 23 height 15
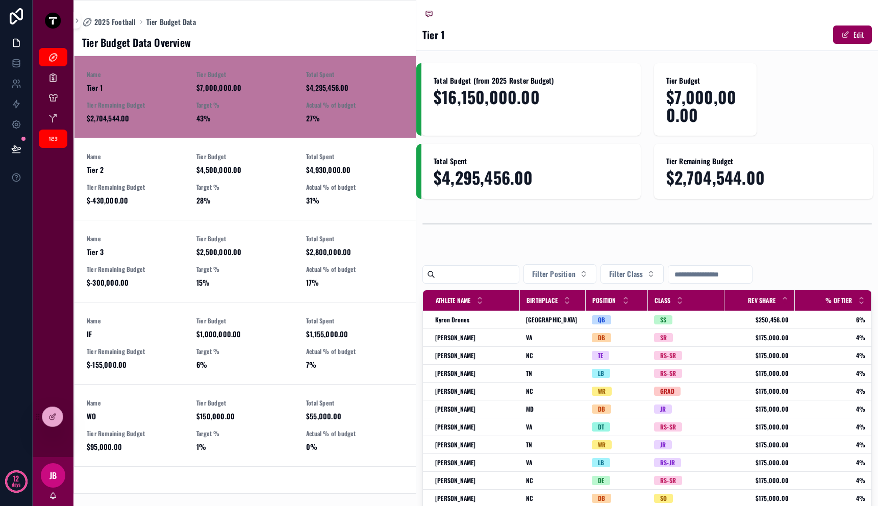
click at [642, 148] on div "Total Spent $4,295,456.00 Tier Remaining Budget $2,704,544.00" at bounding box center [647, 171] width 462 height 55
click at [622, 111] on div "Total Budget (from 2025 Roster Budget) $16,150,000.00" at bounding box center [531, 99] width 219 height 72
click at [57, 419] on div at bounding box center [52, 416] width 20 height 19
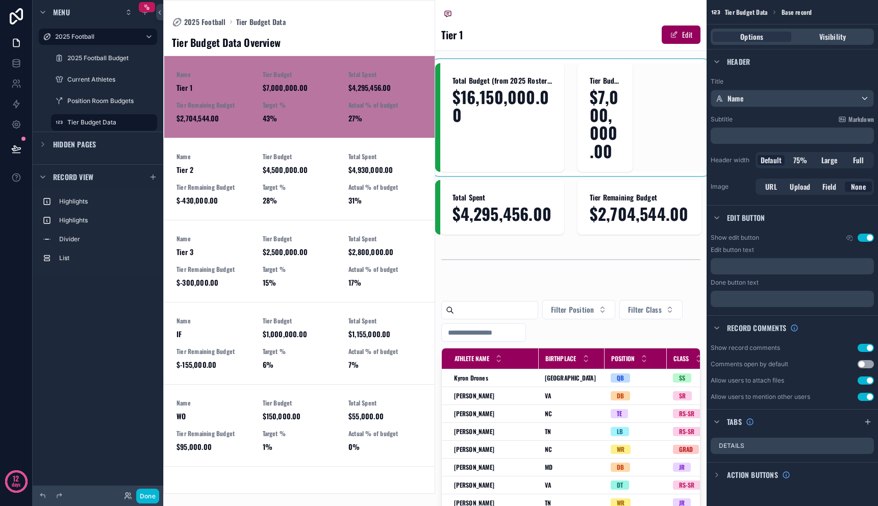
click at [525, 152] on div "scrollable content" at bounding box center [571, 117] width 272 height 109
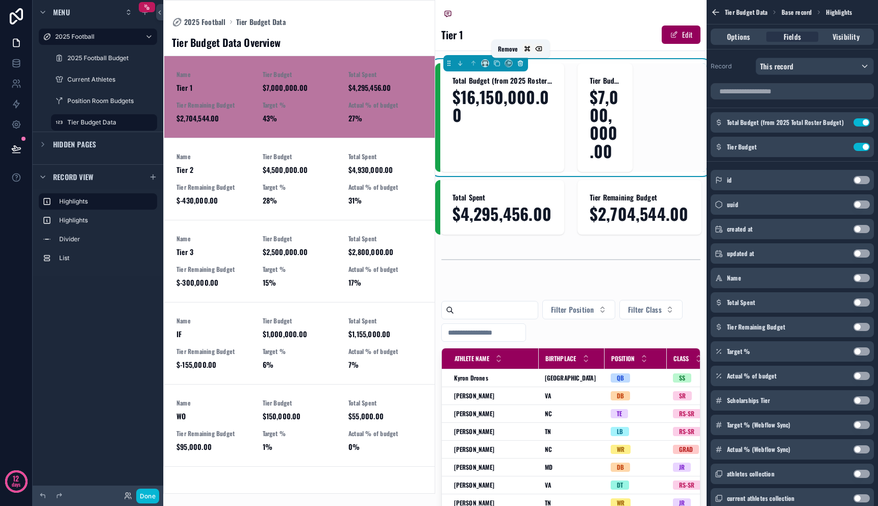
click at [524, 65] on icon "scrollable content" at bounding box center [520, 63] width 7 height 7
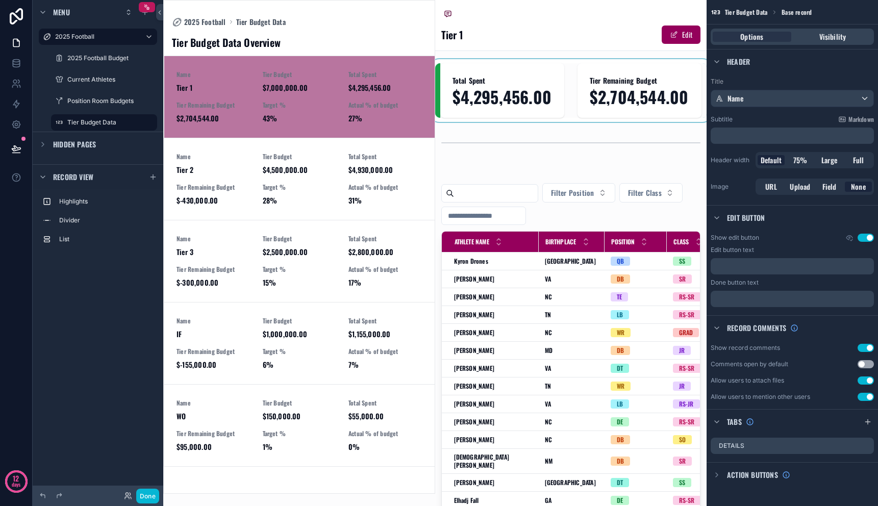
click at [530, 86] on div "scrollable content" at bounding box center [571, 90] width 272 height 55
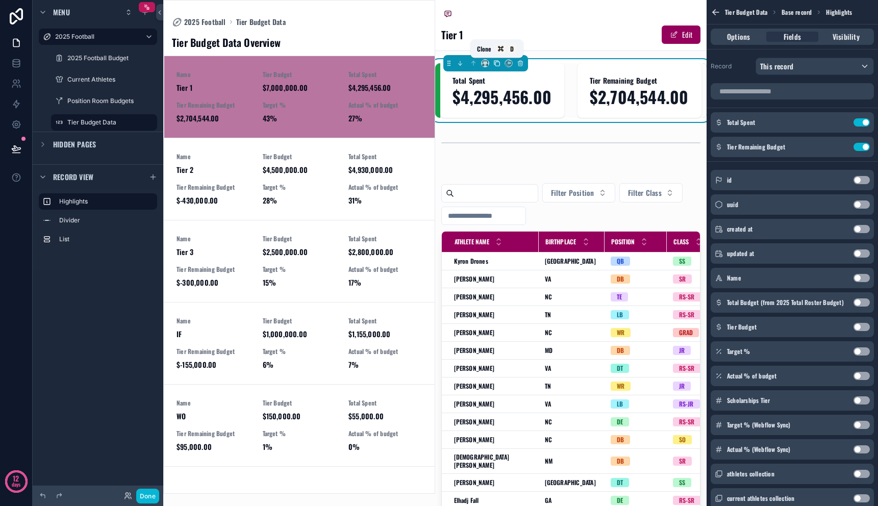
click at [499, 65] on icon "scrollable content" at bounding box center [497, 63] width 7 height 7
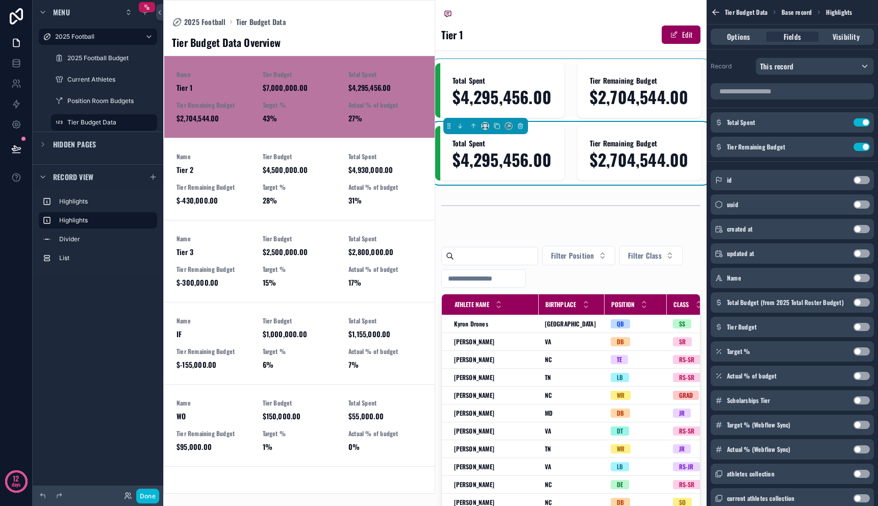
click at [506, 87] on div "scrollable content" at bounding box center [571, 90] width 272 height 55
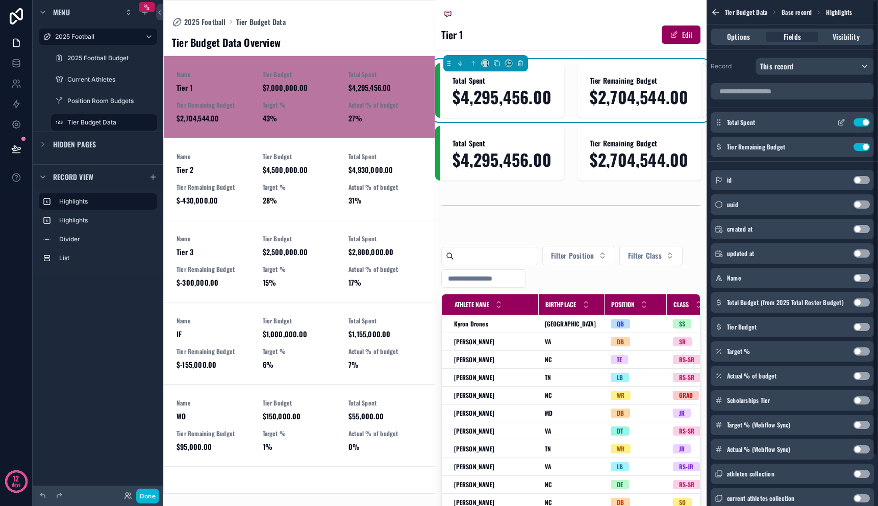
click at [864, 123] on button "Use setting" at bounding box center [862, 122] width 16 height 8
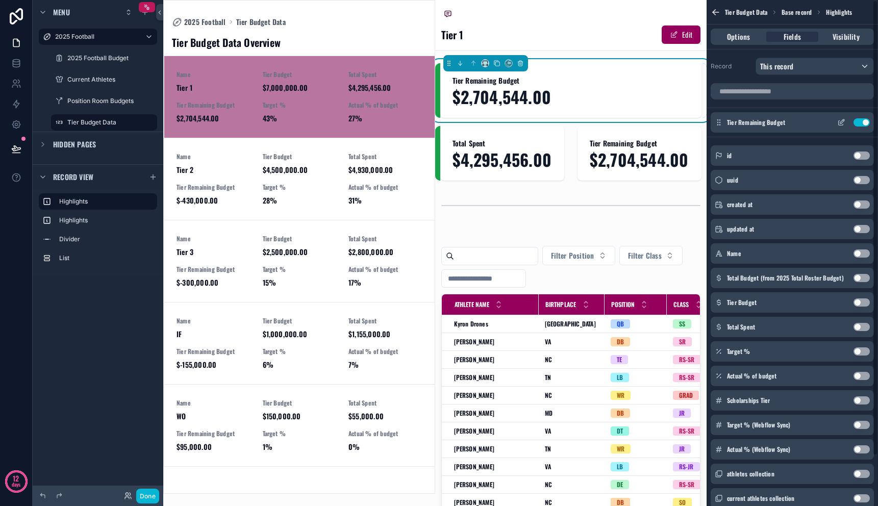
click at [863, 127] on div "Tier Remaining Budget Use setting" at bounding box center [792, 122] width 163 height 20
click at [862, 122] on button "Use setting" at bounding box center [862, 122] width 16 height 8
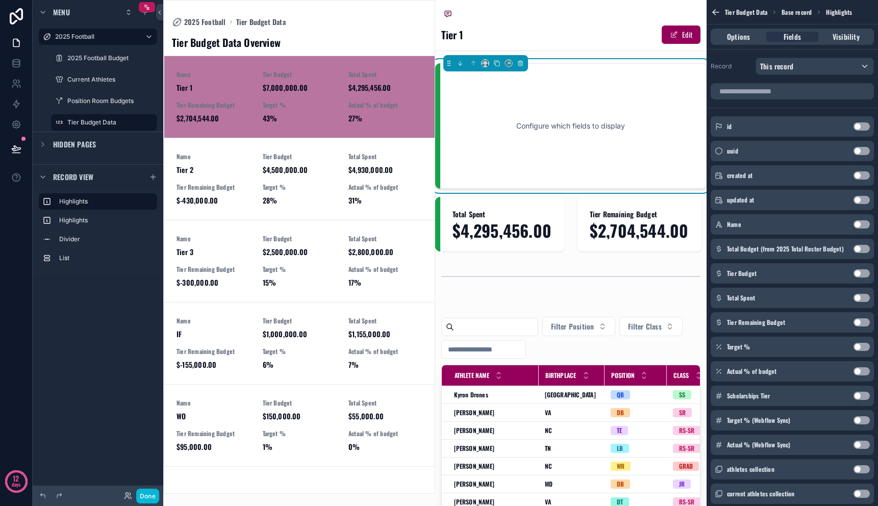
click at [862, 248] on button "Use setting" at bounding box center [862, 249] width 16 height 8
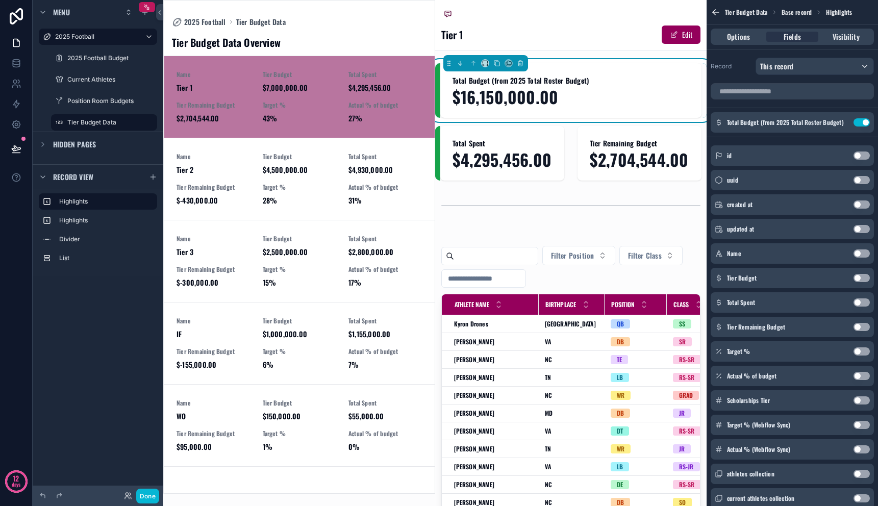
click at [861, 279] on button "Use setting" at bounding box center [862, 278] width 16 height 8
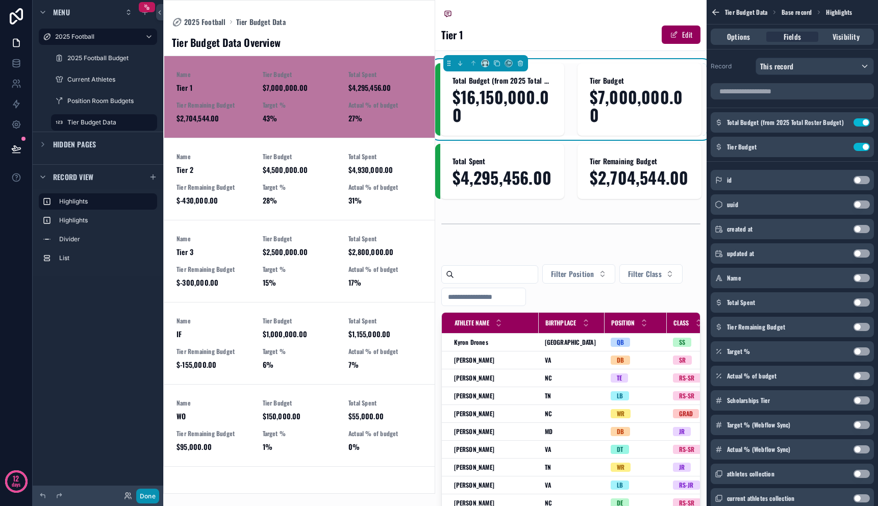
click at [144, 492] on button "Done" at bounding box center [147, 496] width 23 height 15
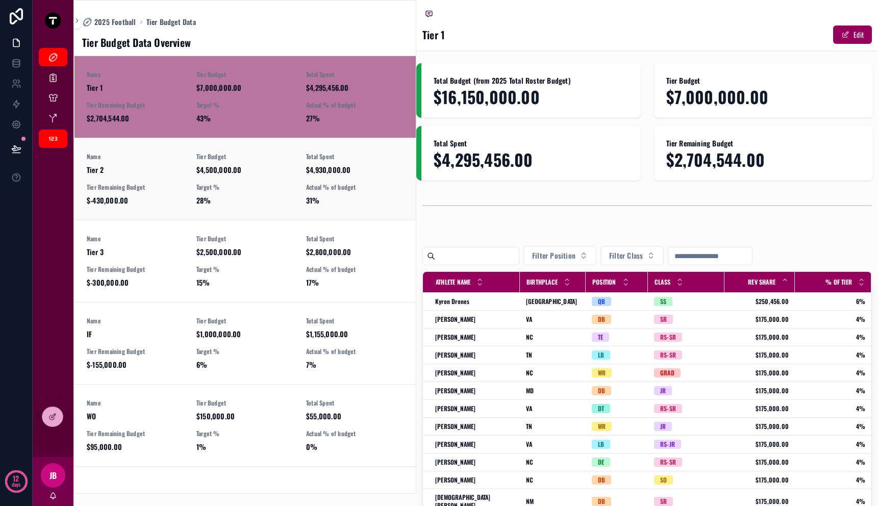
click at [310, 178] on div "Name Tier 2 Tier Budget $4,500,000.00 Total Spent $4,930,000.00 Tier Remaining …" at bounding box center [245, 179] width 317 height 53
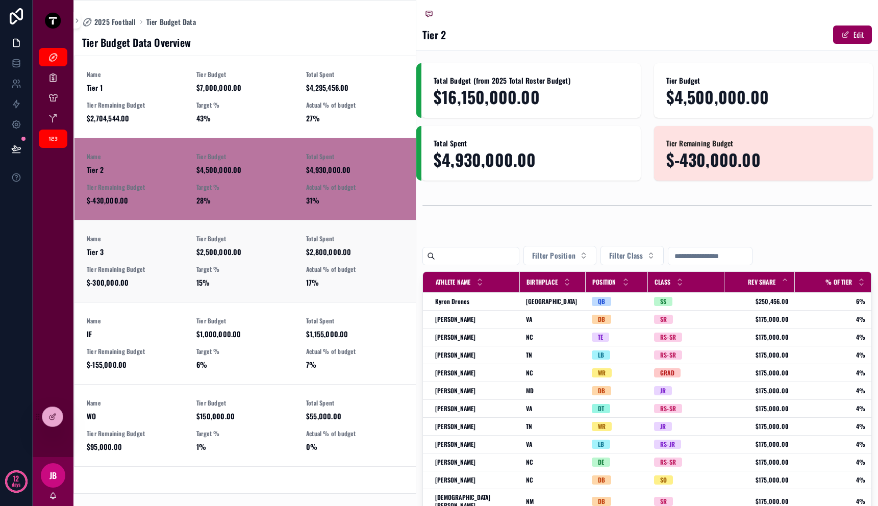
click at [326, 248] on span "$2,800,000.00" at bounding box center [354, 252] width 97 height 10
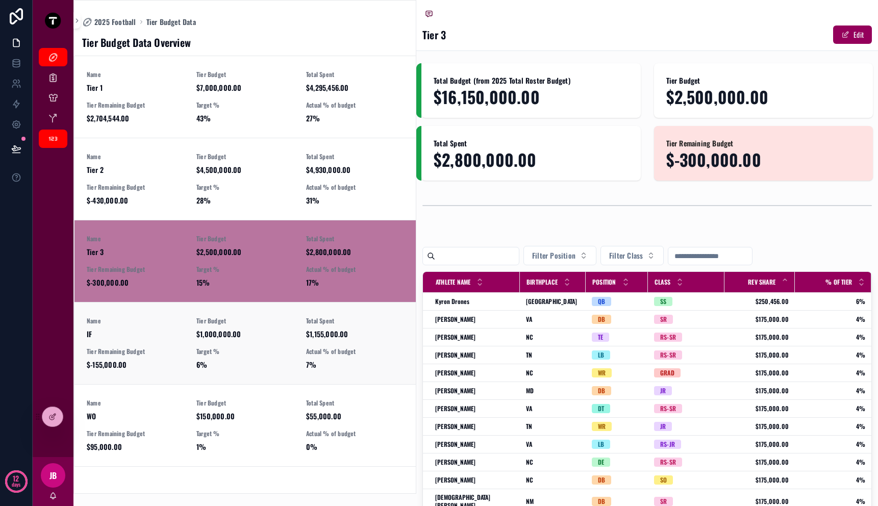
click at [325, 308] on link "Name IF Tier Budget $1,000,000.00 Total Spent $1,155,000.00 Tier Remaining Budg…" at bounding box center [245, 343] width 341 height 82
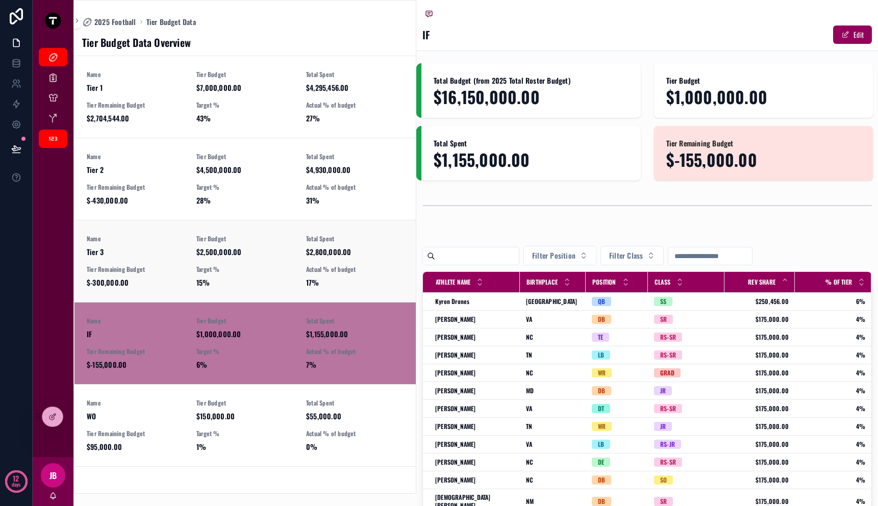
click at [326, 258] on div "Name Tier 3 Tier Budget $2,500,000.00 Total Spent $2,800,000.00 Tier Remaining …" at bounding box center [245, 261] width 317 height 53
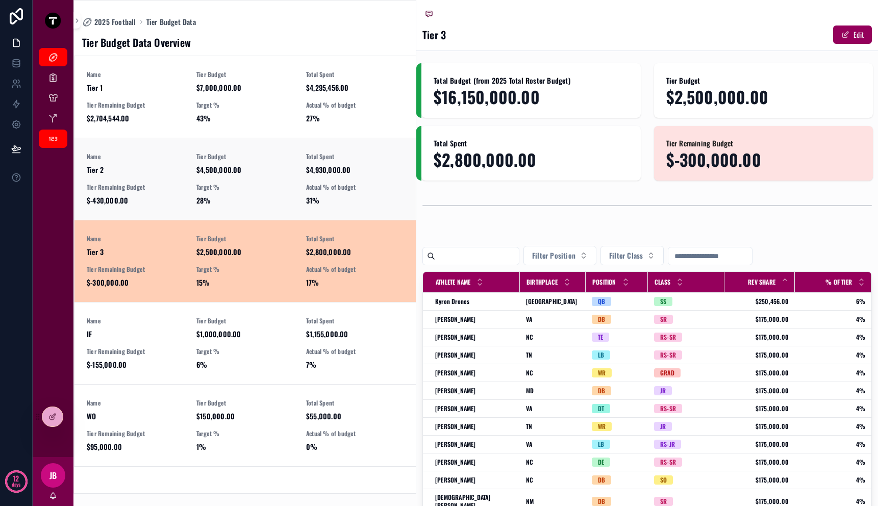
click at [263, 188] on span "Target %" at bounding box center [245, 187] width 97 height 8
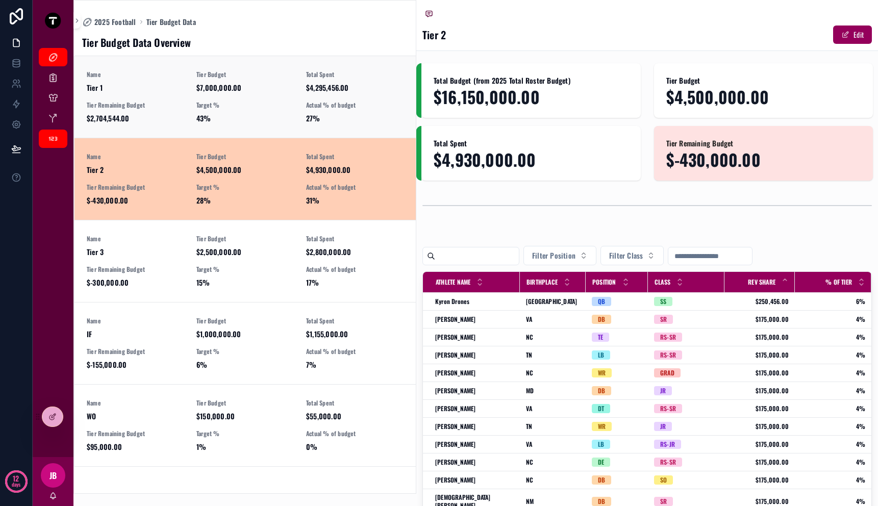
click at [259, 119] on span "43%" at bounding box center [245, 118] width 97 height 10
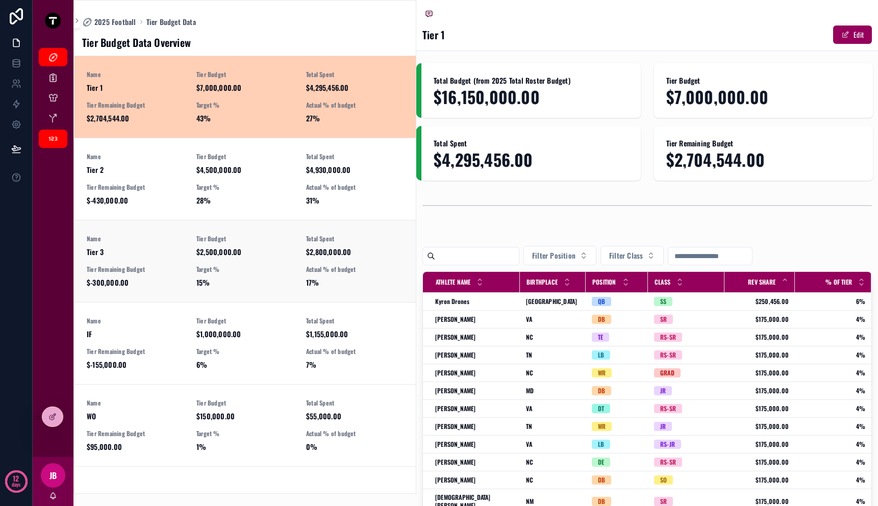
click at [265, 300] on link "Name Tier 3 Tier Budget $2,500,000.00 Total Spent $2,800,000.00 Tier Remaining …" at bounding box center [245, 261] width 341 height 82
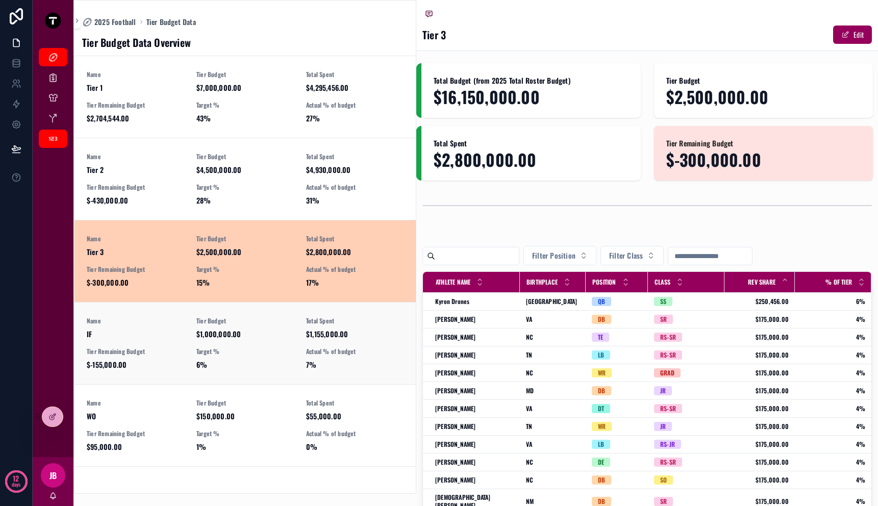
click at [266, 343] on div "Name IF Tier Budget $1,000,000.00 Total Spent $1,155,000.00 Tier Remaining Budg…" at bounding box center [245, 343] width 317 height 53
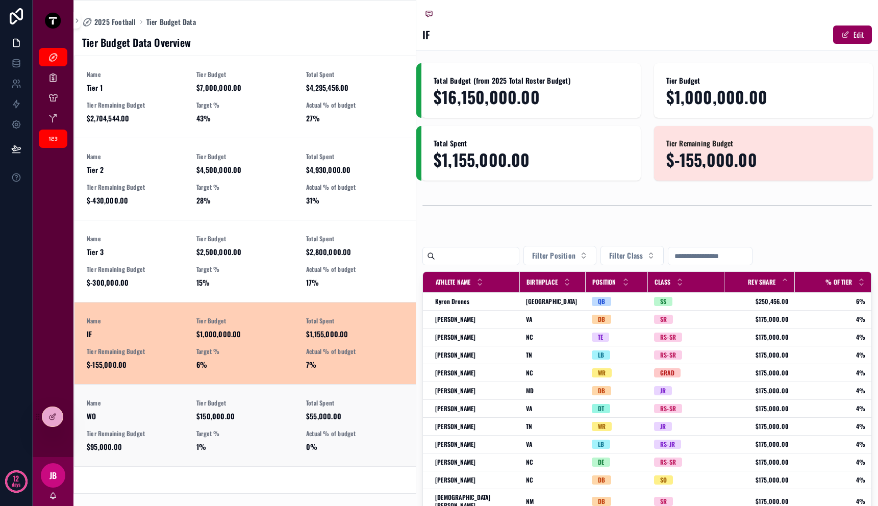
click at [268, 419] on span "$150,000.00" at bounding box center [245, 416] width 97 height 10
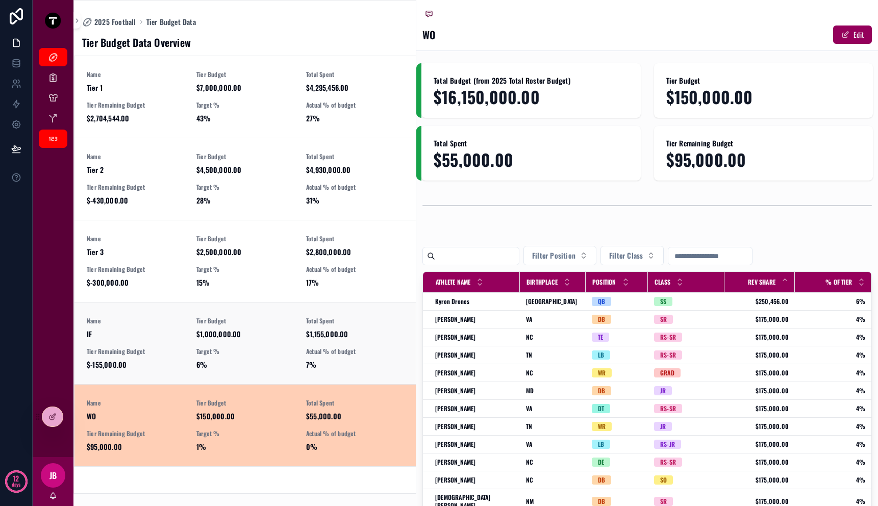
click at [253, 302] on link "Name IF Tier Budget $1,000,000.00 Total Spent $1,155,000.00 Tier Remaining Budg…" at bounding box center [245, 343] width 341 height 82
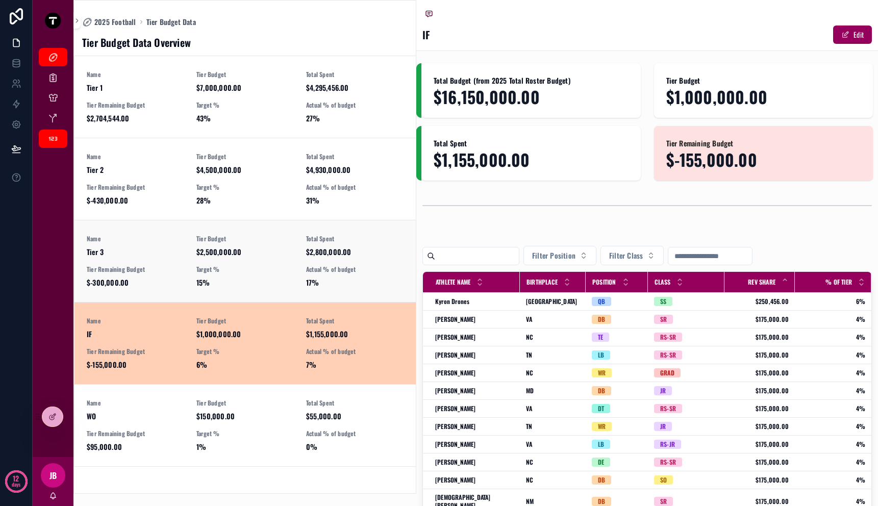
click at [249, 258] on div "Name Tier 3 Tier Budget $2,500,000.00 Total Spent $2,800,000.00 Tier Remaining …" at bounding box center [245, 261] width 317 height 53
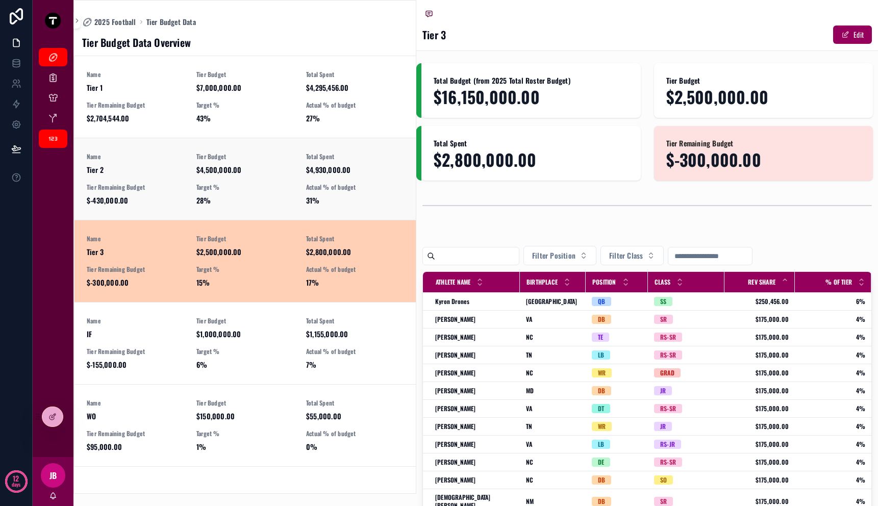
click at [238, 162] on div "Tier Budget $4,500,000.00" at bounding box center [245, 164] width 97 height 22
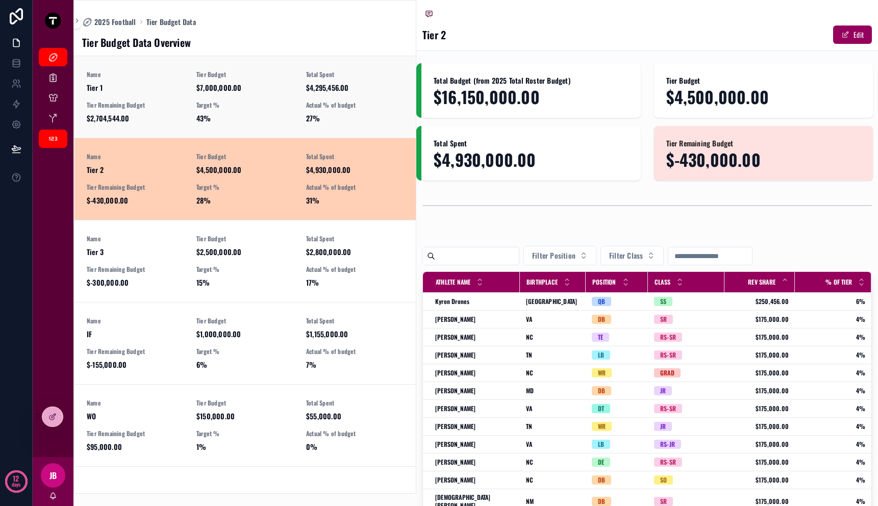
click at [243, 122] on span "43%" at bounding box center [245, 118] width 97 height 10
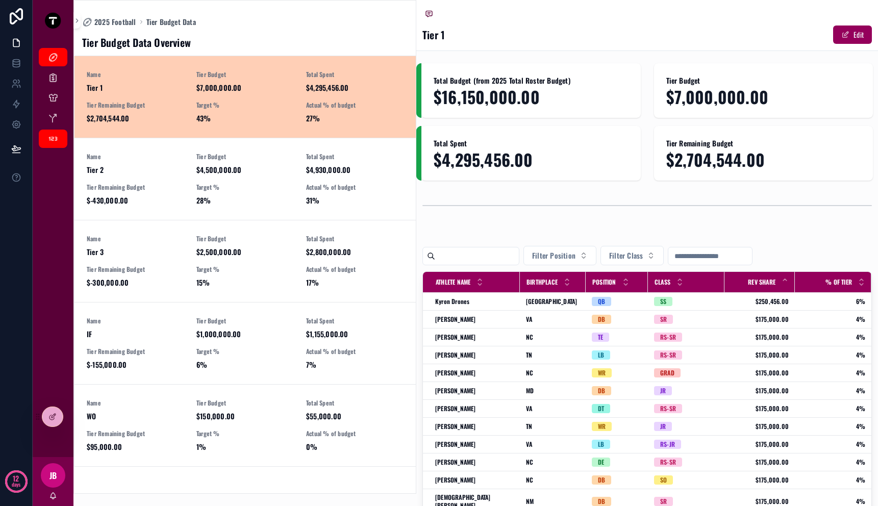
click at [335, 12] on div "2025 Football Tier Budget Data Tier Budget Data Overview Name Tier 1 Tier Budge…" at bounding box center [244, 247] width 343 height 494
click at [112, 21] on span "2025 Football" at bounding box center [115, 22] width 42 height 10
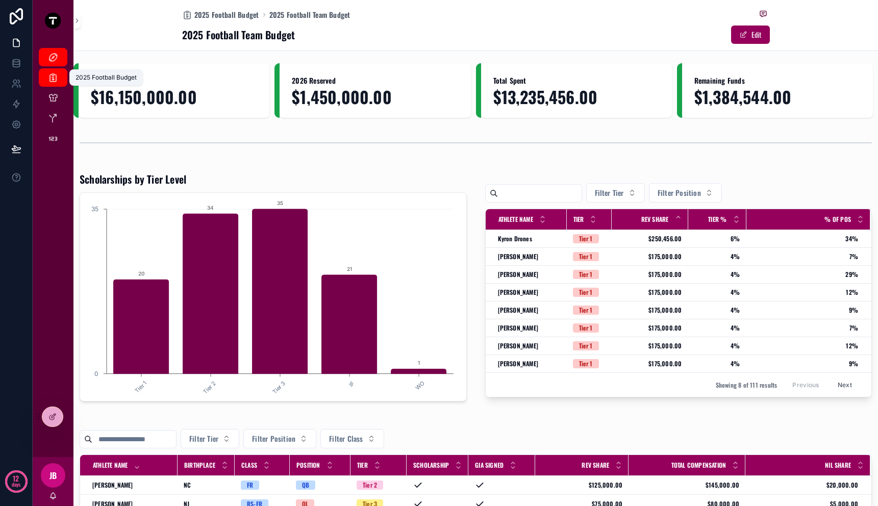
click at [58, 82] on div "2025 Football Budget" at bounding box center [53, 77] width 16 height 16
click at [57, 97] on icon "scrollable content" at bounding box center [53, 98] width 10 height 10
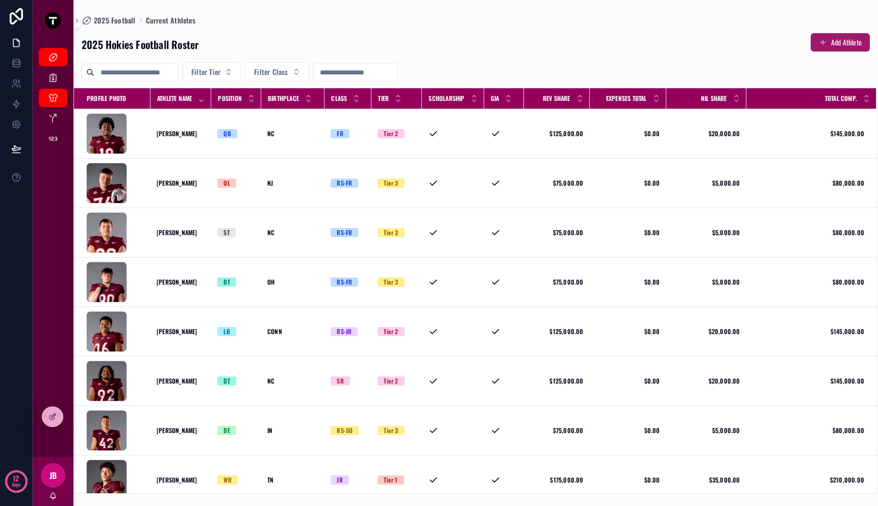
click at [845, 43] on button "Add Athlete" at bounding box center [840, 42] width 59 height 18
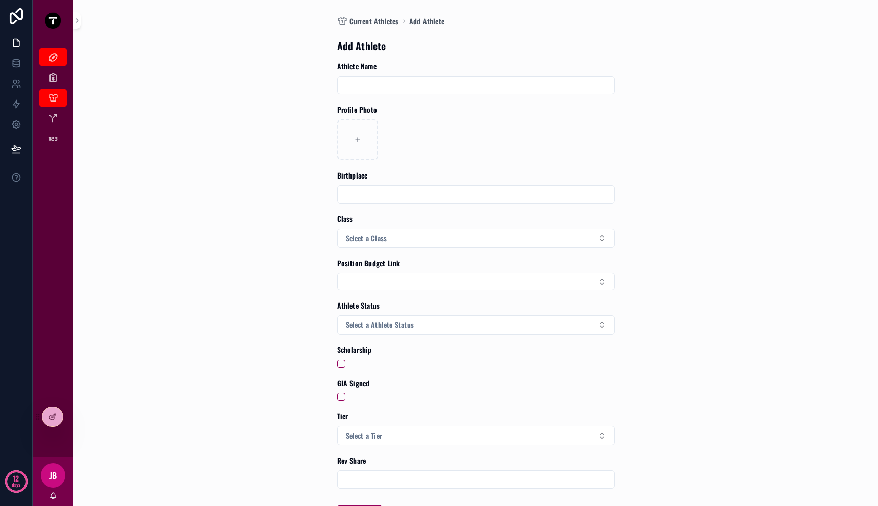
click at [190, 135] on div "Current Athletes Add Athlete Add Athlete Athlete Name Profile Photo Birthplace …" at bounding box center [475, 253] width 805 height 506
click at [377, 24] on span "Current Athletes" at bounding box center [375, 21] width 50 height 10
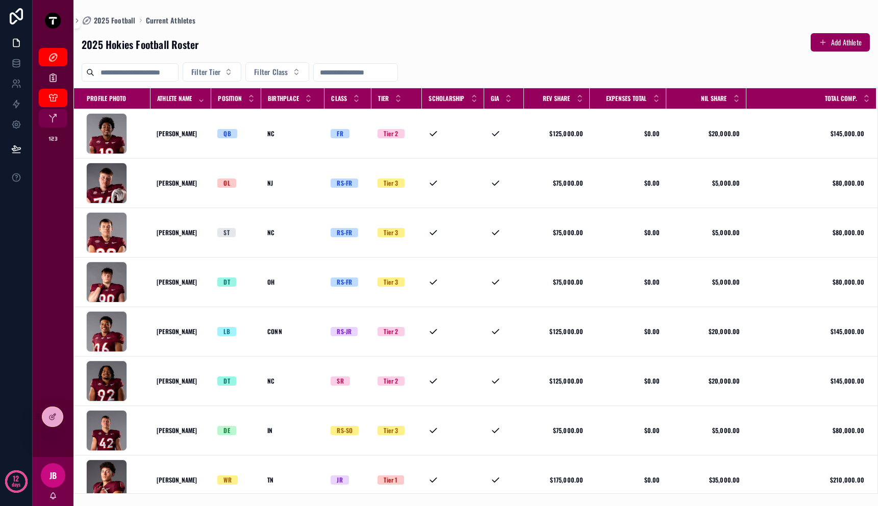
click at [54, 115] on icon "scrollable content" at bounding box center [53, 118] width 10 height 10
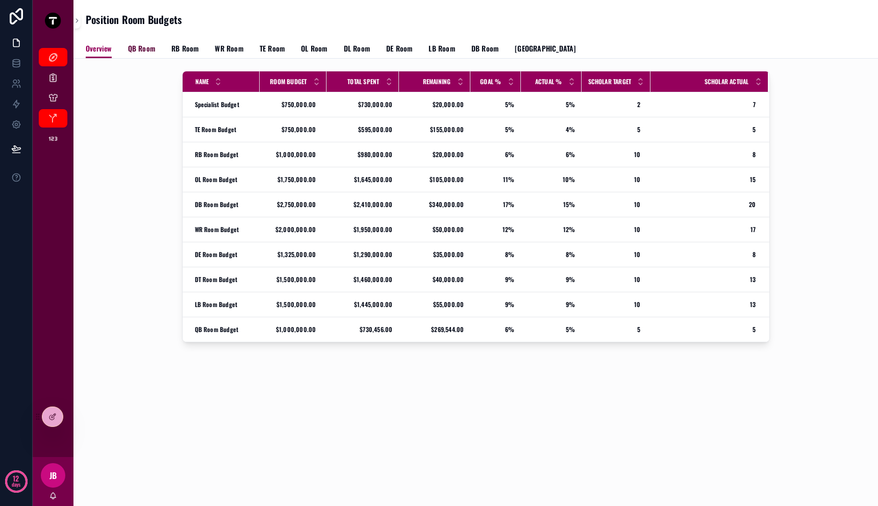
click at [143, 51] on span "QB Room" at bounding box center [141, 48] width 27 height 10
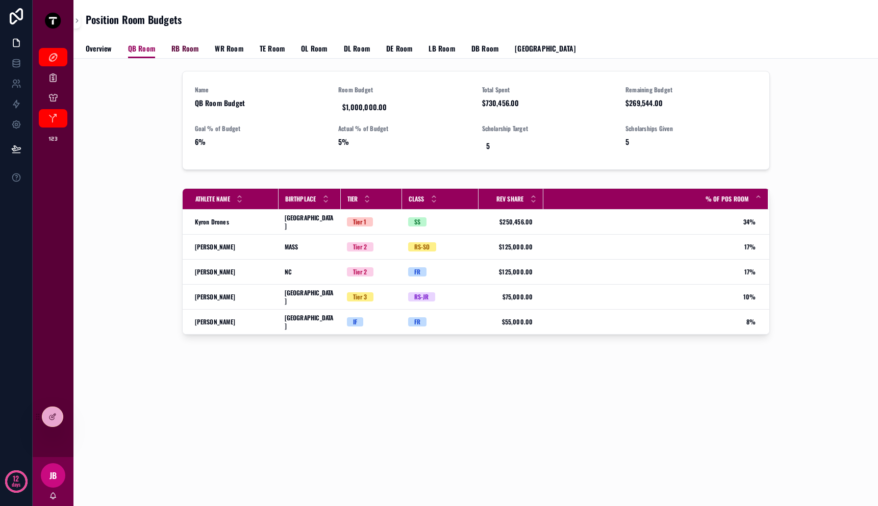
click at [182, 52] on span "RB Room" at bounding box center [184, 48] width 27 height 10
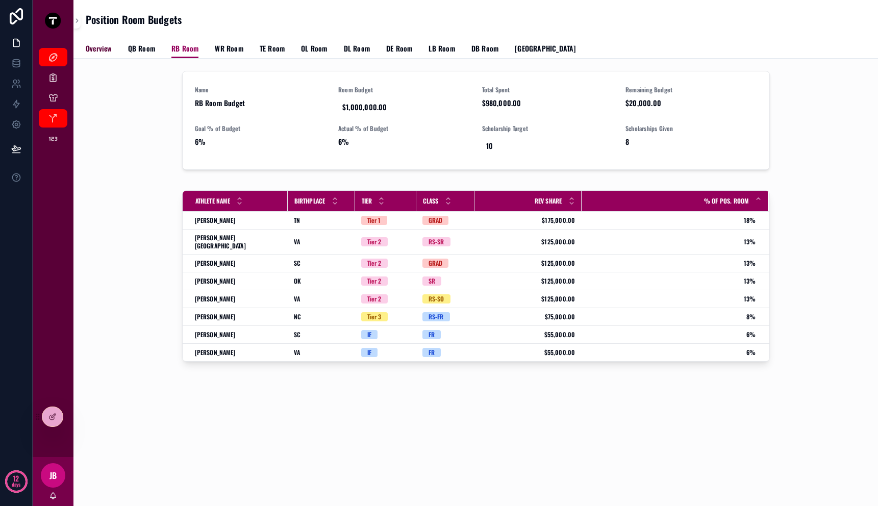
click at [99, 50] on span "Overview" at bounding box center [99, 48] width 26 height 10
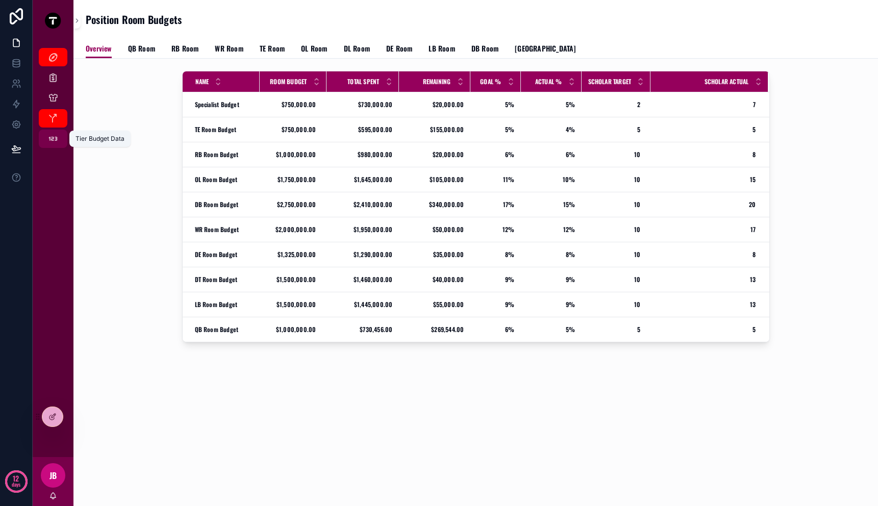
click at [51, 139] on icon "scrollable content" at bounding box center [53, 139] width 10 height 10
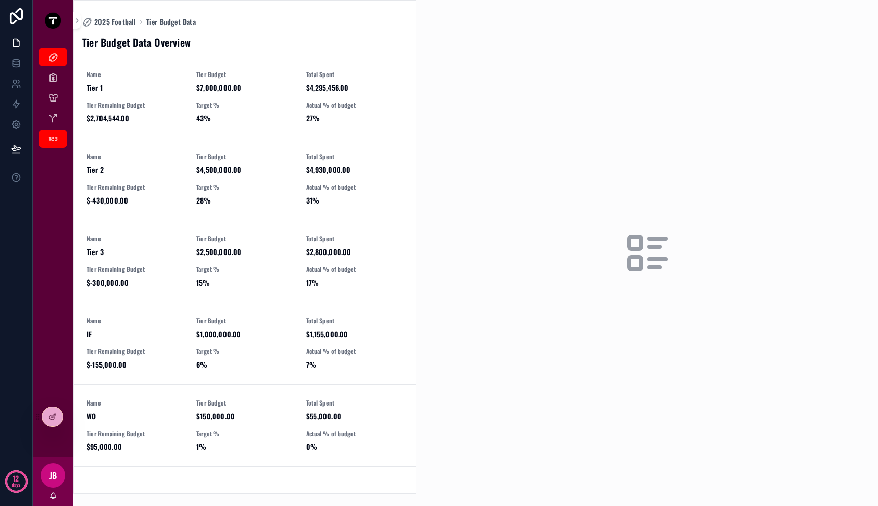
click at [535, 195] on div "scrollable content" at bounding box center [647, 253] width 462 height 506
click at [261, 116] on span "43%" at bounding box center [245, 118] width 97 height 10
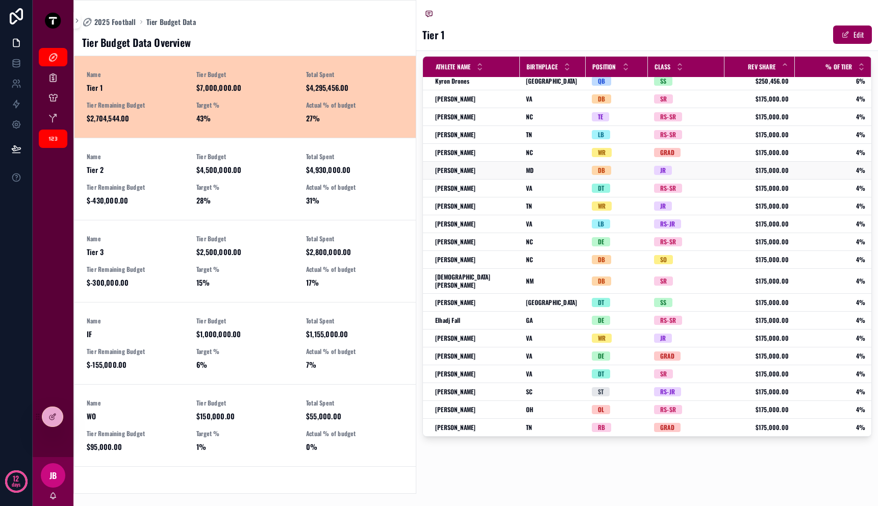
scroll to position [6, 0]
click at [297, 183] on div "Name Tier 2 Tier Budget $4,500,000.00 Total Spent $4,930,000.00 Tier Remaining …" at bounding box center [245, 179] width 317 height 53
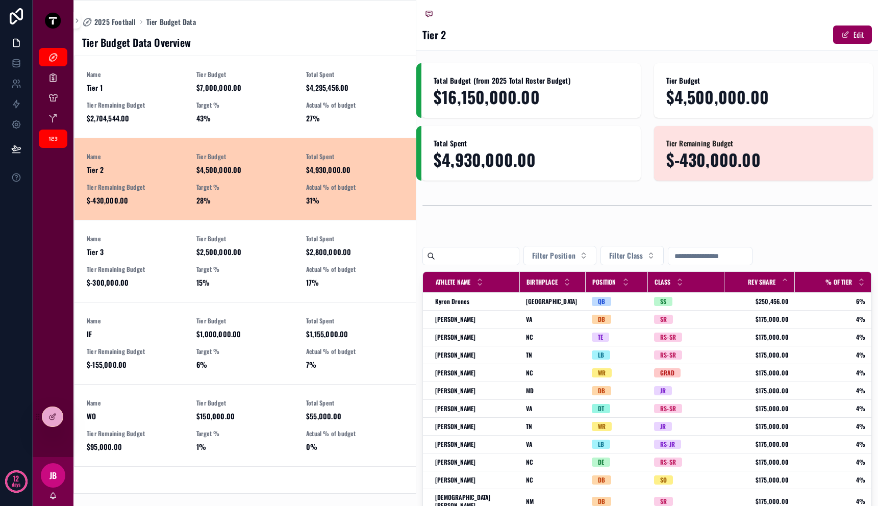
click at [314, 20] on div "2025 Football Tier Budget Data" at bounding box center [245, 22] width 326 height 10
click at [324, 23] on div "2025 Football Tier Budget Data" at bounding box center [245, 22] width 326 height 10
click at [431, 16] on icon "scrollable content" at bounding box center [429, 14] width 8 height 8
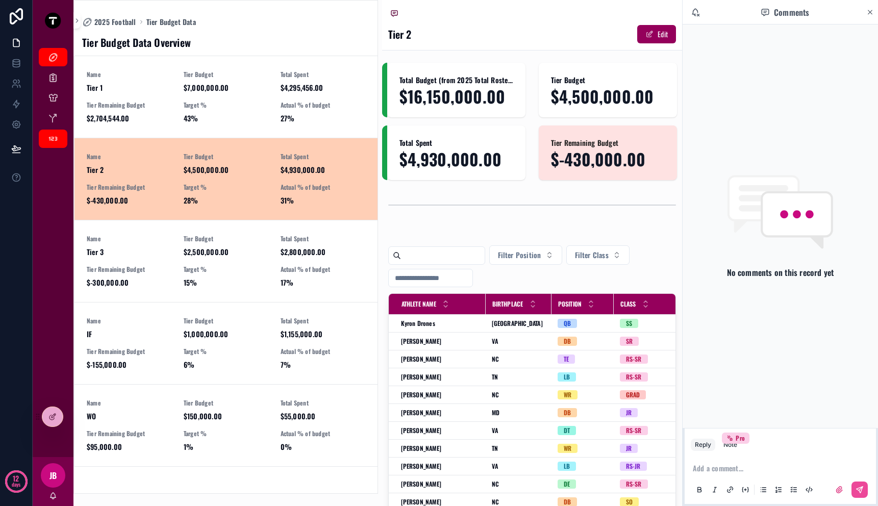
click at [742, 468] on p "scrollable content" at bounding box center [782, 468] width 179 height 10
click at [872, 14] on icon "scrollable content" at bounding box center [871, 12] width 8 height 8
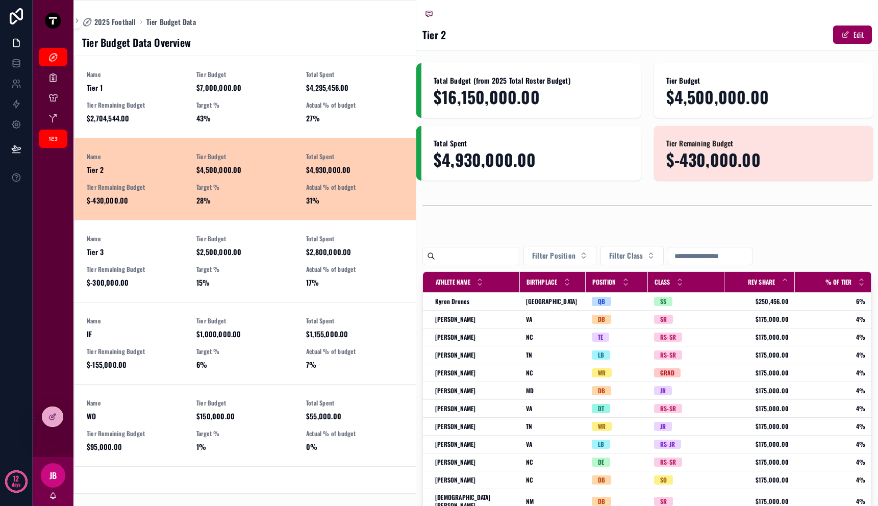
click at [574, 15] on div "Back to Tier Budget Data Tier Budget Data" at bounding box center [648, 14] width 450 height 13
click at [300, 26] on div "2025 Football Tier Budget Data" at bounding box center [245, 22] width 326 height 10
click at [55, 54] on icon "scrollable content" at bounding box center [53, 57] width 10 height 10
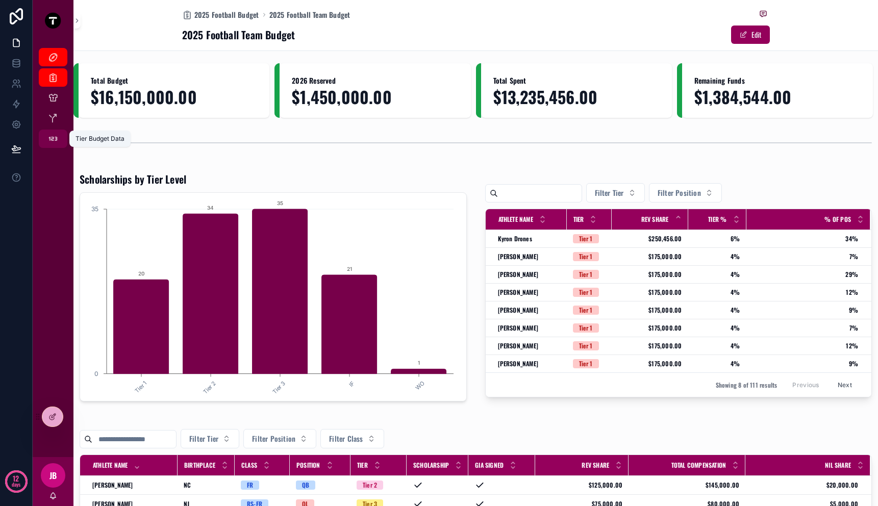
click at [53, 135] on icon "scrollable content" at bounding box center [53, 139] width 10 height 10
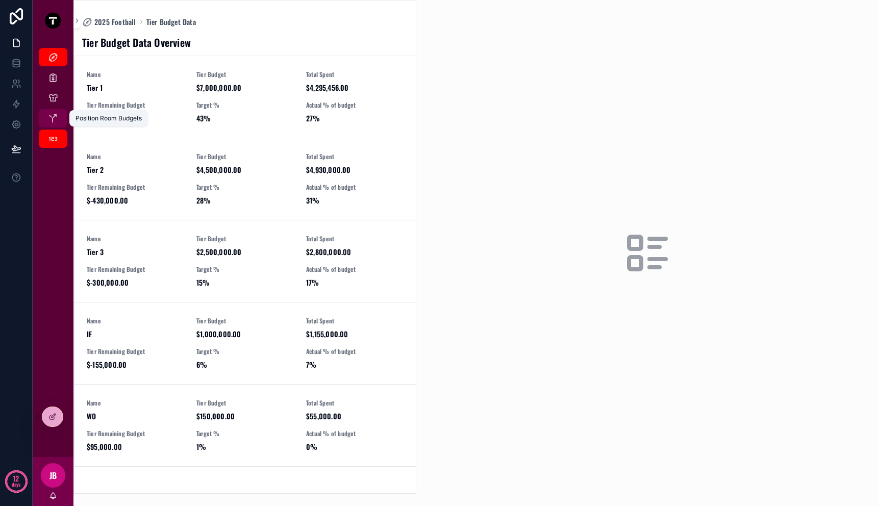
click at [54, 120] on icon "scrollable content" at bounding box center [53, 118] width 10 height 10
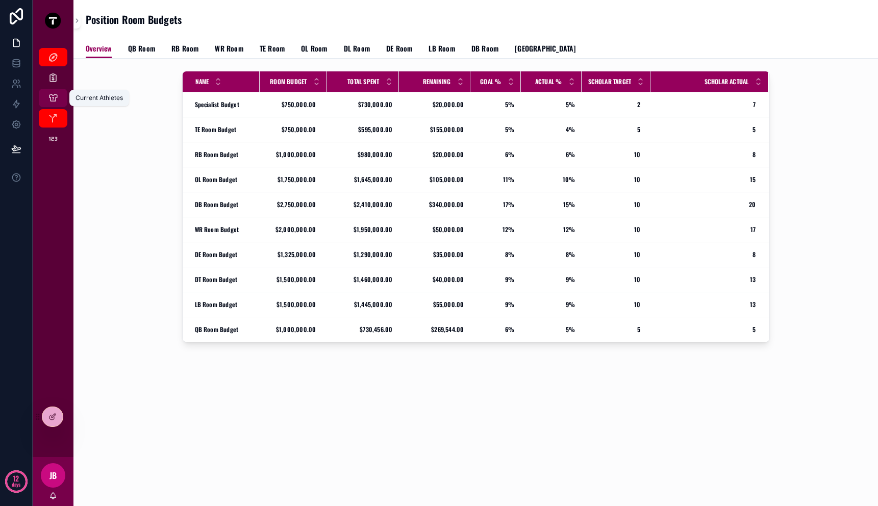
click at [54, 100] on icon "scrollable content" at bounding box center [53, 98] width 10 height 10
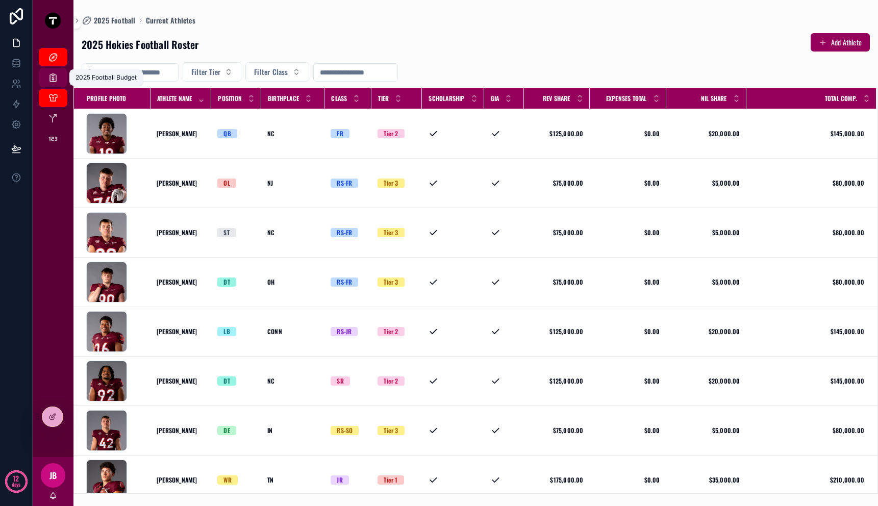
click at [54, 82] on icon "scrollable content" at bounding box center [53, 77] width 10 height 10
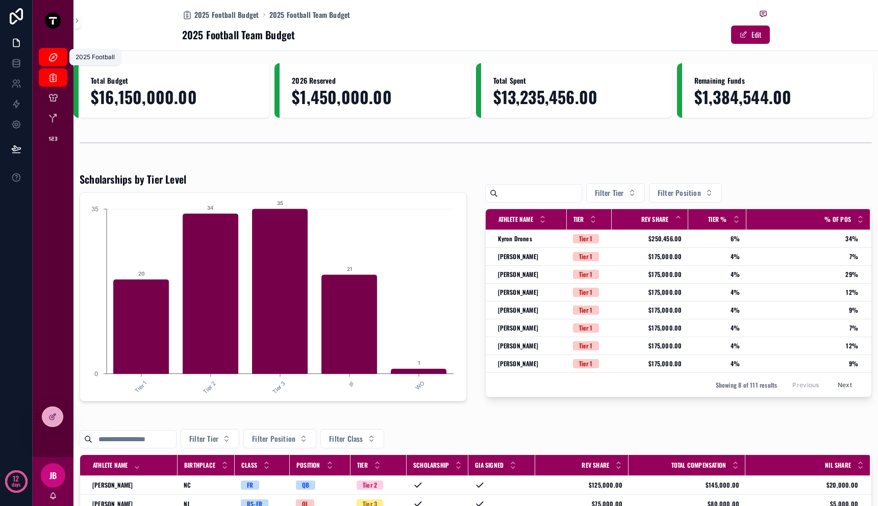
click at [56, 61] on icon "scrollable content" at bounding box center [53, 57] width 10 height 10
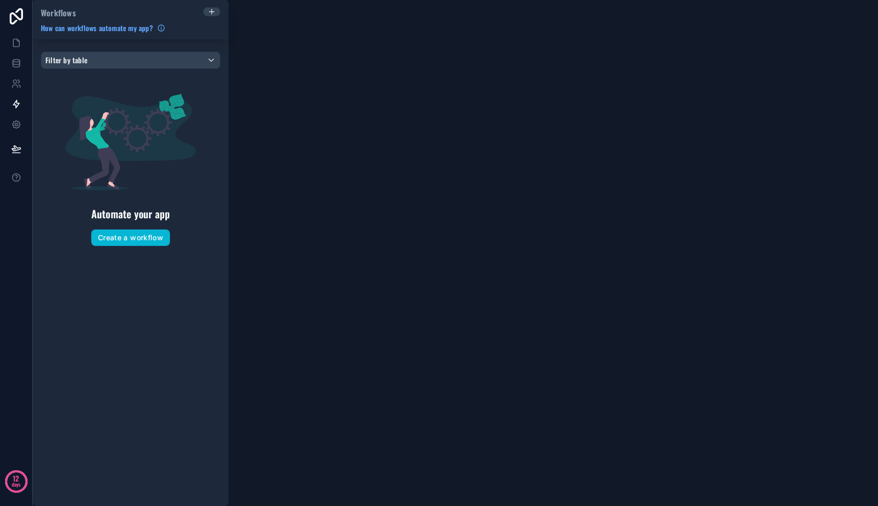
click at [613, 81] on div "Workflows How can workflows automate my app? Filter by table Automate your app …" at bounding box center [456, 253] width 846 height 506
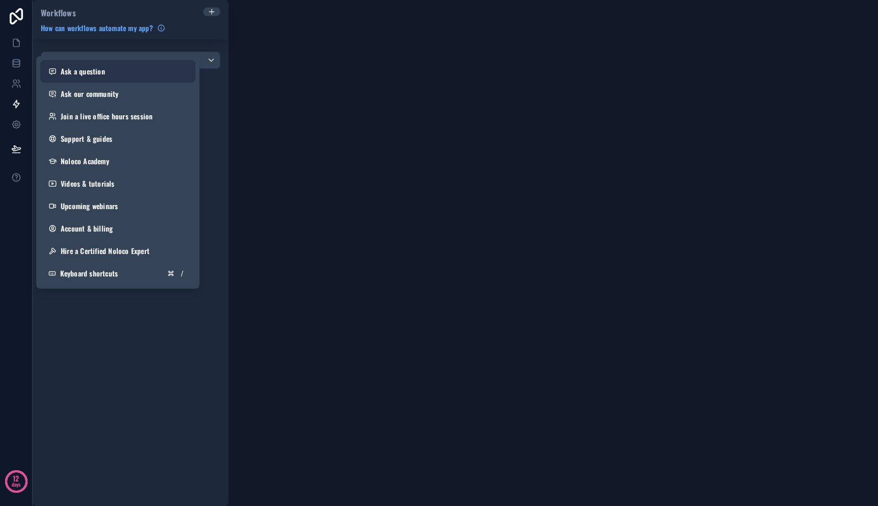
click at [90, 71] on span "Ask a question" at bounding box center [83, 71] width 44 height 10
